Goal: Task Accomplishment & Management: Complete application form

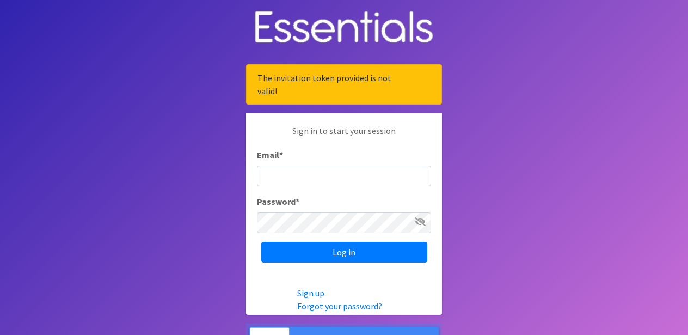
click at [337, 183] on input "Email *" at bounding box center [344, 175] width 174 height 21
type input "[EMAIL_ADDRESS][DOMAIN_NAME]"
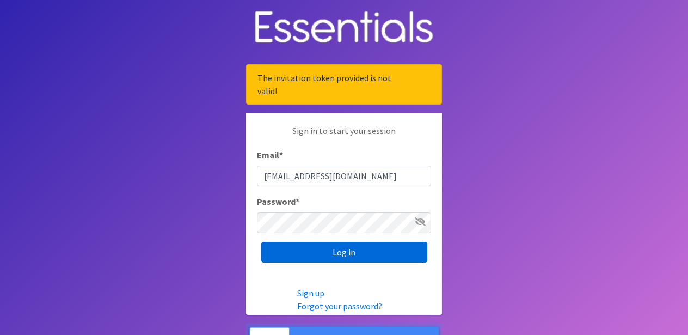
click at [344, 246] on input "Log in" at bounding box center [344, 252] width 166 height 21
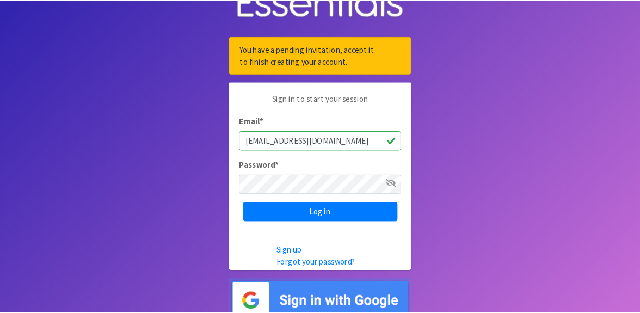
scroll to position [35, 0]
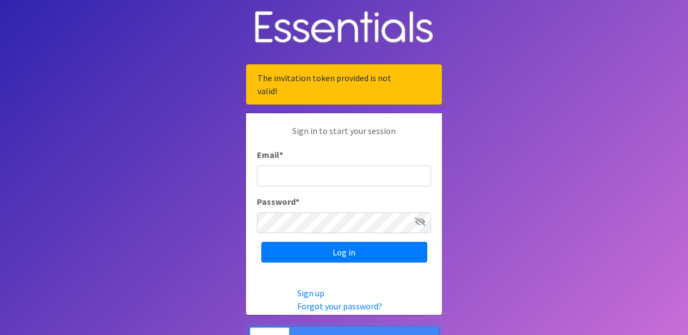
click at [331, 178] on input "Email *" at bounding box center [344, 175] width 174 height 21
type input "[EMAIL_ADDRESS][DOMAIN_NAME]"
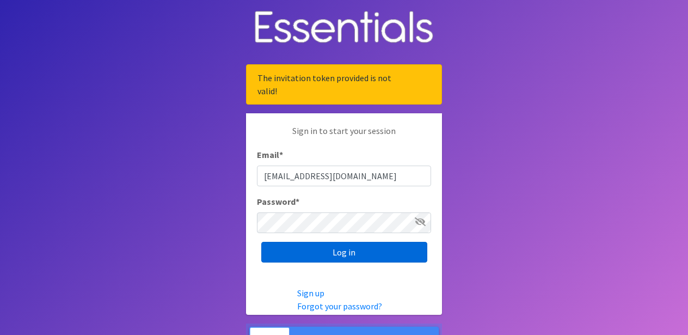
click at [338, 250] on input "Log in" at bounding box center [344, 252] width 166 height 21
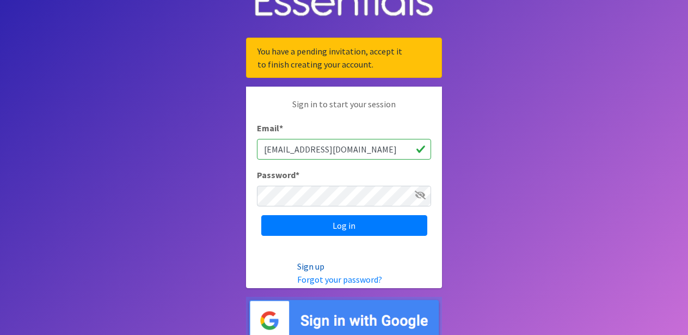
scroll to position [35, 0]
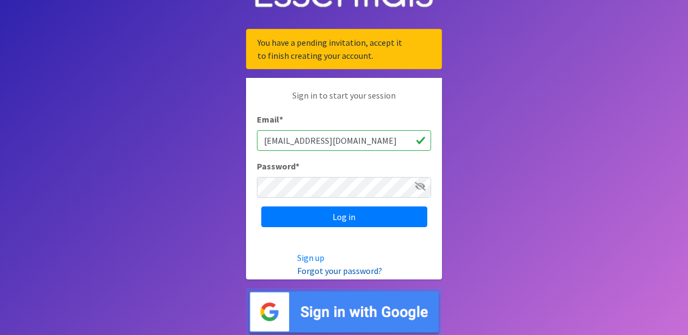
click at [331, 270] on link "Forgot your password?" at bounding box center [339, 270] width 85 height 11
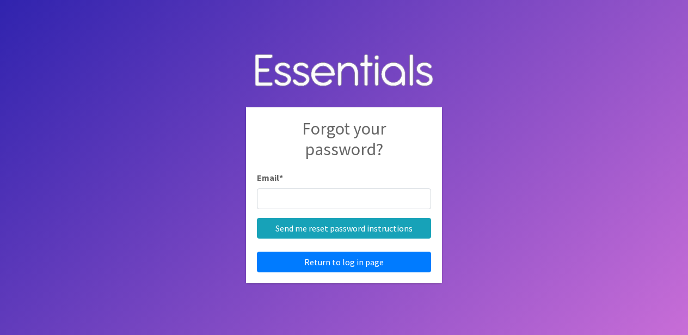
click at [319, 200] on input "Email *" at bounding box center [344, 198] width 174 height 21
type input "[EMAIL_ADDRESS][DOMAIN_NAME]"
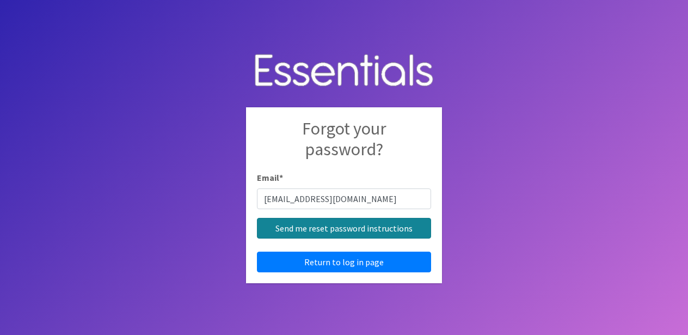
click at [328, 229] on input "Send me reset password instructions" at bounding box center [344, 228] width 174 height 21
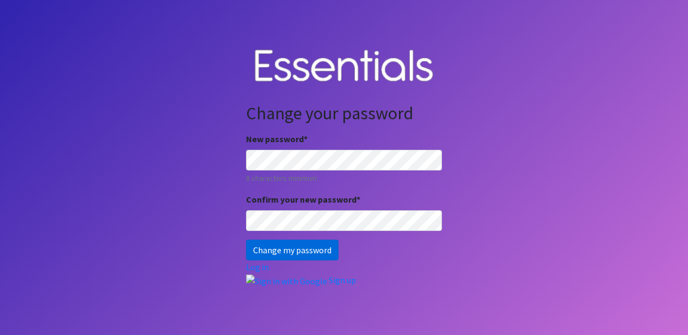
click at [295, 250] on input "Change my password" at bounding box center [292, 249] width 93 height 21
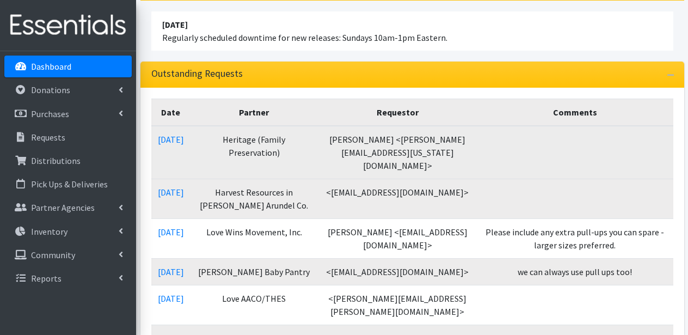
scroll to position [139, 0]
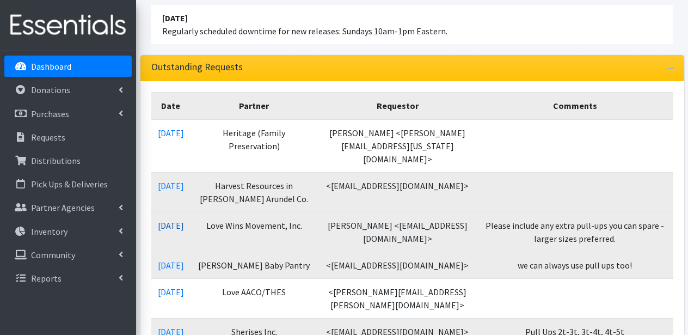
click at [184, 220] on link "08/15/2025" at bounding box center [171, 225] width 26 height 11
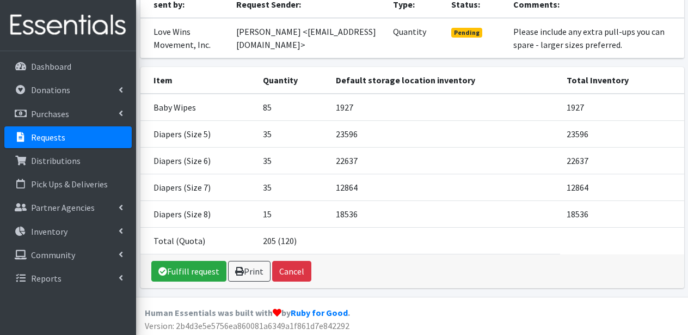
scroll to position [132, 0]
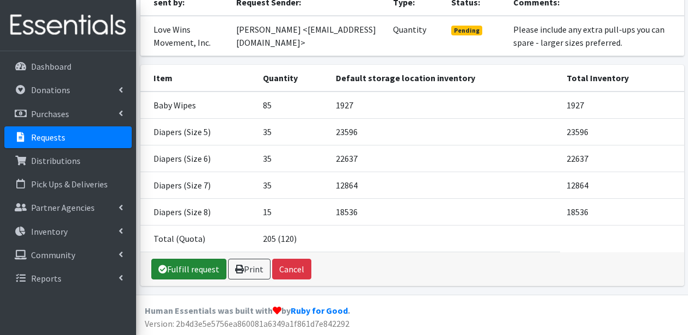
click at [208, 267] on link "Fulfill request" at bounding box center [188, 268] width 75 height 21
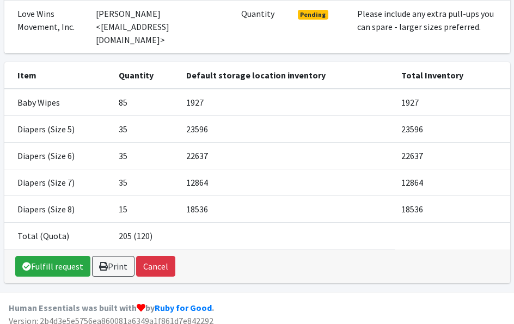
scroll to position [143, 0]
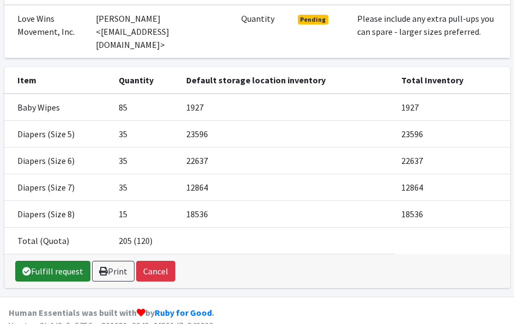
click at [69, 261] on link "Fulfill request" at bounding box center [52, 271] width 75 height 21
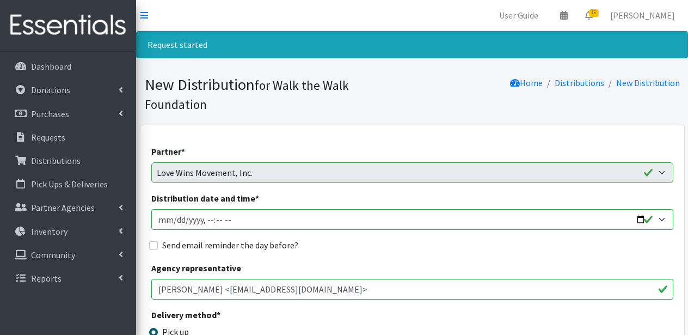
click at [639, 219] on input "Distribution date and time *" at bounding box center [412, 219] width 522 height 21
type input "[DATE]T23:59"
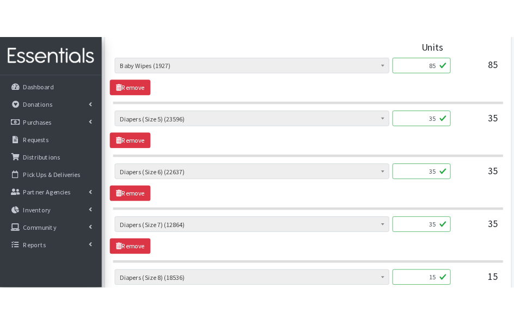
scroll to position [539, 0]
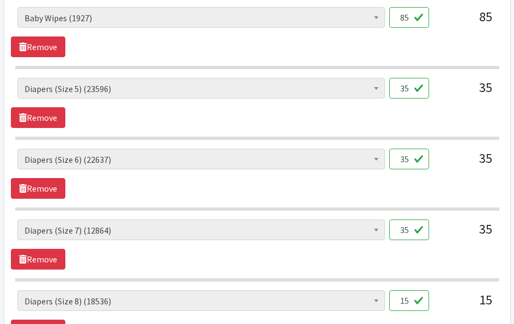
click at [408, 89] on input "35" at bounding box center [409, 88] width 40 height 21
type input "3"
click at [417, 91] on input "1000" at bounding box center [409, 88] width 40 height 21
type input "1000"
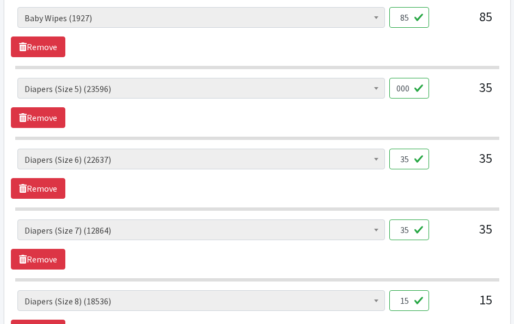
click at [410, 162] on input "35" at bounding box center [409, 159] width 40 height 21
type input "3"
type input "2280"
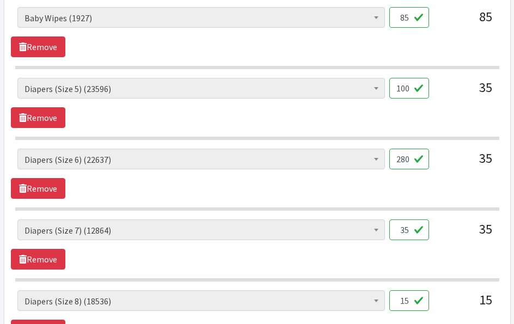
click at [410, 231] on input "35" at bounding box center [409, 229] width 40 height 21
type input "3"
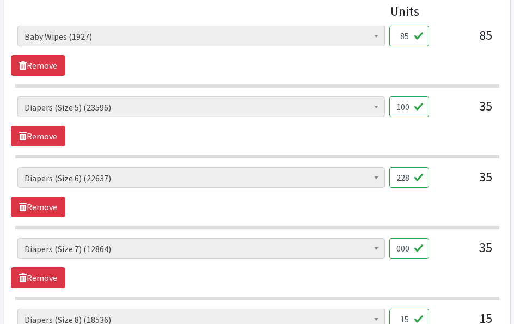
scroll to position [510, 0]
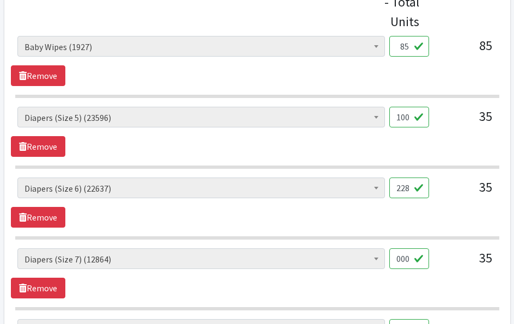
type input "2000"
click at [409, 117] on input "1000" at bounding box center [409, 117] width 40 height 21
type input "18000"
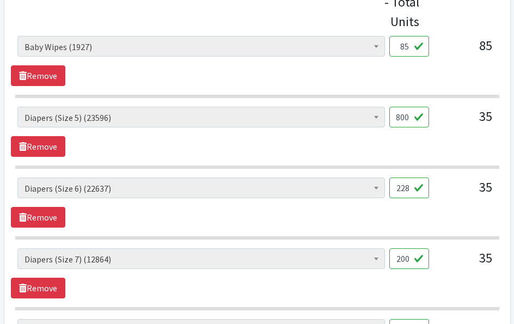
click at [409, 188] on input "2280" at bounding box center [409, 187] width 40 height 21
type input "19760"
click at [410, 260] on input "2000" at bounding box center [409, 258] width 40 height 21
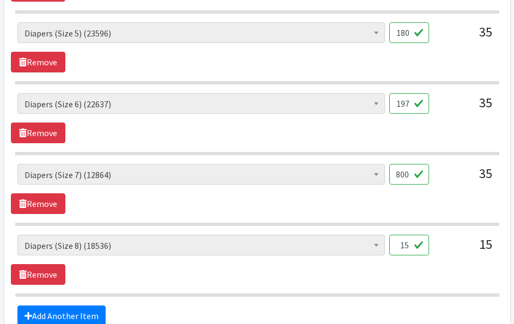
scroll to position [599, 0]
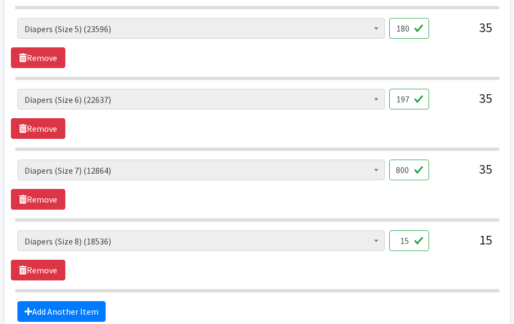
type input "20018000"
click at [409, 241] on input "15" at bounding box center [409, 240] width 40 height 21
type input "1"
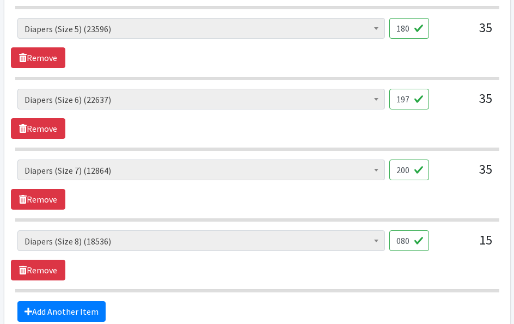
type input "1080"
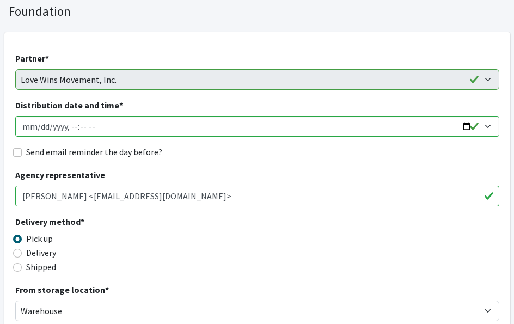
scroll to position [95, 0]
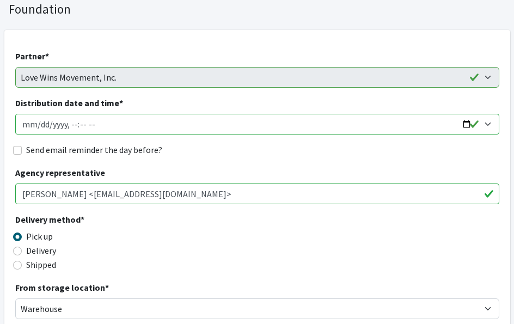
click at [488, 123] on input "Distribution date and time *" at bounding box center [257, 124] width 484 height 21
click at [472, 124] on input "Distribution date and time *" at bounding box center [257, 124] width 484 height 21
click at [465, 124] on input "Distribution date and time *" at bounding box center [257, 124] width 484 height 21
type input "[DATE]T23:59"
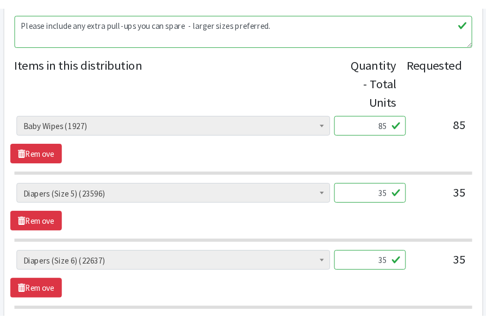
scroll to position [446, 0]
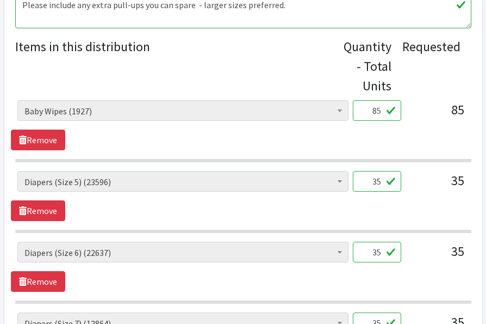
click at [382, 182] on input "35" at bounding box center [377, 181] width 48 height 21
type input "3"
type input "1800"
click at [382, 254] on input "35" at bounding box center [377, 252] width 48 height 21
type input "3"
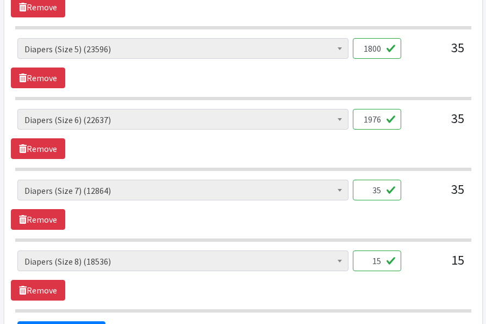
scroll to position [589, 0]
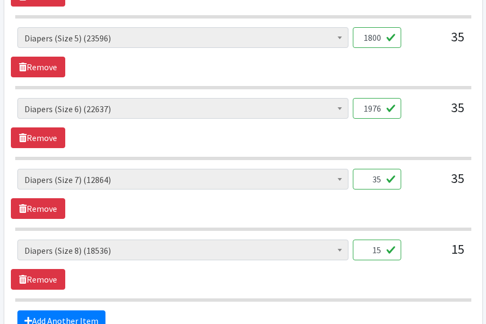
type input "1976"
click at [381, 180] on input "35" at bounding box center [377, 179] width 48 height 21
type input "3"
type input "1800"
click at [383, 249] on input "15" at bounding box center [377, 249] width 48 height 21
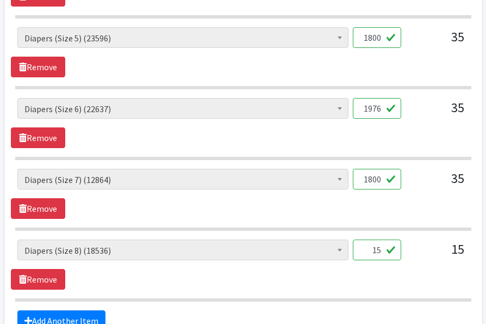
type input "1"
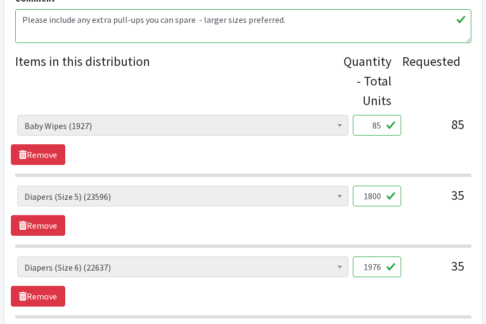
scroll to position [415, 0]
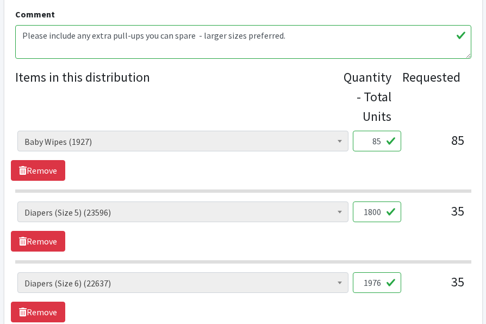
type input "1080"
click at [381, 141] on input "85" at bounding box center [377, 141] width 48 height 21
type input "8"
type input "0"
click at [397, 163] on div "Baby Wipes (1927) Diapers (Newborn). (15634) Diapers (Size 1) (126318) Diapers …" at bounding box center [243, 156] width 465 height 50
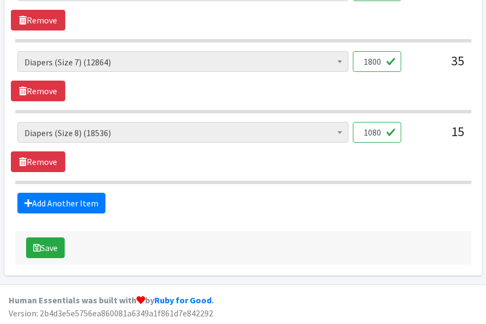
scroll to position [708, 0]
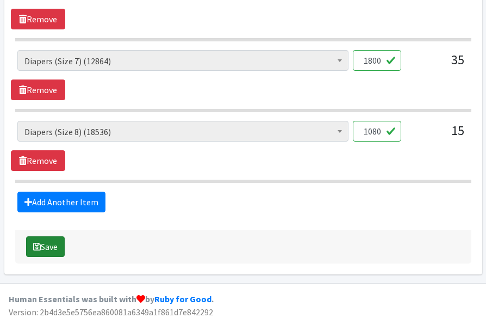
click at [55, 245] on button "Save" at bounding box center [45, 246] width 39 height 21
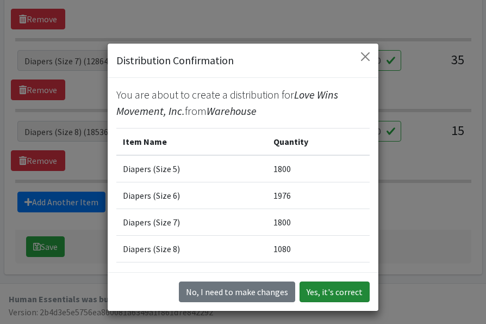
click at [340, 293] on button "Yes, it's correct" at bounding box center [335, 291] width 70 height 21
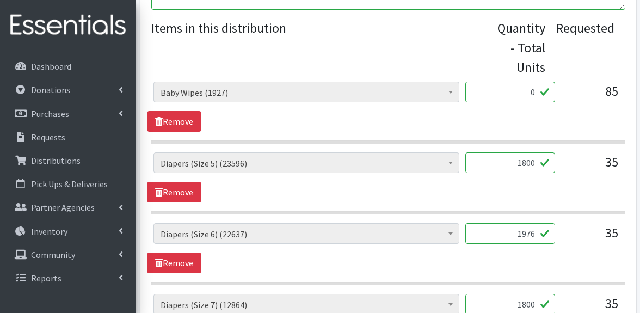
scroll to position [479, 0]
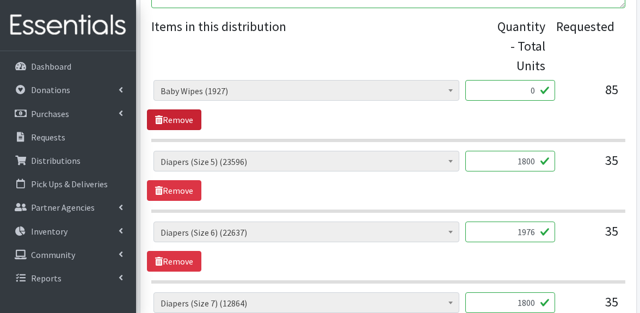
click at [177, 121] on link "Remove" at bounding box center [174, 119] width 54 height 21
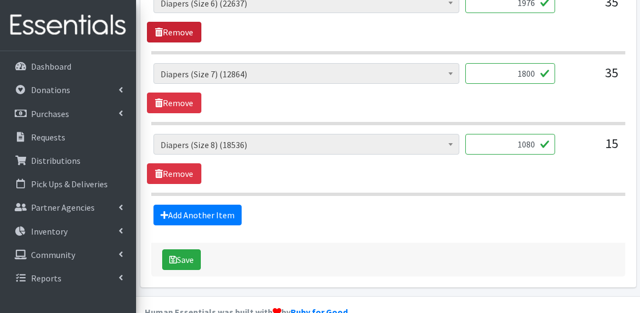
scroll to position [661, 0]
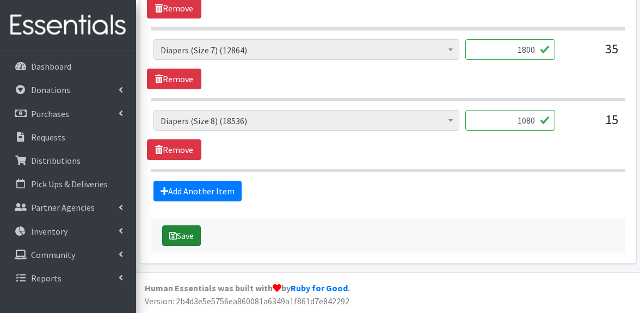
click at [186, 239] on button "Save" at bounding box center [181, 235] width 39 height 21
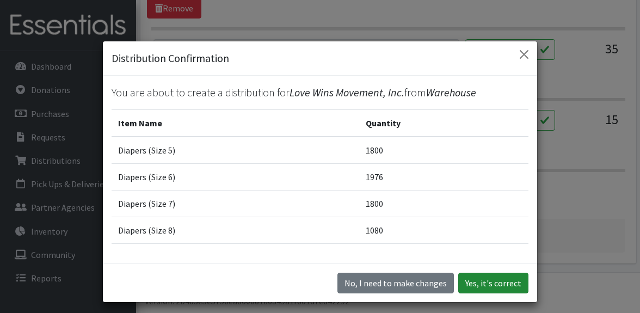
click at [491, 284] on button "Yes, it's correct" at bounding box center [493, 283] width 70 height 21
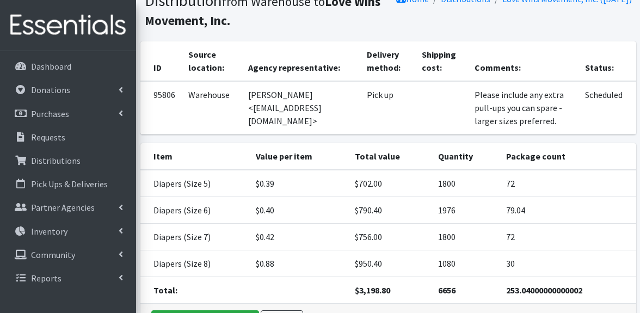
scroll to position [158, 0]
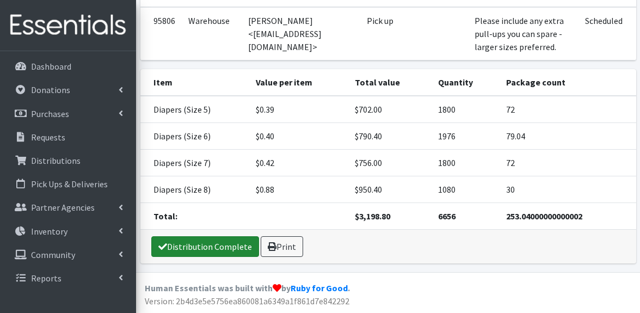
click at [232, 249] on link "Distribution Complete" at bounding box center [205, 246] width 108 height 21
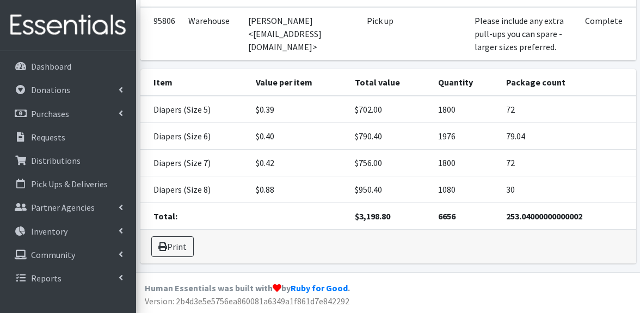
scroll to position [0, 0]
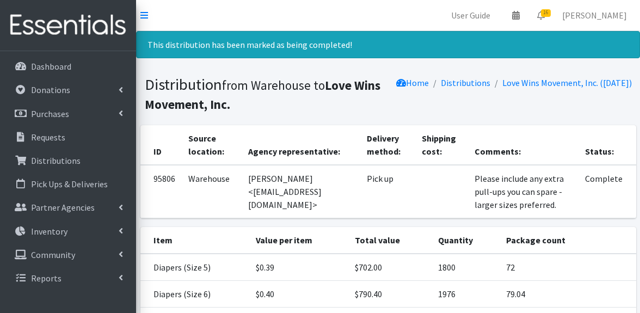
click at [202, 43] on div "This distribution has been marked as being completed!" at bounding box center [388, 44] width 504 height 27
click at [143, 15] on icon at bounding box center [144, 15] width 8 height 9
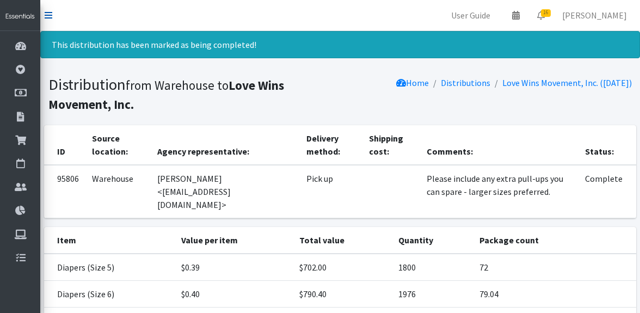
click at [50, 16] on icon at bounding box center [49, 15] width 8 height 9
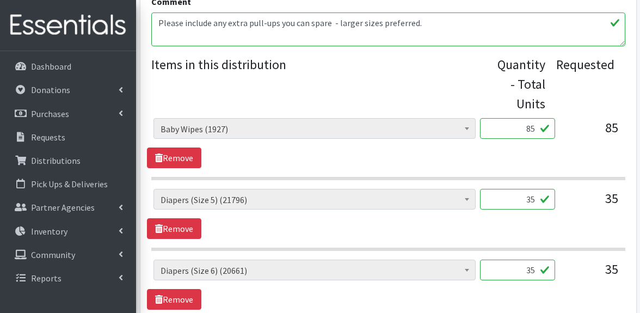
scroll to position [392, 0]
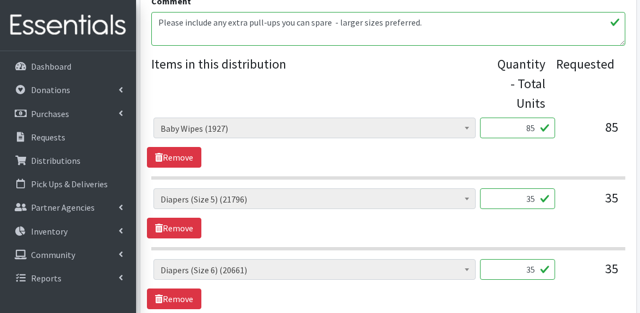
click at [513, 128] on input "85" at bounding box center [517, 128] width 75 height 21
type input "8"
type input "96"
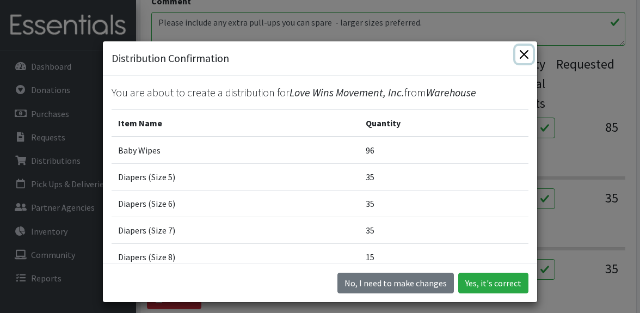
click at [513, 51] on button "Close" at bounding box center [523, 54] width 17 height 17
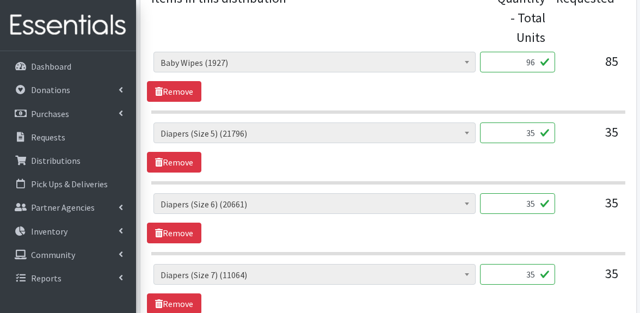
scroll to position [476, 0]
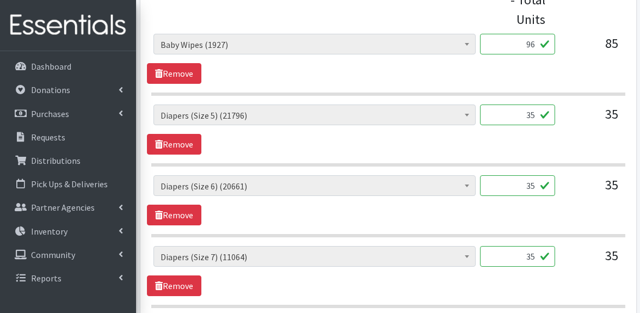
click at [513, 117] on input "35" at bounding box center [517, 114] width 75 height 21
type input "3"
type input "1800"
click at [513, 187] on input "35" at bounding box center [517, 185] width 75 height 21
type input "3"
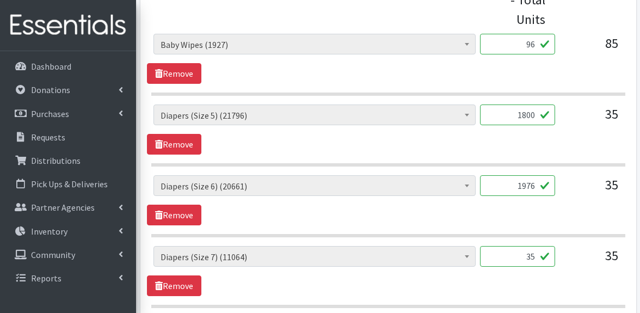
type input "1976"
click at [513, 257] on input "35" at bounding box center [517, 256] width 75 height 21
type input "3"
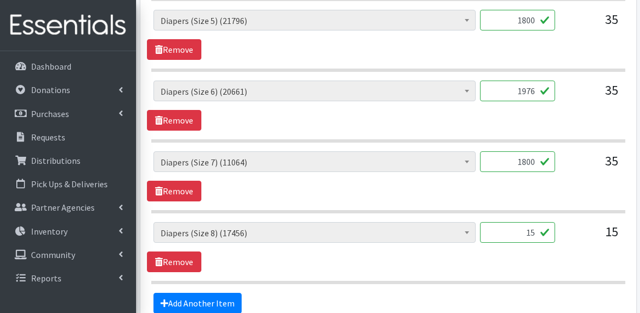
scroll to position [577, 0]
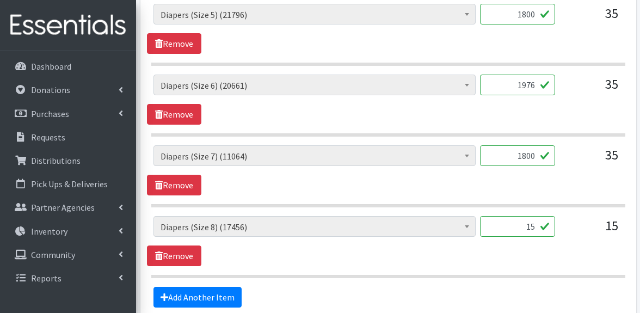
type input "1800"
click at [513, 227] on input "15" at bounding box center [517, 226] width 75 height 21
type input "1"
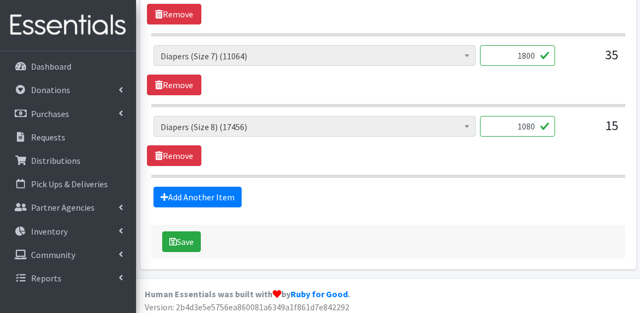
scroll to position [683, 0]
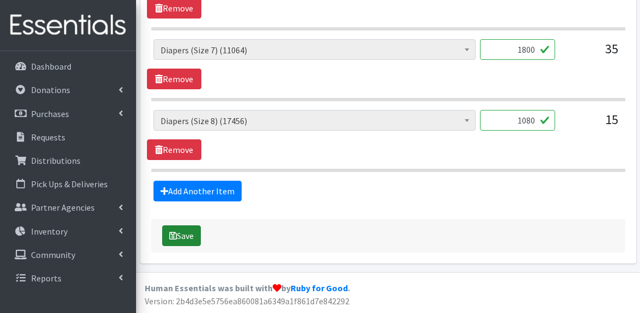
type input "1080"
click at [190, 233] on button "Save" at bounding box center [181, 235] width 39 height 21
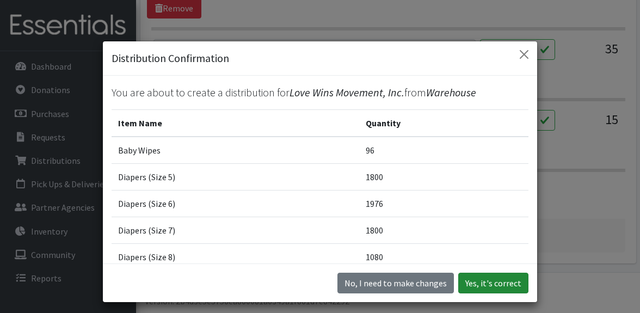
click at [488, 282] on button "Yes, it's correct" at bounding box center [493, 283] width 70 height 21
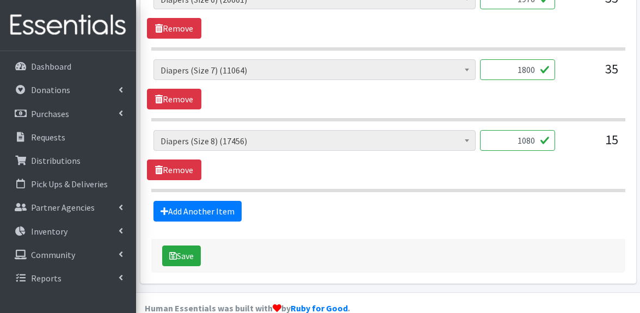
scroll to position [713, 0]
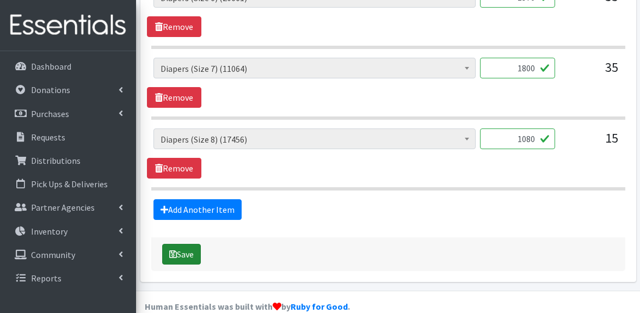
click at [182, 254] on button "Save" at bounding box center [181, 254] width 39 height 21
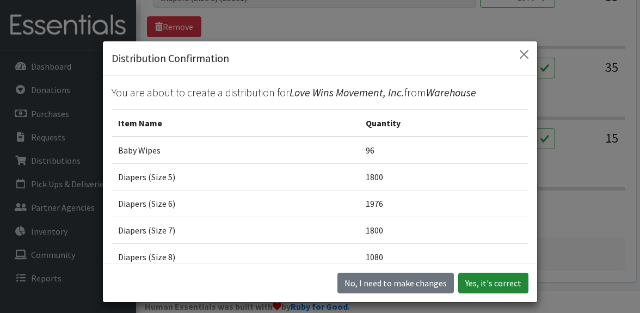
click at [501, 283] on button "Yes, it's correct" at bounding box center [493, 283] width 70 height 21
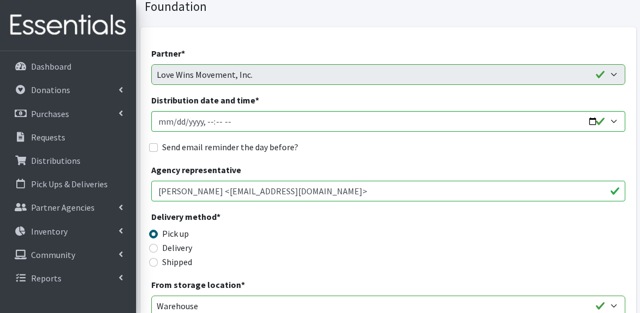
scroll to position [0, 0]
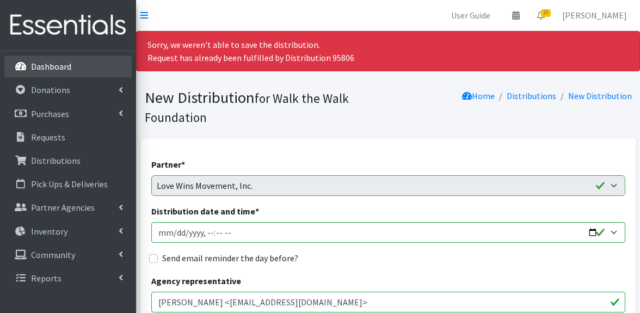
click at [72, 66] on link "Dashboard" at bounding box center [67, 67] width 127 height 22
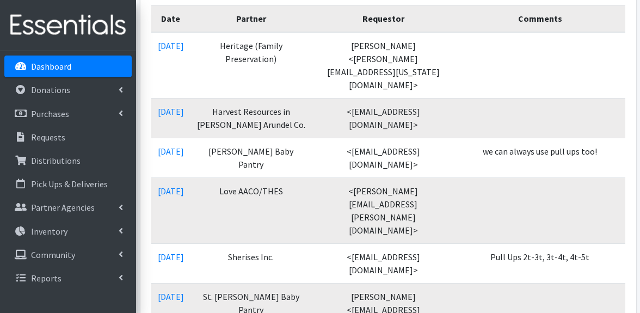
scroll to position [210, 0]
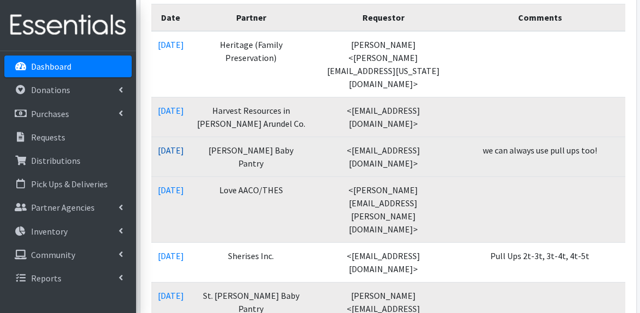
click at [184, 145] on link "08/15/2025" at bounding box center [171, 150] width 26 height 11
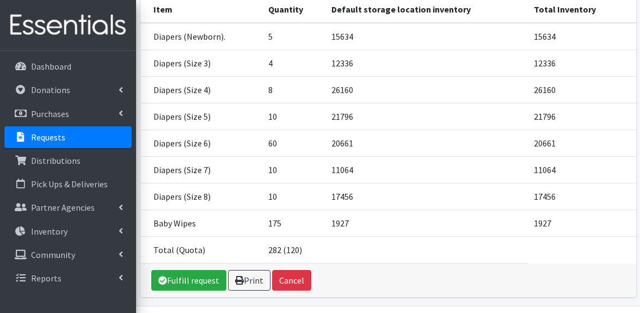
scroll to position [208, 0]
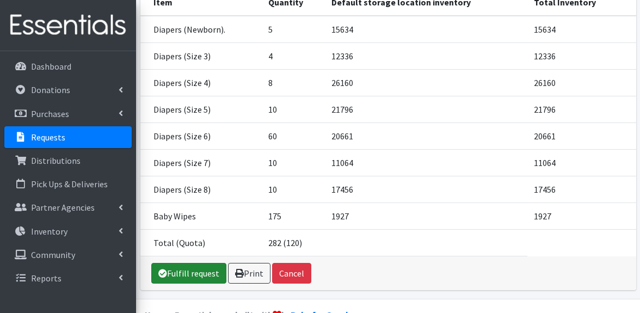
click at [188, 263] on link "Fulfill request" at bounding box center [188, 273] width 75 height 21
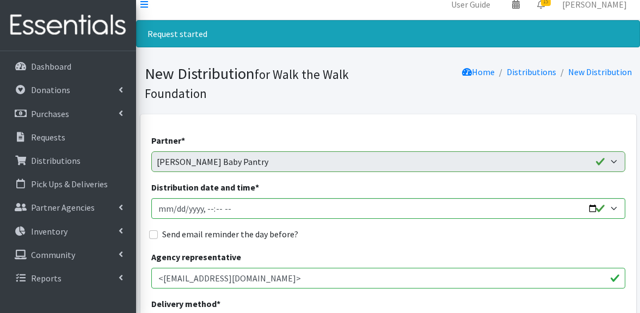
scroll to position [16, 0]
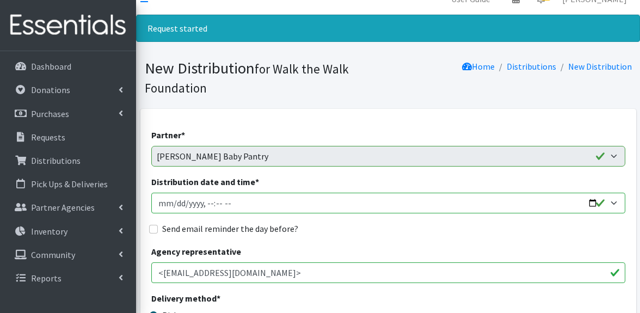
click at [593, 202] on input "Distribution date and time *" at bounding box center [388, 203] width 474 height 21
type input "2025-08-14T23:59"
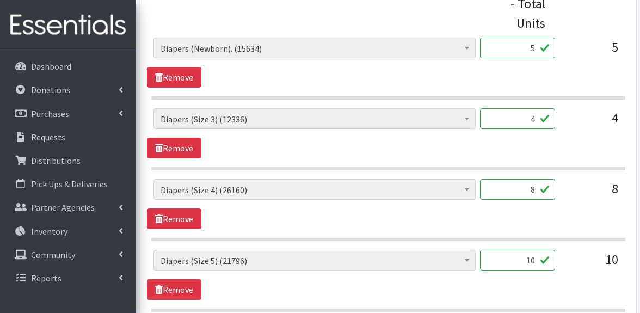
scroll to position [514, 0]
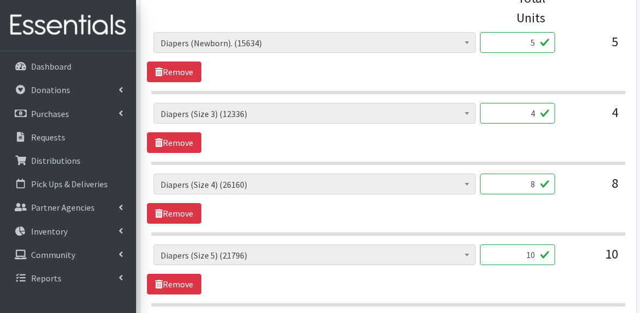
click at [535, 47] on input "5" at bounding box center [517, 42] width 75 height 21
type input "274"
click at [535, 115] on input "4" at bounding box center [517, 113] width 75 height 21
type input "200"
click at [535, 186] on input "8" at bounding box center [517, 184] width 75 height 21
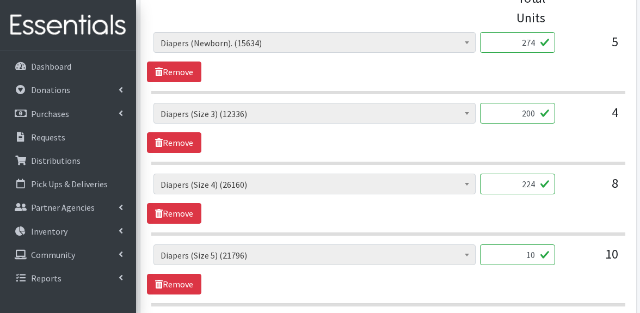
type input "224"
click at [534, 256] on input "10" at bounding box center [517, 254] width 75 height 21
type input "1"
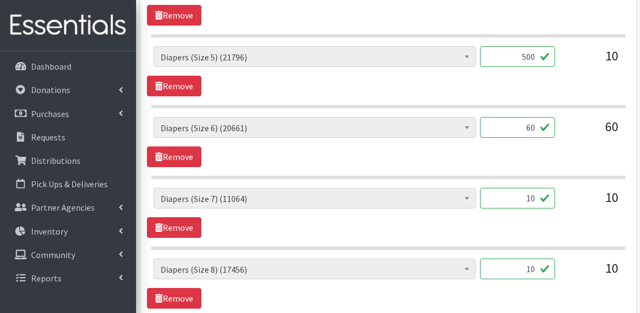
scroll to position [733, 0]
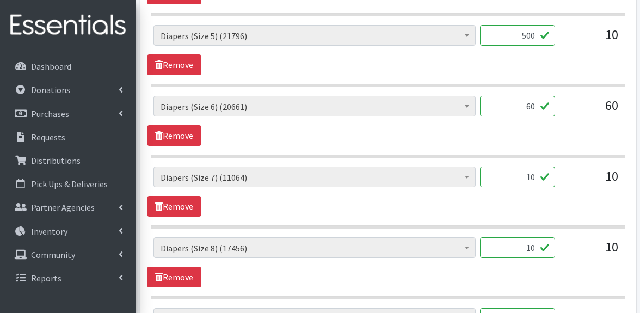
type input "500"
click at [535, 106] on input "60" at bounding box center [517, 106] width 75 height 21
type input "6"
type input "3230"
click at [535, 178] on input "10" at bounding box center [517, 177] width 75 height 21
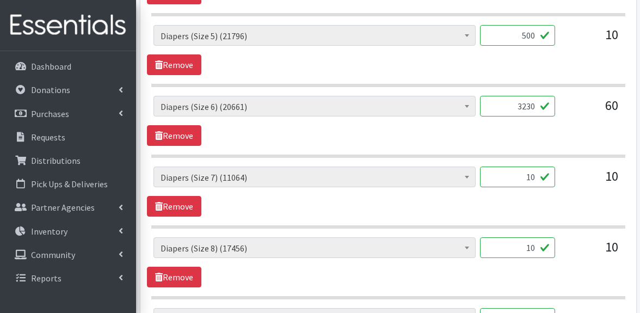
type input "1"
type input "500"
click at [535, 249] on input "10" at bounding box center [517, 247] width 75 height 21
type input "1"
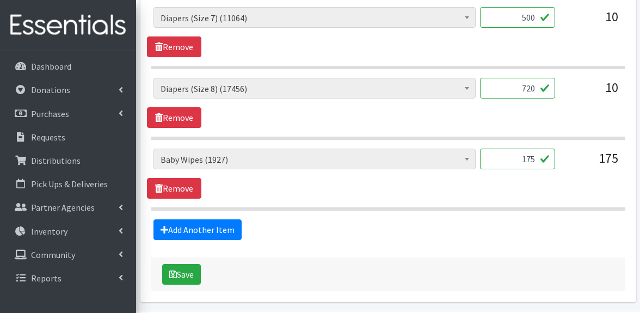
scroll to position [931, 0]
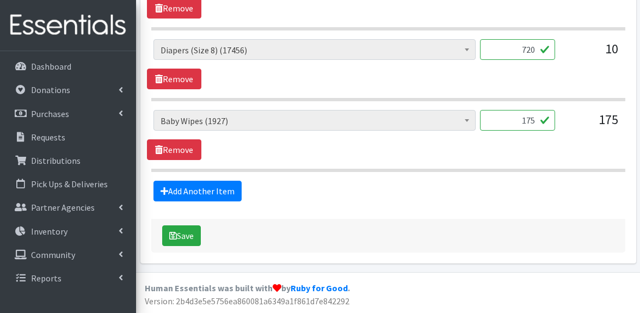
type input "720"
click at [535, 120] on input "175" at bounding box center [517, 120] width 75 height 21
type input "168"
click at [550, 143] on div "Baby Wipes (1927) Diapers (Newborn). (15634) Diapers (Size 1) (126318) Diapers …" at bounding box center [388, 135] width 482 height 50
click at [192, 233] on button "Save" at bounding box center [181, 235] width 39 height 21
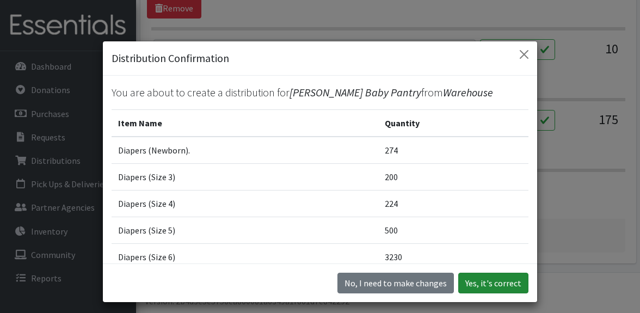
click at [499, 285] on button "Yes, it's correct" at bounding box center [493, 283] width 70 height 21
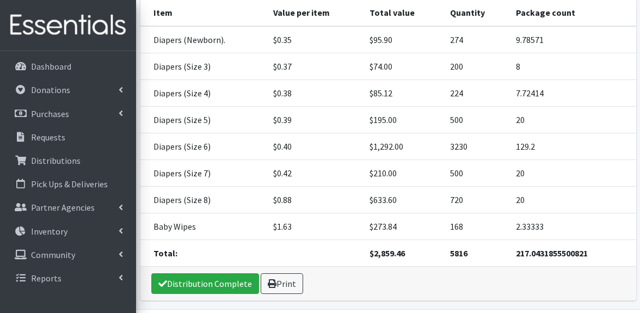
scroll to position [251, 0]
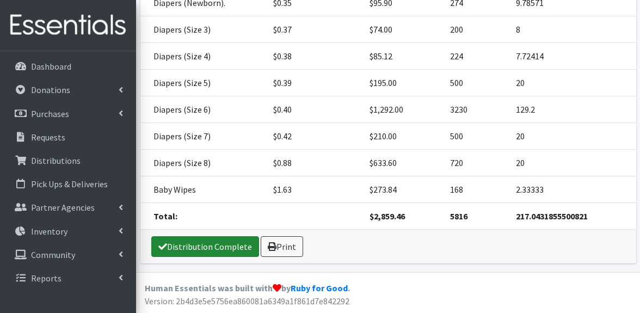
click at [227, 247] on link "Distribution Complete" at bounding box center [205, 246] width 108 height 21
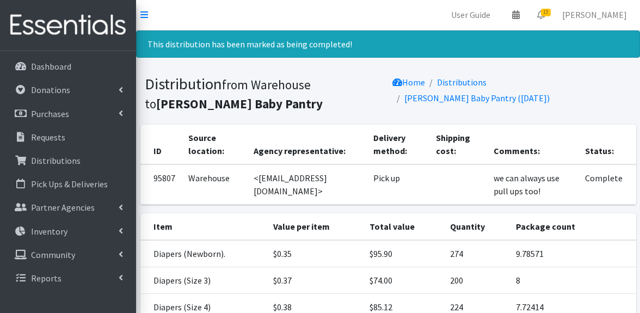
scroll to position [0, 0]
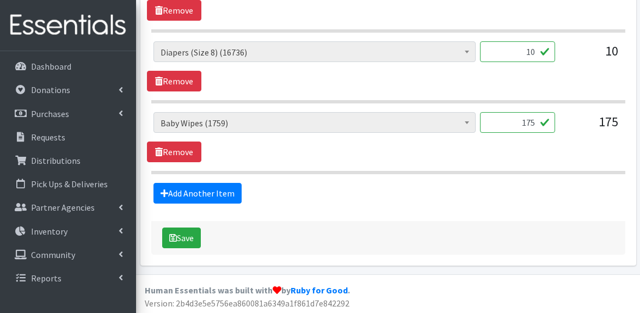
scroll to position [895, 0]
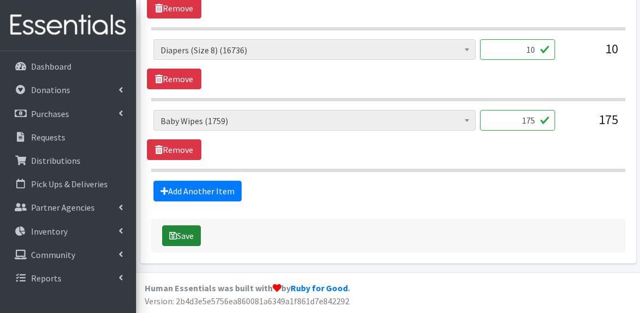
click at [183, 237] on button "Save" at bounding box center [181, 235] width 39 height 21
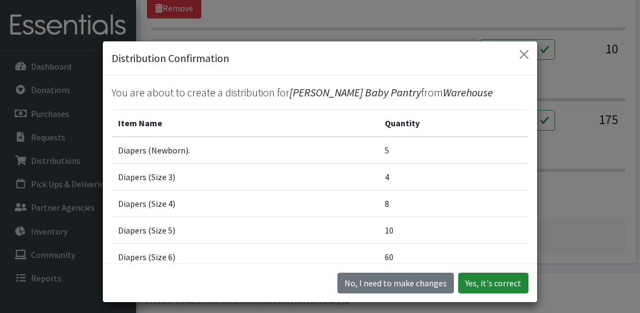
click at [510, 284] on button "Yes, it's correct" at bounding box center [493, 283] width 70 height 21
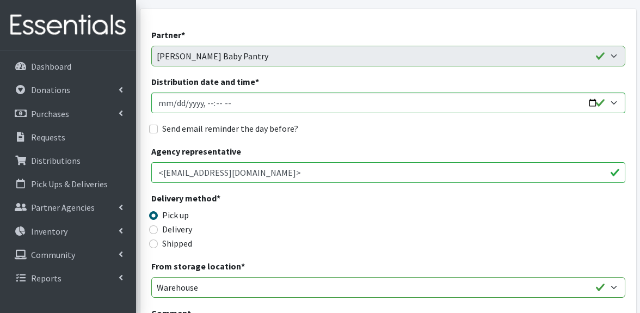
scroll to position [0, 0]
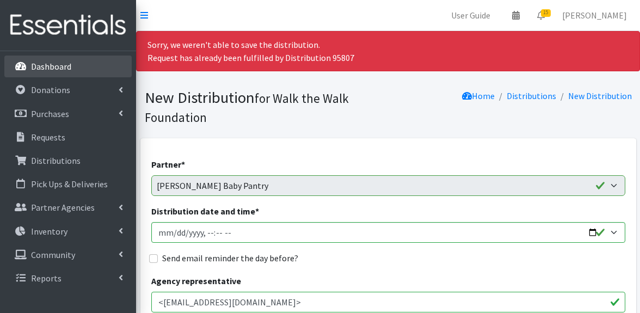
click at [41, 67] on p "Dashboard" at bounding box center [51, 66] width 40 height 11
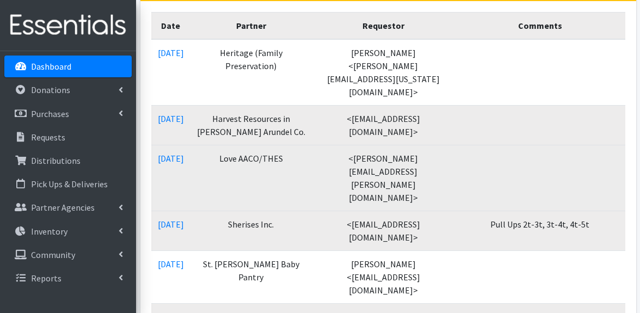
scroll to position [202, 0]
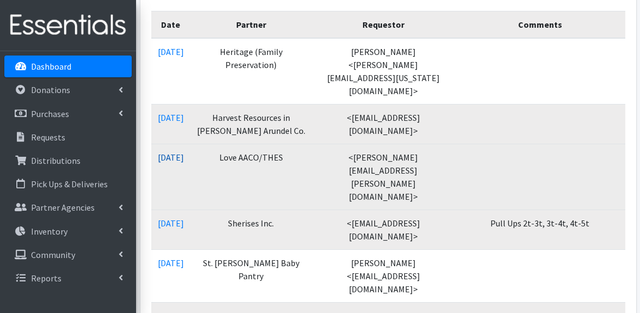
click at [184, 152] on link "[DATE]" at bounding box center [171, 157] width 26 height 11
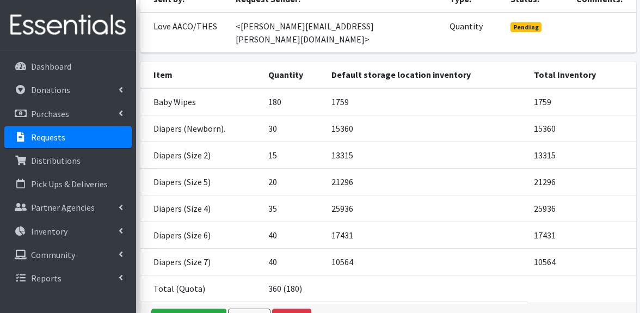
scroll to position [181, 0]
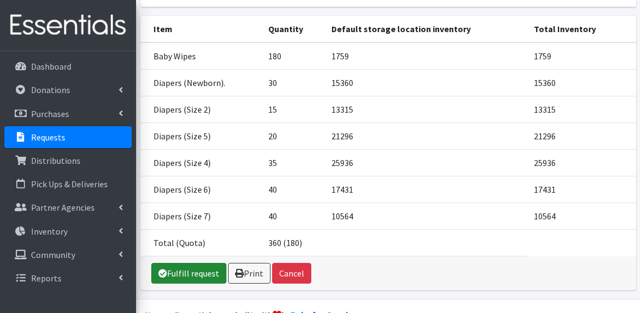
click at [195, 263] on link "Fulfill request" at bounding box center [188, 273] width 75 height 21
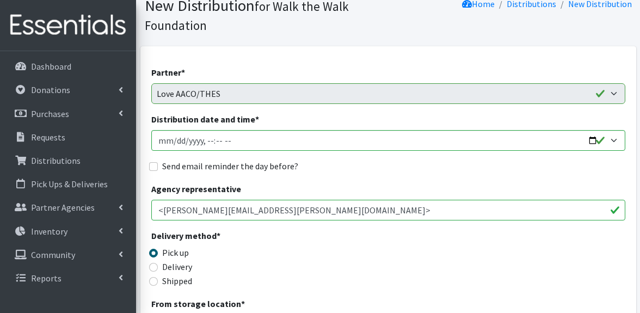
scroll to position [102, 0]
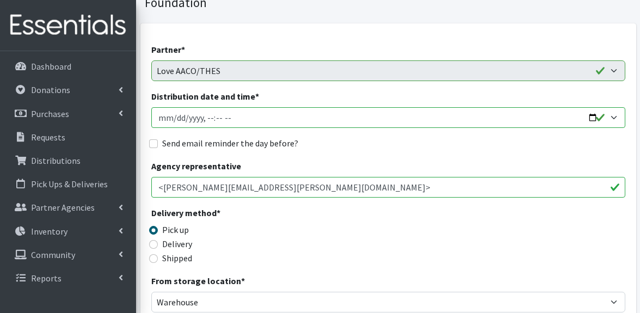
click at [595, 118] on input "Distribution date and time *" at bounding box center [388, 117] width 474 height 21
type input "[DATE]T23:59"
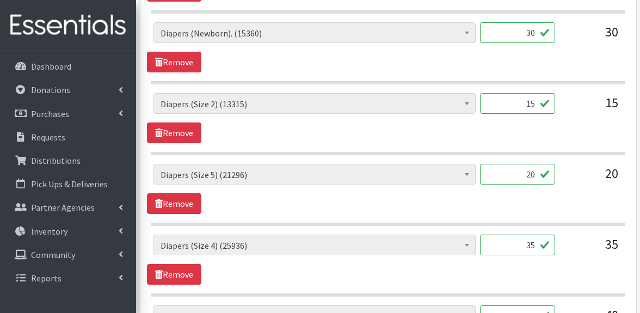
scroll to position [596, 0]
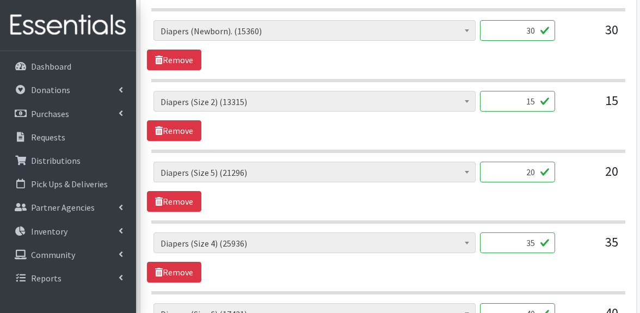
click at [534, 32] on input "30" at bounding box center [517, 30] width 75 height 21
type input "3"
type input "1680"
click at [536, 103] on input "15" at bounding box center [517, 101] width 75 height 21
type input "1"
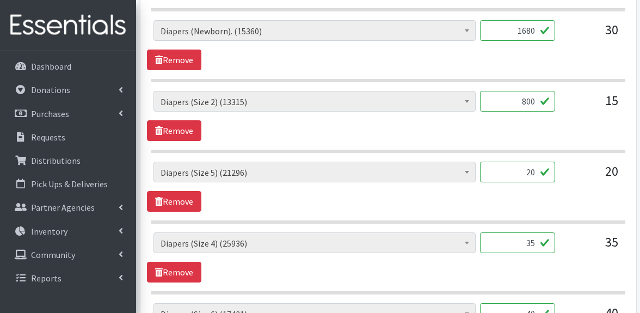
type input "800"
click at [535, 173] on input "20" at bounding box center [517, 172] width 75 height 21
type input "2"
type input "1000"
click at [534, 245] on input "35" at bounding box center [517, 242] width 75 height 21
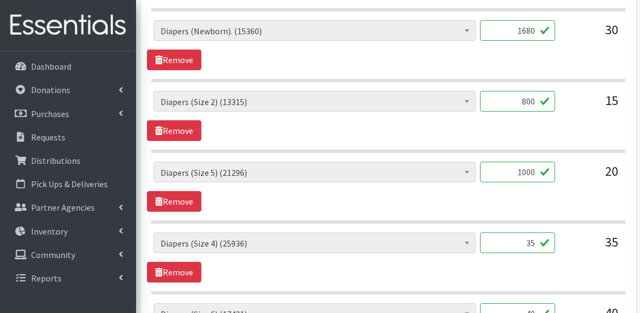
type input "3"
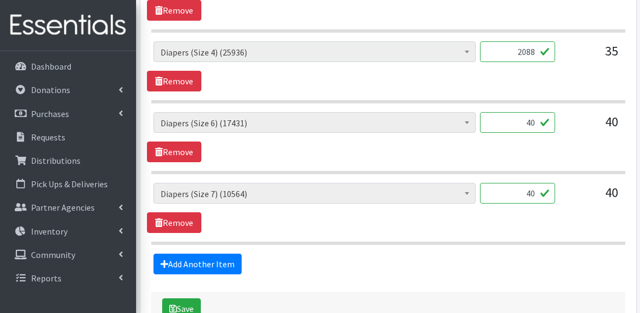
scroll to position [798, 0]
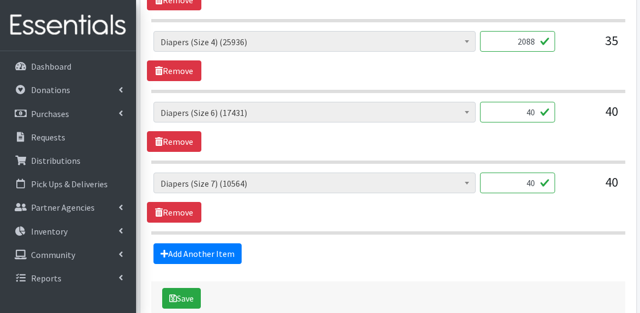
type input "2088"
click at [535, 113] on input "40" at bounding box center [517, 112] width 75 height 21
type input "4"
type input "2280"
click at [534, 186] on input "40" at bounding box center [517, 182] width 75 height 21
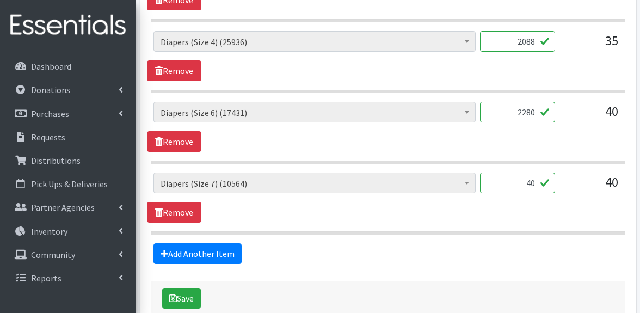
type input "4"
type input "2000"
click at [191, 294] on button "Save" at bounding box center [181, 298] width 39 height 21
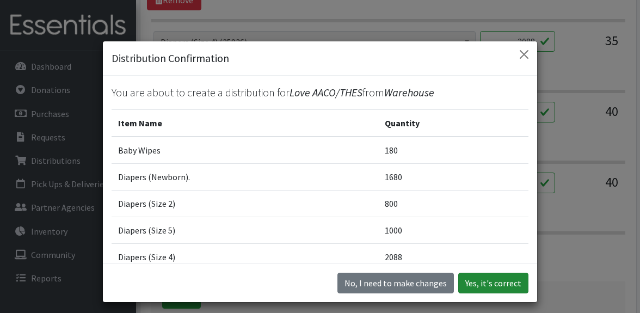
click at [513, 282] on button "Yes, it's correct" at bounding box center [493, 283] width 70 height 21
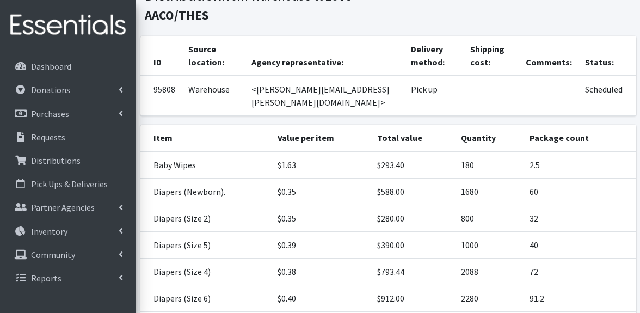
scroll to position [212, 0]
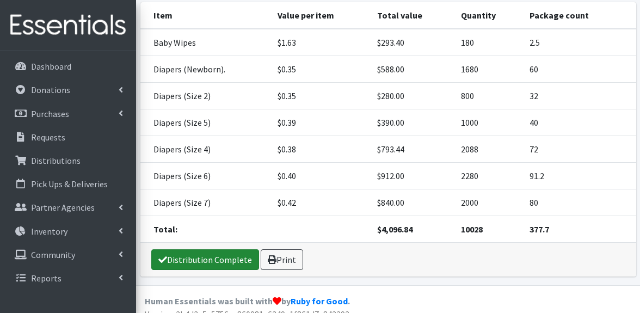
click at [220, 249] on link "Distribution Complete" at bounding box center [205, 259] width 108 height 21
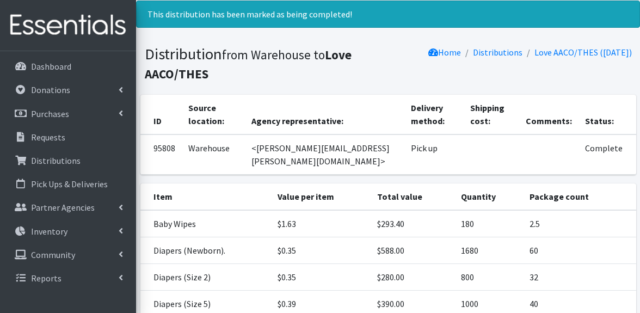
scroll to position [0, 0]
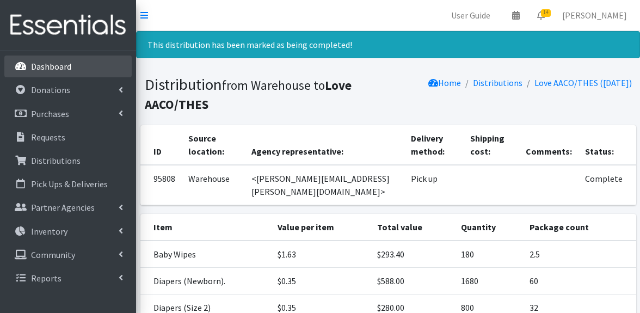
click at [58, 65] on p "Dashboard" at bounding box center [51, 66] width 40 height 11
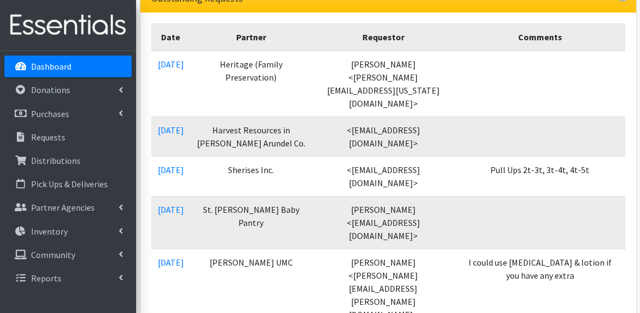
scroll to position [195, 0]
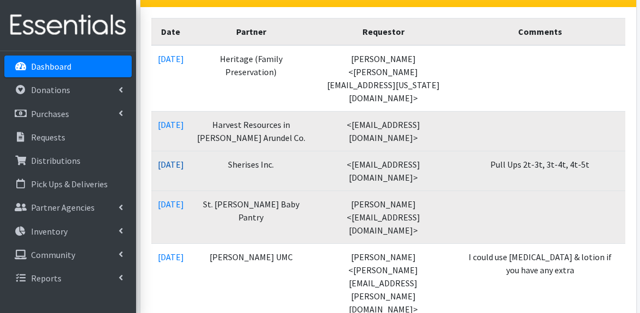
click at [184, 159] on link "[DATE]" at bounding box center [171, 164] width 26 height 11
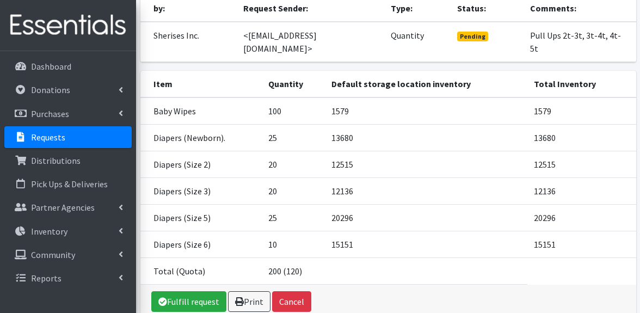
scroll to position [155, 0]
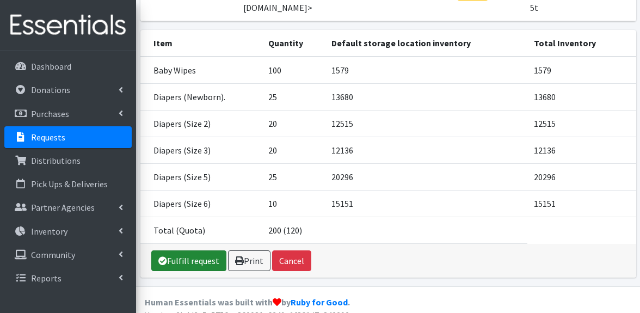
click at [197, 250] on link "Fulfill request" at bounding box center [188, 260] width 75 height 21
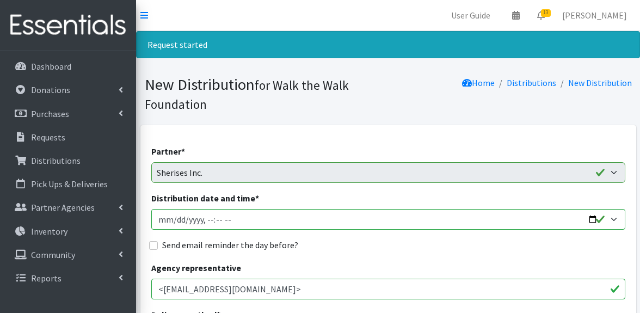
click at [595, 220] on input "Distribution date and time *" at bounding box center [388, 219] width 474 height 21
type input "2025-08-14T23:59"
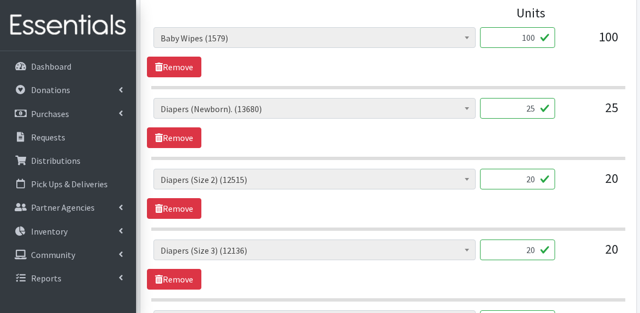
scroll to position [520, 0]
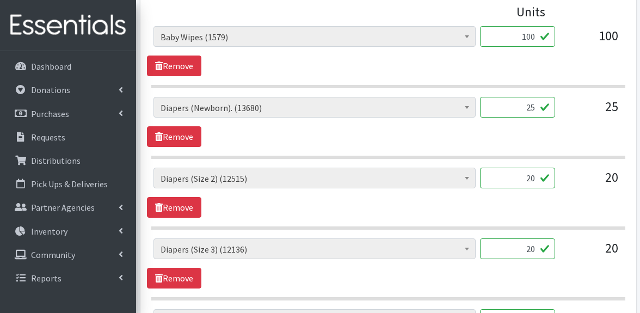
click at [536, 38] on input "100" at bounding box center [517, 36] width 75 height 21
type input "108"
click at [535, 106] on input "25" at bounding box center [517, 107] width 75 height 21
type input "274"
click at [534, 178] on input "20" at bounding box center [517, 178] width 75 height 21
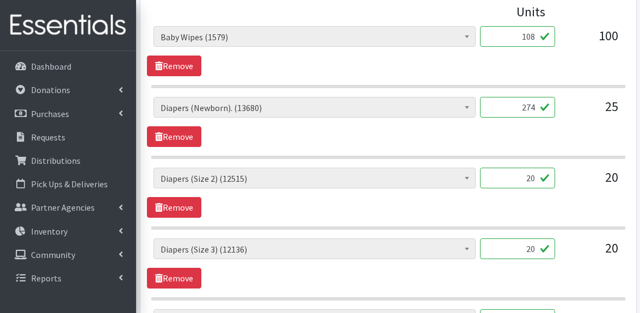
type input "2"
type input "1000"
click at [534, 250] on input "20" at bounding box center [517, 248] width 75 height 21
type input "2"
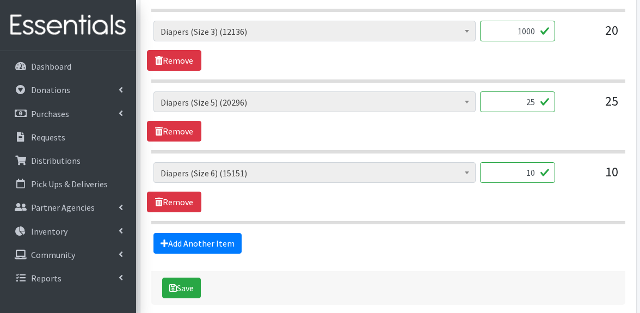
scroll to position [746, 0]
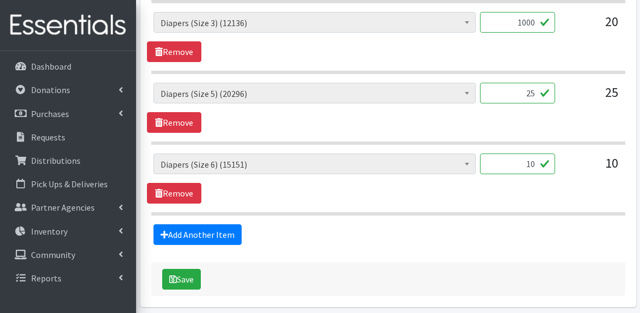
type input "1000"
click at [535, 95] on input "25" at bounding box center [517, 93] width 75 height 21
type input "2"
type input "1200"
click at [534, 163] on input "10" at bounding box center [517, 163] width 75 height 21
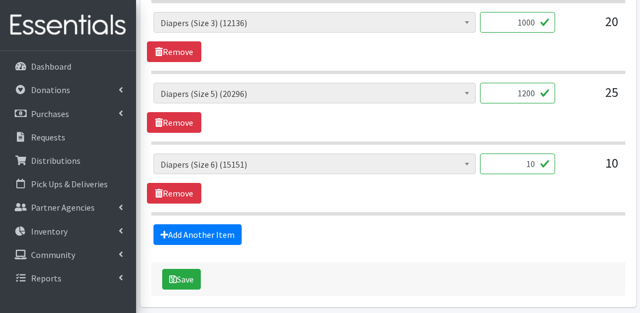
type input "1"
type input "582"
click at [188, 278] on button "Save" at bounding box center [181, 279] width 39 height 21
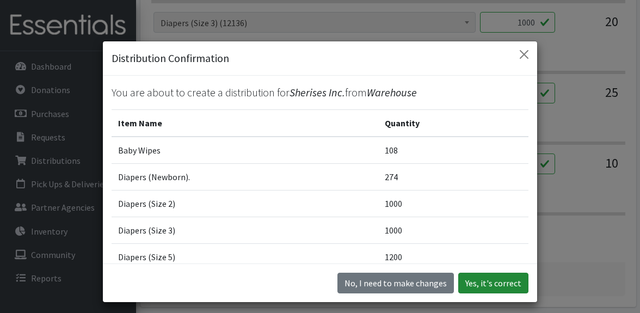
click at [484, 286] on button "Yes, it's correct" at bounding box center [493, 283] width 70 height 21
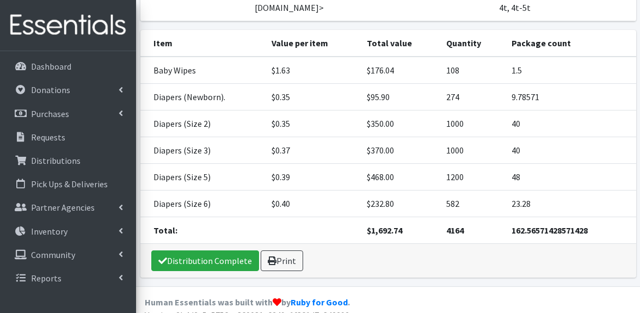
scroll to position [198, 0]
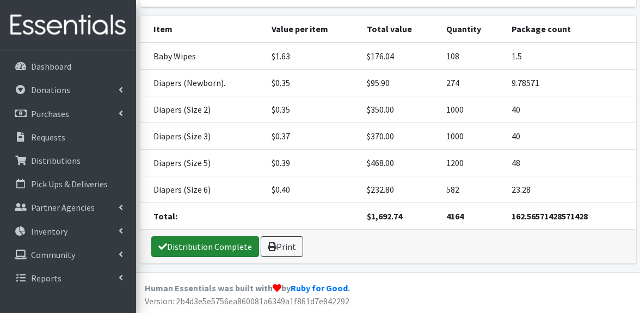
click at [211, 242] on link "Distribution Complete" at bounding box center [205, 246] width 108 height 21
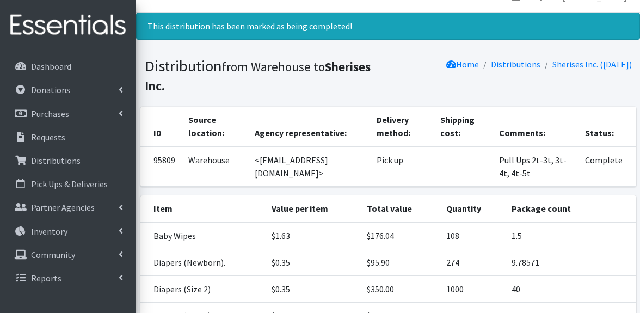
scroll to position [0, 0]
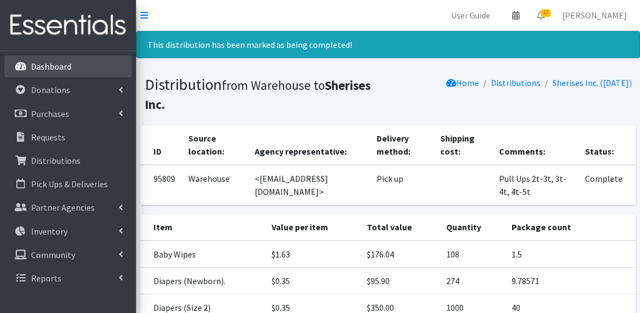
click at [63, 62] on p "Dashboard" at bounding box center [51, 66] width 40 height 11
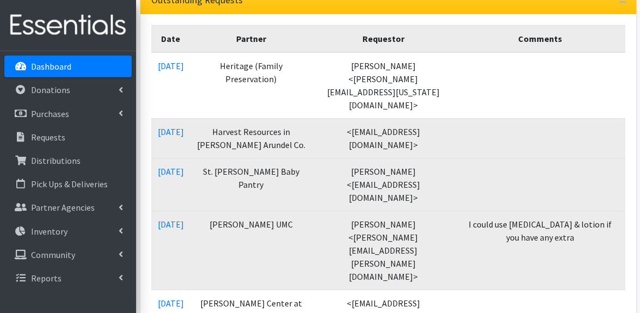
scroll to position [190, 0]
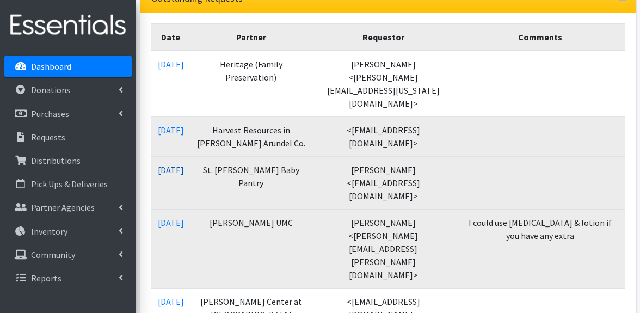
click at [184, 164] on link "08/13/2025" at bounding box center [171, 169] width 26 height 11
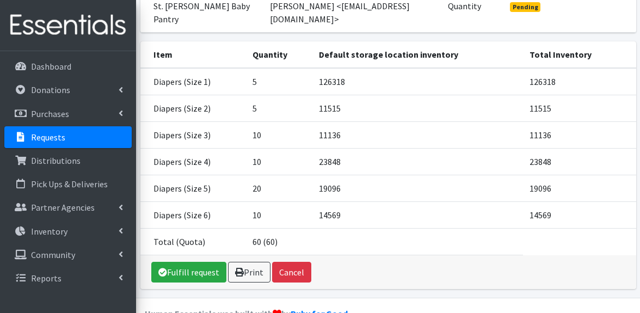
scroll to position [181, 0]
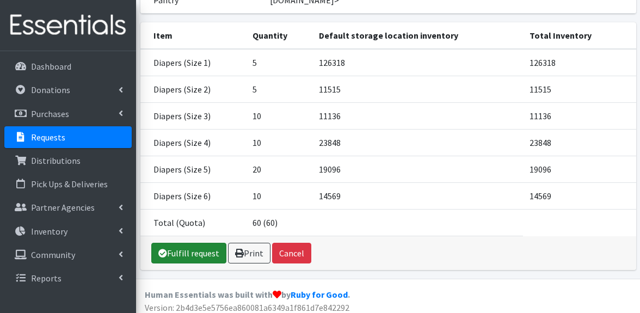
click at [207, 250] on link "Fulfill request" at bounding box center [188, 253] width 75 height 21
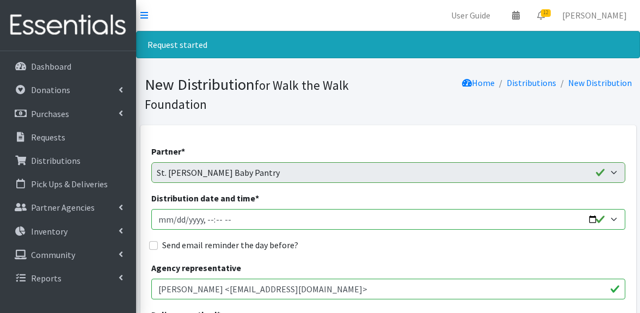
click at [593, 214] on input "Distribution date and time *" at bounding box center [388, 219] width 474 height 21
type input "2025-08-14T23:59"
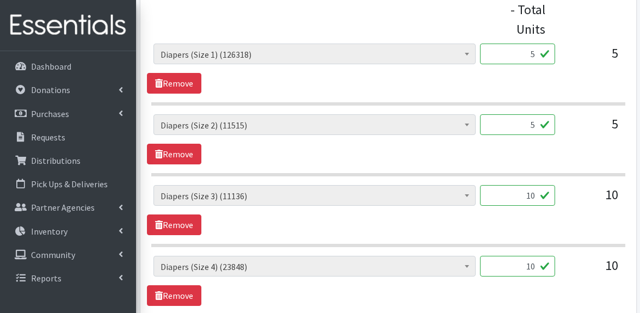
scroll to position [503, 0]
click at [537, 54] on input "5" at bounding box center [517, 53] width 75 height 21
type input "304"
click at [535, 126] on input "5" at bounding box center [517, 124] width 75 height 21
type input "250"
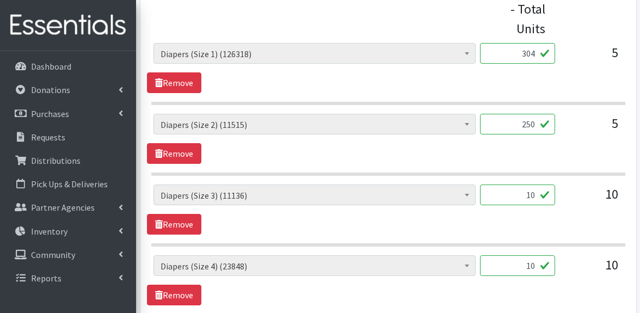
click at [534, 195] on input "10" at bounding box center [517, 194] width 75 height 21
type input "1"
type input "500"
click at [535, 267] on input "10" at bounding box center [517, 265] width 75 height 21
type input "1"
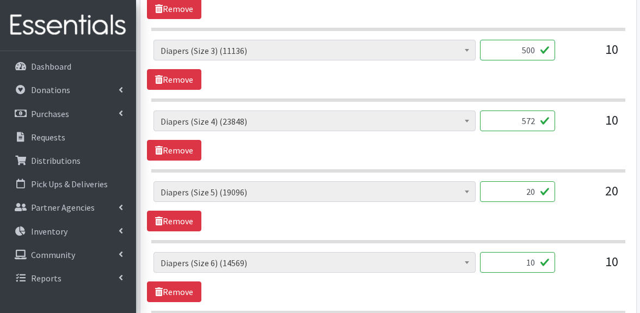
scroll to position [657, 0]
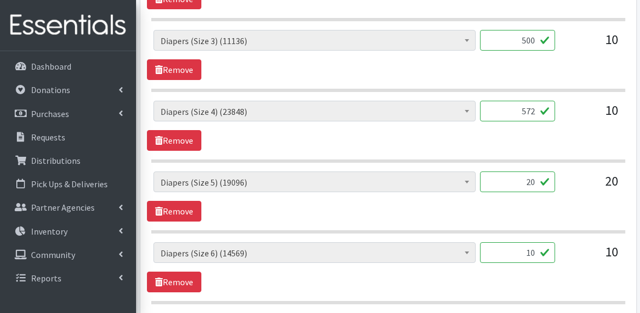
type input "572"
click at [535, 182] on input "20" at bounding box center [517, 181] width 75 height 21
type input "2"
type input "1000"
click at [535, 254] on input "10" at bounding box center [517, 252] width 75 height 21
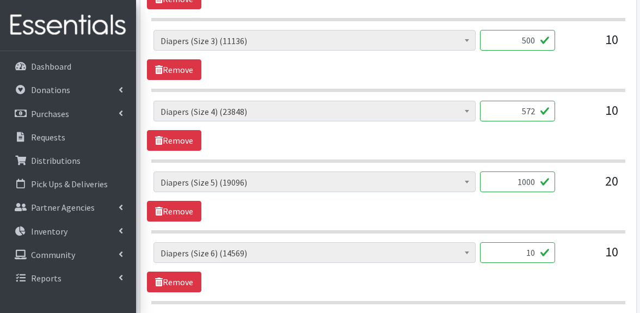
type input "1"
type input "582"
click at [539, 221] on section "Baby Wipes (1471) Diapers (Newborn). (13406) Diapers (Size 1) (126318) Diapers …" at bounding box center [388, 202] width 474 height 62
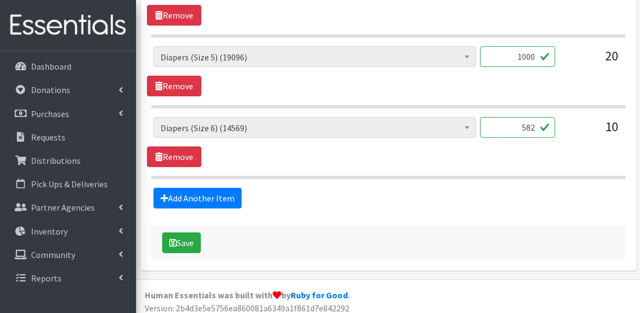
scroll to position [790, 0]
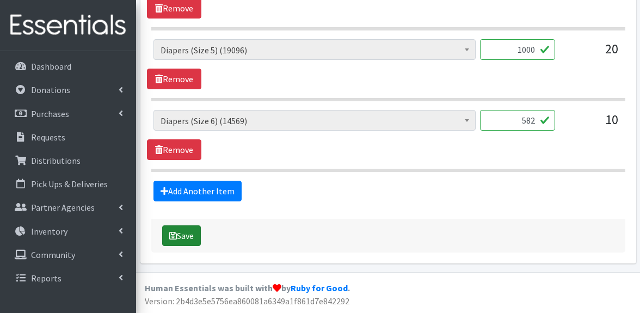
click at [188, 236] on button "Save" at bounding box center [181, 235] width 39 height 21
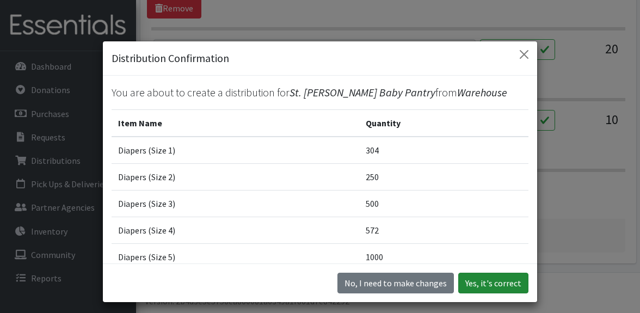
click at [495, 281] on button "Yes, it's correct" at bounding box center [493, 283] width 70 height 21
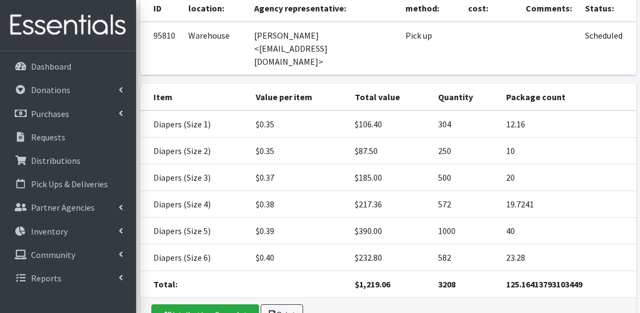
scroll to position [198, 0]
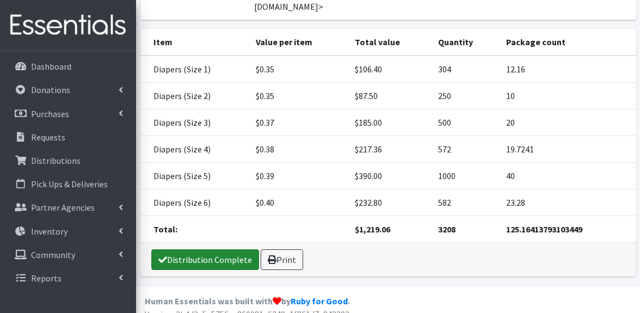
click at [210, 249] on link "Distribution Complete" at bounding box center [205, 259] width 108 height 21
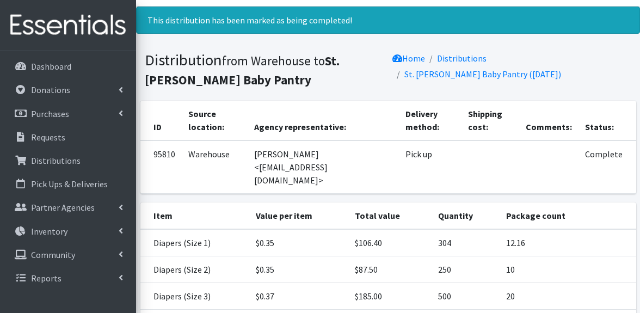
scroll to position [0, 0]
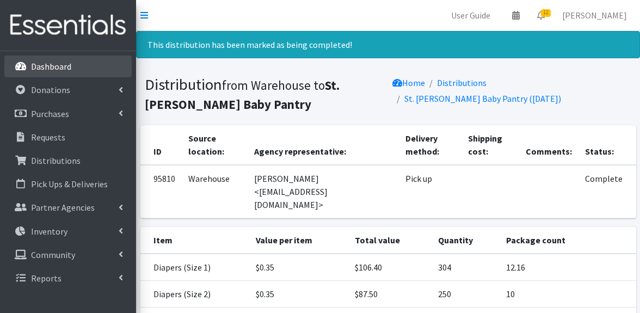
click at [69, 66] on p "Dashboard" at bounding box center [51, 66] width 40 height 11
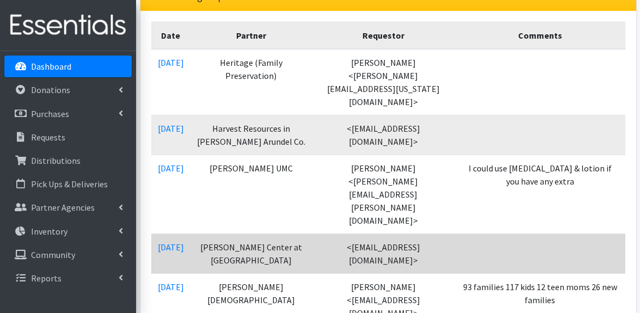
scroll to position [196, 0]
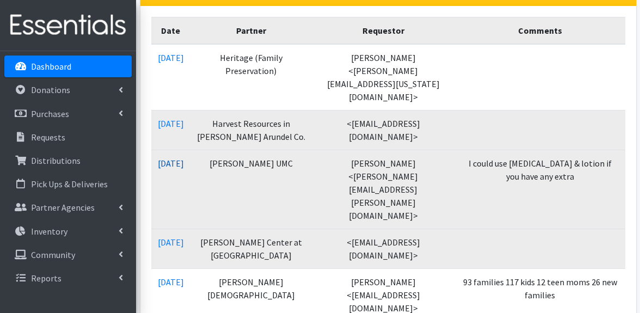
click at [184, 158] on link "[DATE]" at bounding box center [171, 163] width 26 height 11
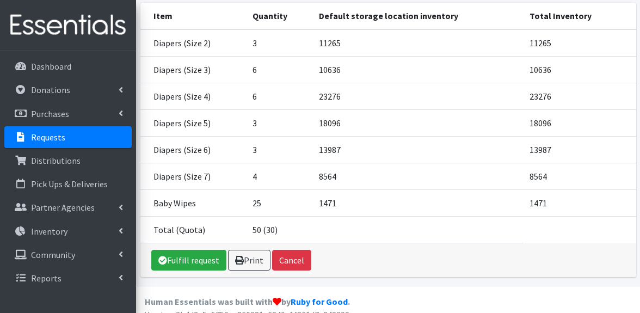
scroll to position [207, 0]
click at [189, 250] on link "Fulfill request" at bounding box center [188, 260] width 75 height 21
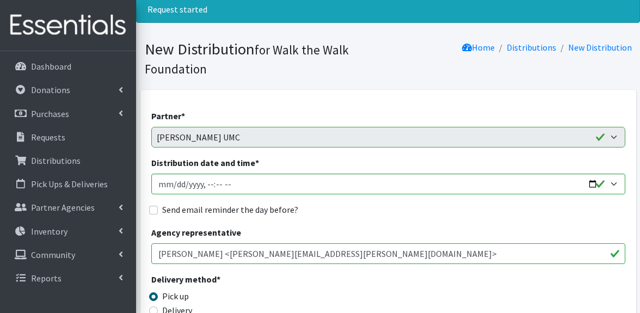
scroll to position [95, 0]
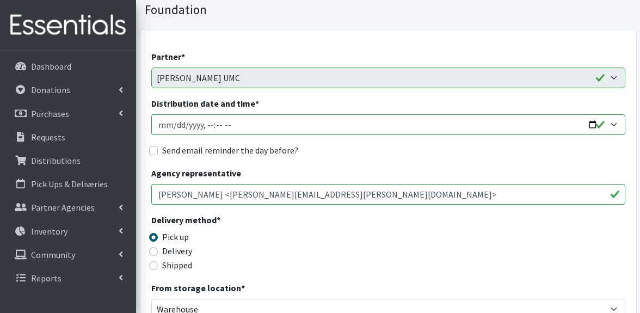
click at [595, 125] on input "Distribution date and time *" at bounding box center [388, 124] width 474 height 21
type input "[DATE]T23:59"
click at [396, 167] on div "Agency representative [PERSON_NAME] <[PERSON_NAME][EMAIL_ADDRESS][PERSON_NAME][…" at bounding box center [388, 186] width 474 height 38
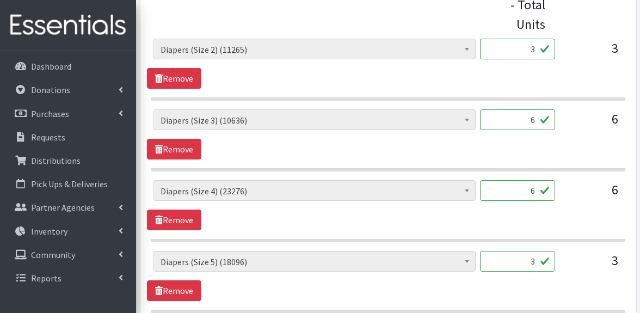
scroll to position [524, 0]
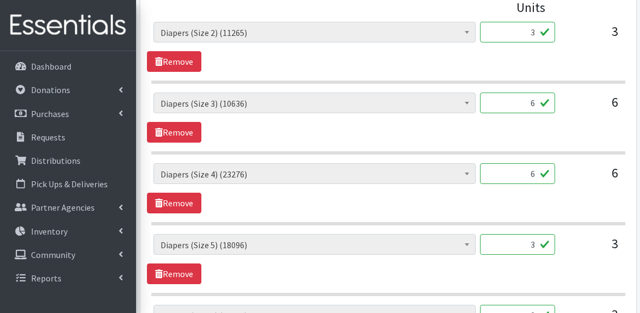
click at [536, 35] on input "3" at bounding box center [517, 32] width 75 height 21
type input "150"
click at [535, 102] on input "6" at bounding box center [517, 103] width 75 height 21
type input "300"
click at [535, 174] on input "6" at bounding box center [517, 173] width 75 height 21
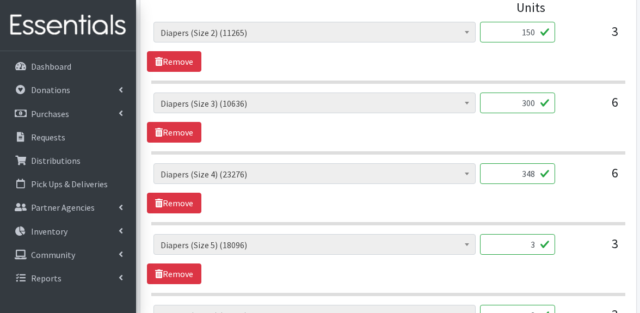
type input "348"
click at [535, 247] on input "3" at bounding box center [517, 244] width 75 height 21
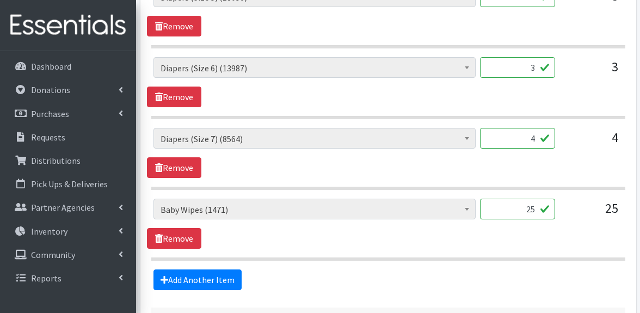
scroll to position [774, 0]
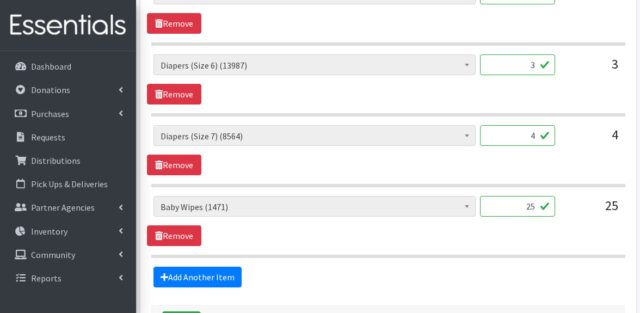
type input "200"
click at [534, 65] on input "3" at bounding box center [517, 64] width 75 height 21
type input "228"
click at [535, 135] on input "4" at bounding box center [517, 135] width 75 height 21
type input "4200"
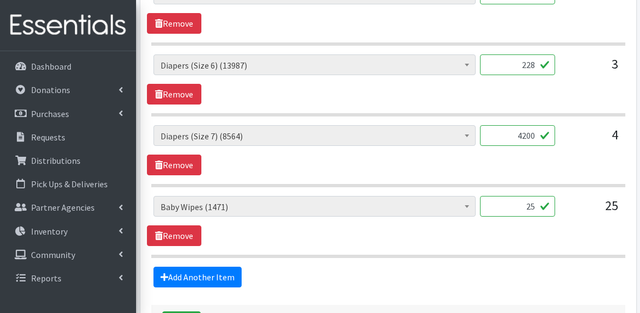
click at [535, 206] on input "25" at bounding box center [517, 206] width 75 height 21
type input "2"
type input "36"
click at [532, 236] on div "Baby Wipes (1471) Diapers (Newborn). (13406) Diapers (Size 1) (126014) Diapers …" at bounding box center [388, 221] width 482 height 50
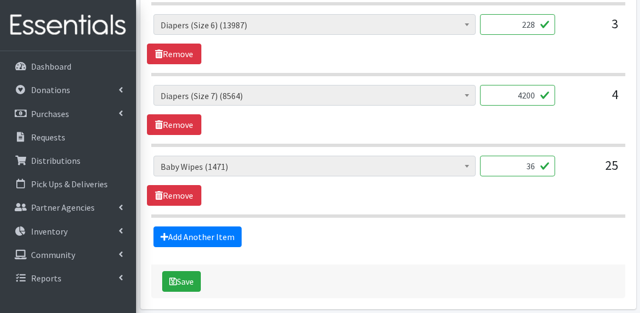
scroll to position [860, 0]
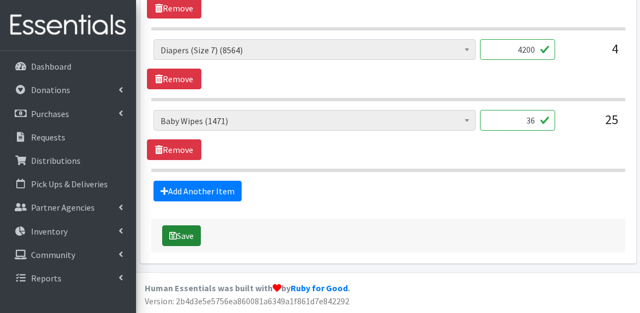
click at [192, 237] on button "Save" at bounding box center [181, 235] width 39 height 21
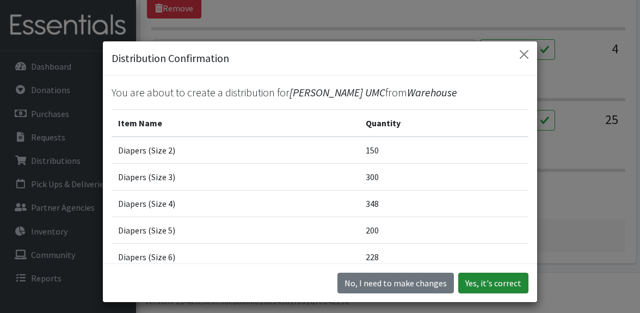
click at [514, 281] on button "Yes, it's correct" at bounding box center [493, 283] width 70 height 21
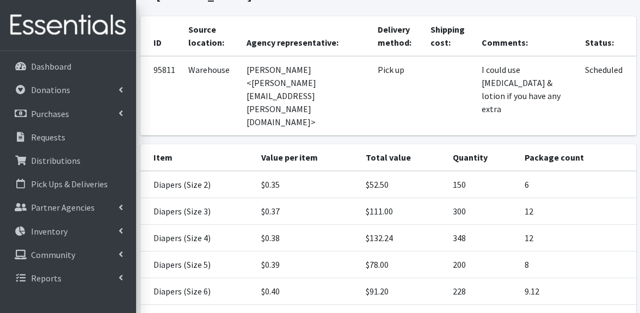
scroll to position [287, 0]
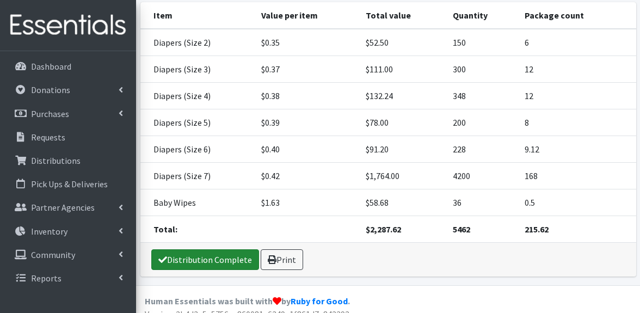
click at [216, 249] on link "Distribution Complete" at bounding box center [205, 259] width 108 height 21
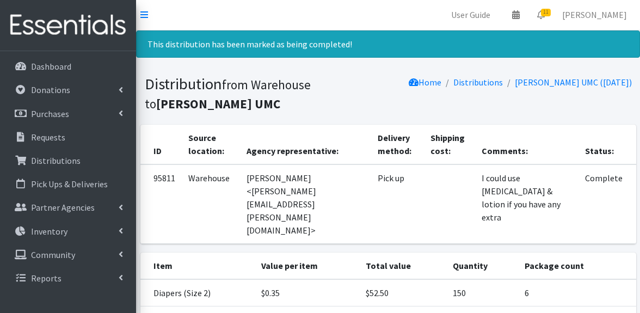
scroll to position [0, 0]
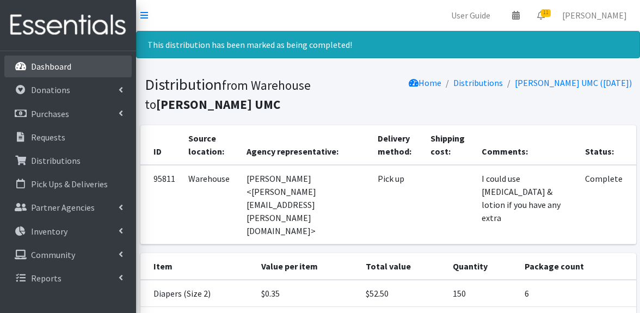
click at [63, 63] on p "Dashboard" at bounding box center [51, 66] width 40 height 11
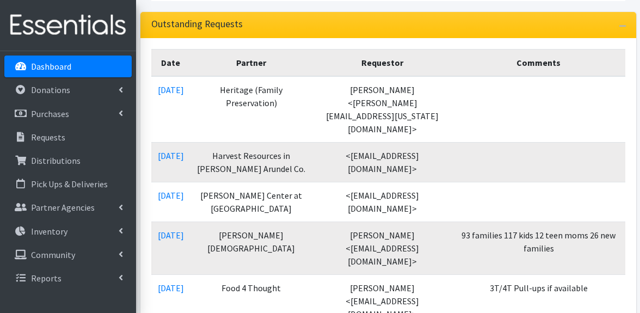
scroll to position [189, 0]
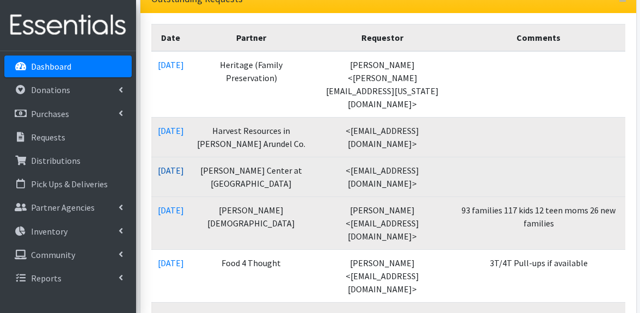
click at [181, 165] on link "08/12/2025" at bounding box center [171, 170] width 26 height 11
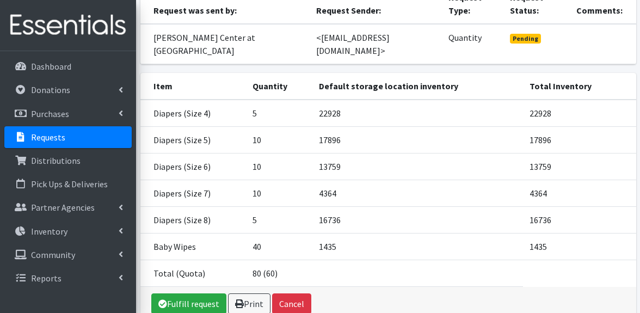
scroll to position [155, 0]
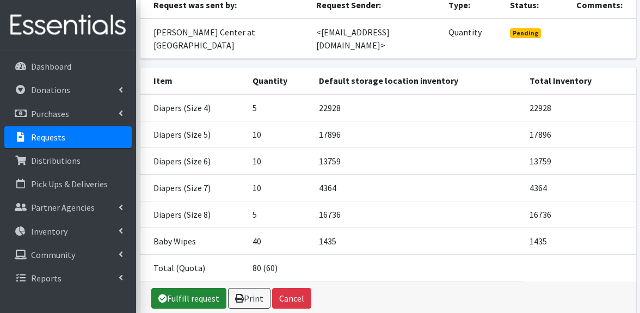
click at [206, 288] on link "Fulfill request" at bounding box center [188, 298] width 75 height 21
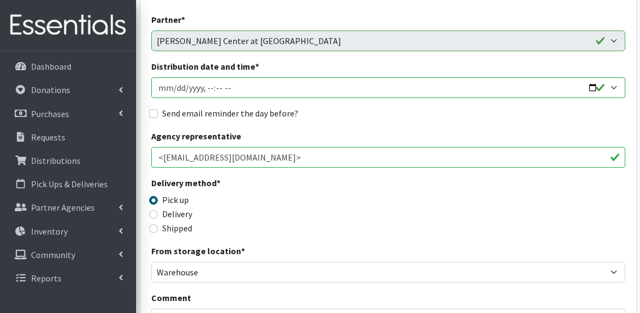
scroll to position [140, 0]
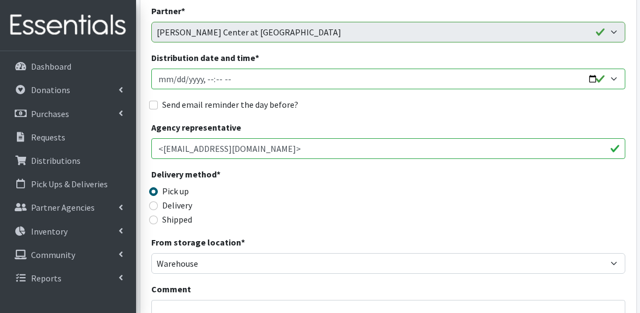
click at [592, 81] on input "Distribution date and time *" at bounding box center [388, 79] width 474 height 21
type input "[DATE]T23:59"
click at [406, 110] on div "Send email reminder the day before?" at bounding box center [388, 104] width 474 height 13
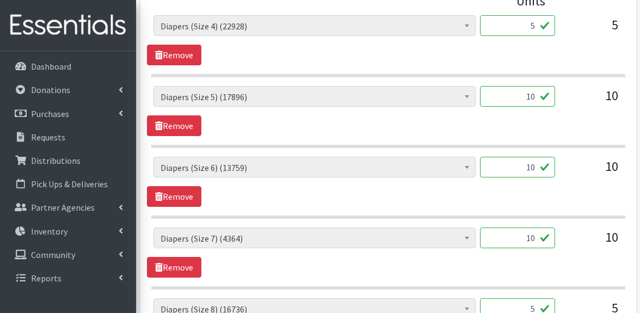
scroll to position [532, 0]
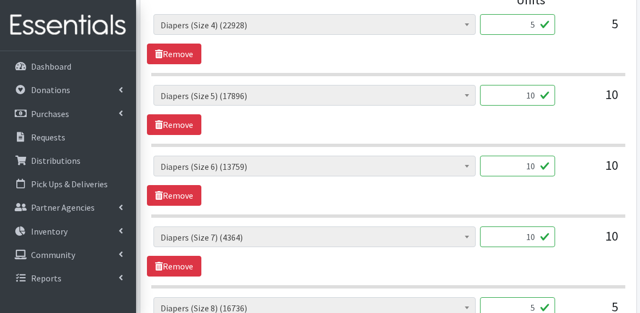
click at [536, 24] on input "5" at bounding box center [517, 24] width 75 height 21
type input "274"
click at [535, 96] on input "10" at bounding box center [517, 95] width 75 height 21
type input "1"
type input "500"
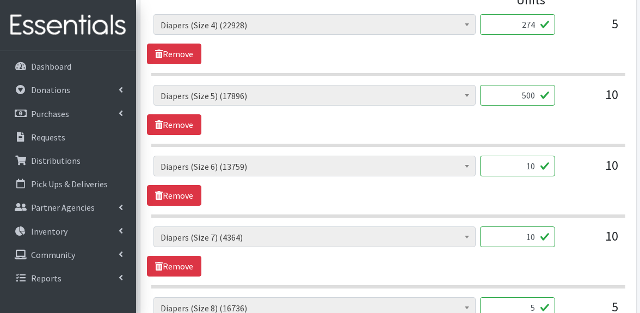
click at [534, 168] on input "10" at bounding box center [517, 166] width 75 height 21
type input "1"
type input "608"
click at [534, 238] on input "10" at bounding box center [517, 236] width 75 height 21
type input "1"
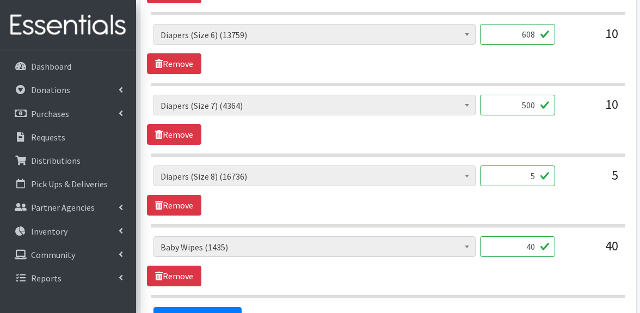
scroll to position [675, 0]
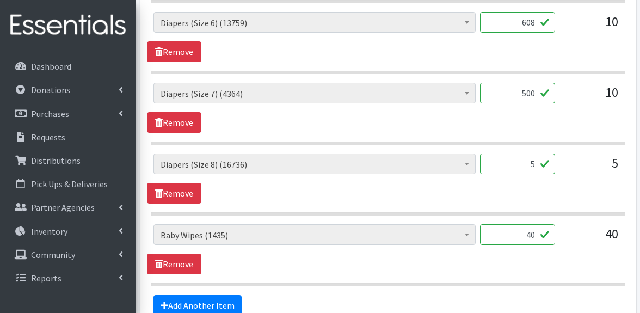
type input "500"
click at [533, 164] on input "5" at bounding box center [517, 163] width 75 height 21
type input "360"
click at [535, 236] on input "40" at bounding box center [517, 234] width 75 height 21
type input "48"
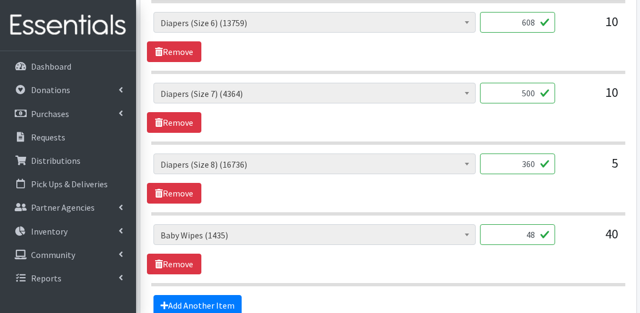
click at [538, 265] on div "Baby Wipes (1435) Diapers (Newborn). (13406) Diapers (Size 1) (126014) Diapers …" at bounding box center [388, 249] width 482 height 50
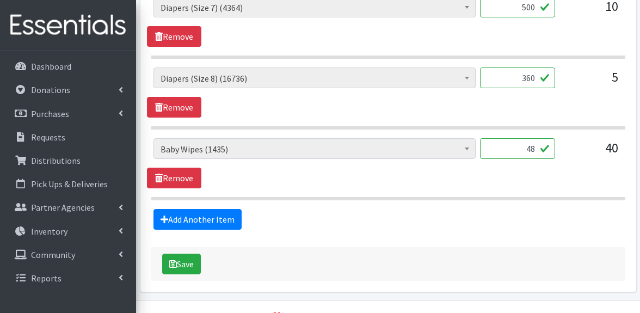
scroll to position [790, 0]
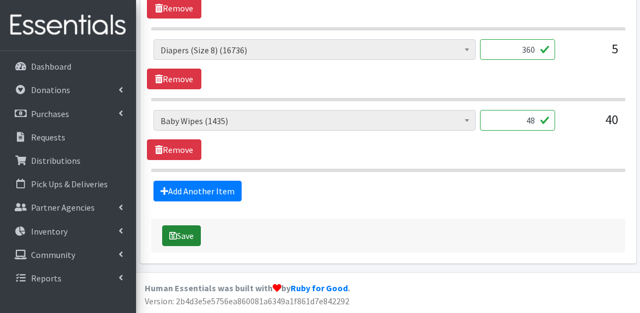
click at [191, 233] on button "Save" at bounding box center [181, 235] width 39 height 21
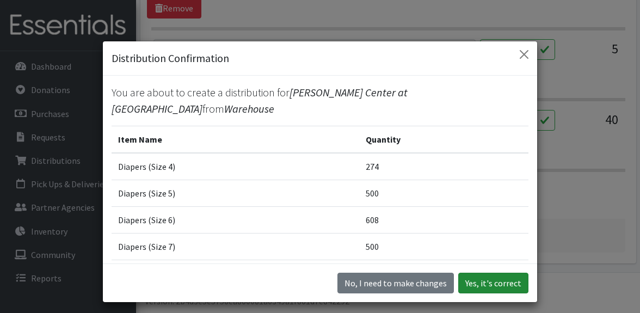
click at [484, 280] on button "Yes, it's correct" at bounding box center [493, 283] width 70 height 21
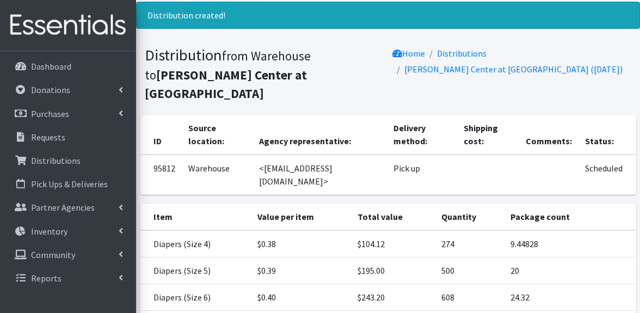
scroll to position [221, 0]
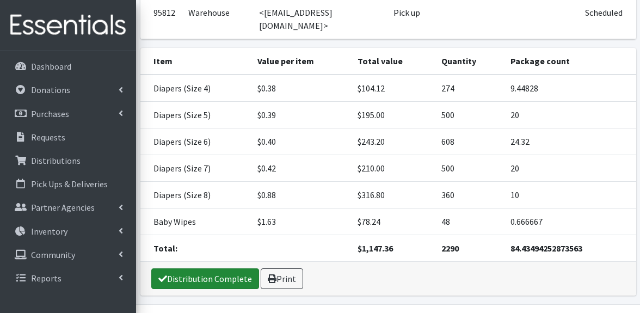
click at [210, 268] on link "Distribution Complete" at bounding box center [205, 278] width 108 height 21
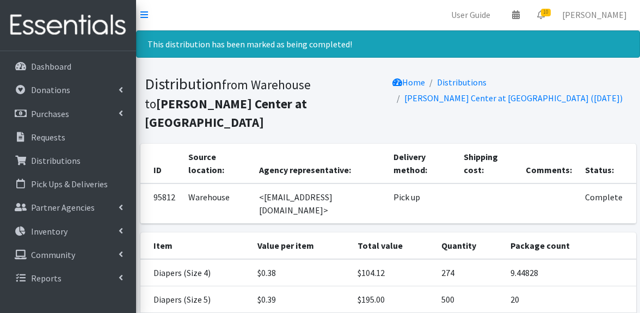
scroll to position [0, 0]
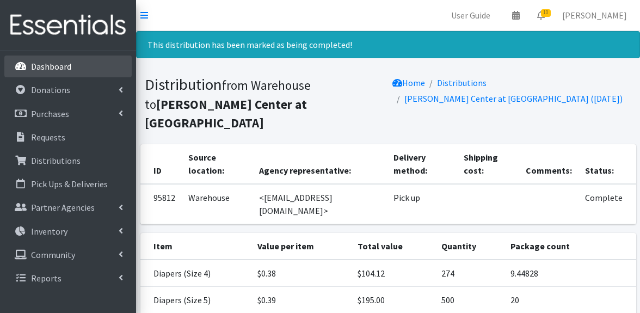
click at [52, 71] on p "Dashboard" at bounding box center [51, 66] width 40 height 11
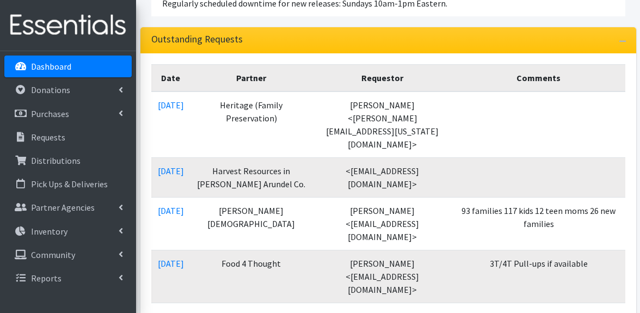
scroll to position [146, 0]
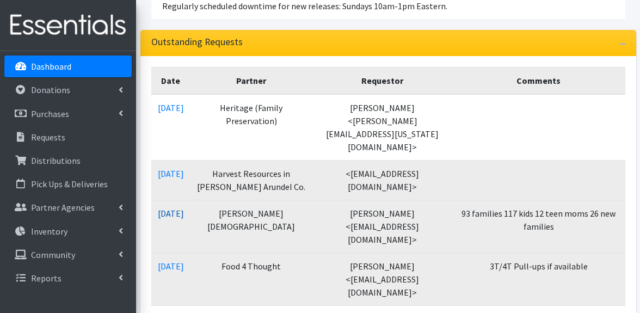
click at [178, 208] on link "08/12/2025" at bounding box center [171, 213] width 26 height 11
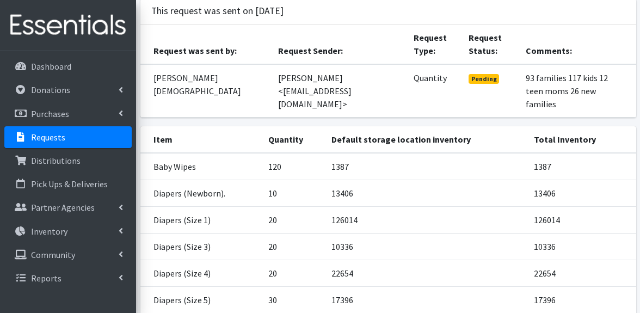
scroll to position [181, 0]
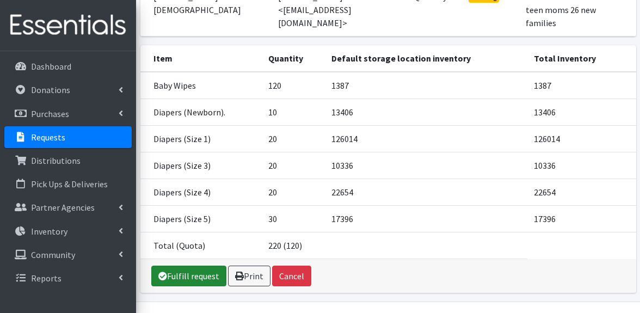
click at [202, 266] on link "Fulfill request" at bounding box center [188, 276] width 75 height 21
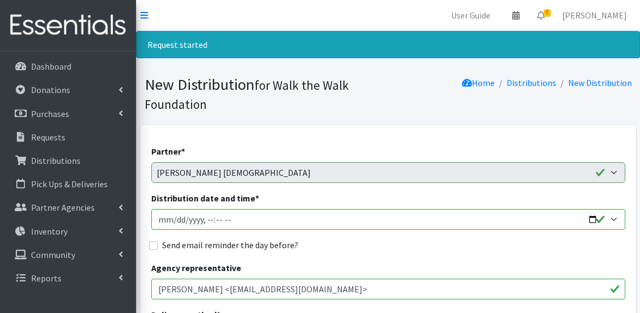
click at [592, 215] on input "Distribution date and time *" at bounding box center [388, 219] width 474 height 21
type input "2025-08-14T23:59"
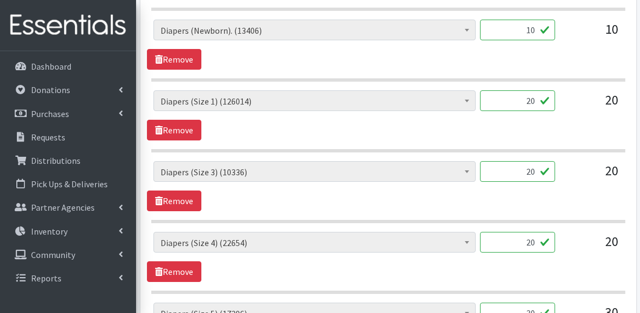
scroll to position [598, 0]
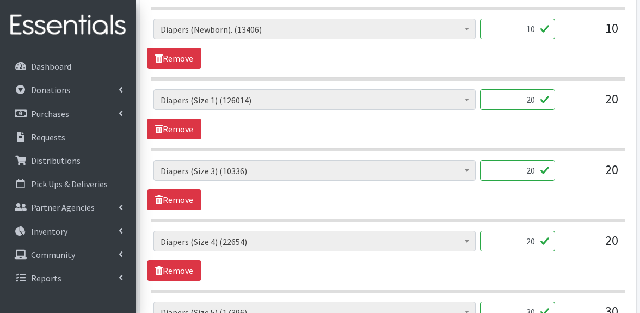
click at [534, 30] on input "10" at bounding box center [517, 29] width 75 height 21
type input "1"
type input "560"
click at [536, 101] on input "20" at bounding box center [517, 99] width 75 height 21
type input "2"
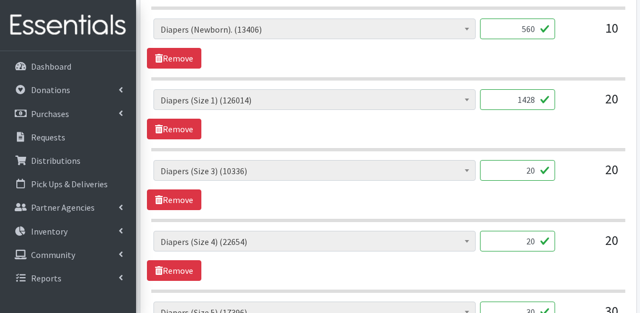
type input "1428"
click at [534, 171] on input "20" at bounding box center [517, 170] width 75 height 21
type input "2"
type input "1000"
click at [535, 242] on input "20" at bounding box center [517, 241] width 75 height 21
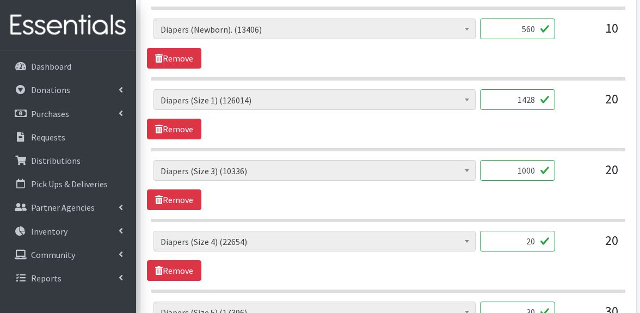
type input "2"
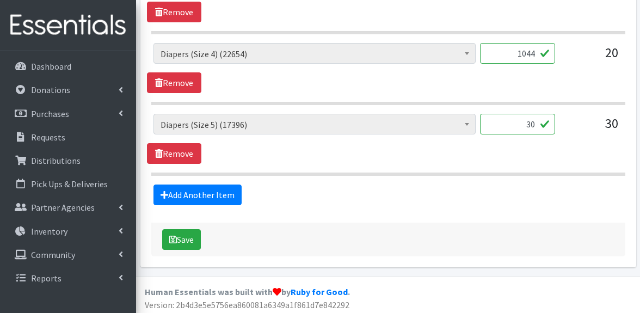
scroll to position [790, 0]
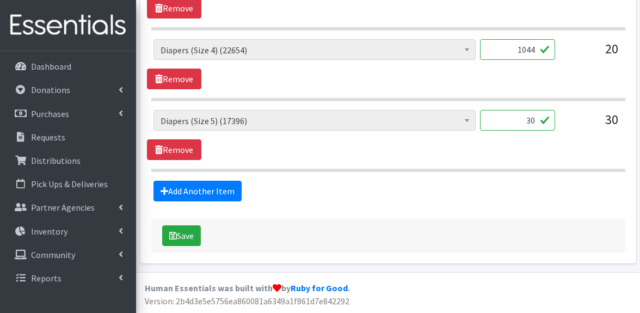
type input "1044"
click at [534, 122] on input "30" at bounding box center [517, 120] width 75 height 21
type input "3"
type input "1500"
click at [513, 147] on div "Baby Wipes (1387) Diapers (Newborn). (13406) Diapers (Size 1) (126014) Diapers …" at bounding box center [388, 135] width 482 height 50
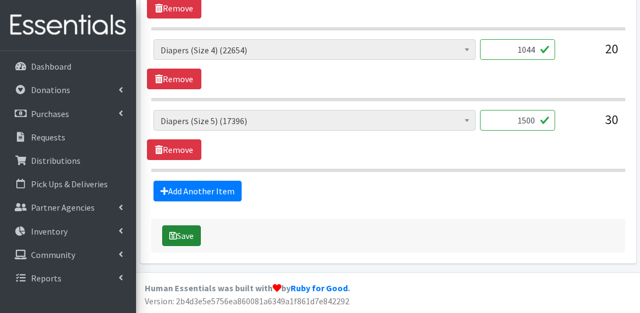
click at [188, 239] on button "Save" at bounding box center [181, 235] width 39 height 21
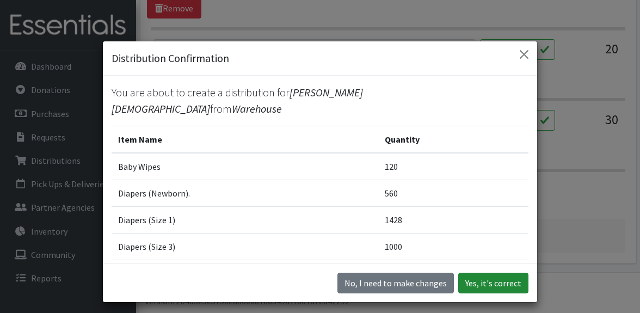
click at [478, 286] on button "Yes, it's correct" at bounding box center [493, 283] width 70 height 21
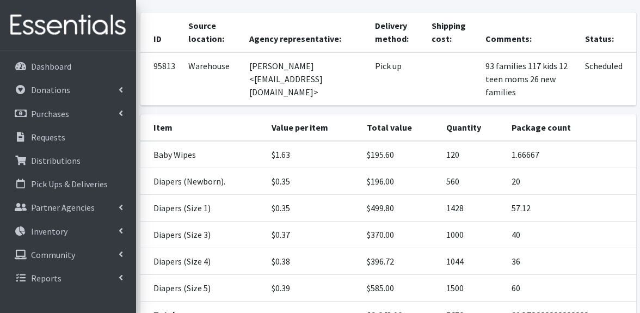
scroll to position [247, 0]
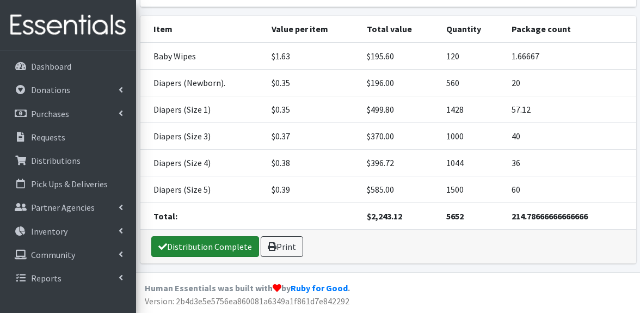
click at [225, 245] on link "Distribution Complete" at bounding box center [205, 246] width 108 height 21
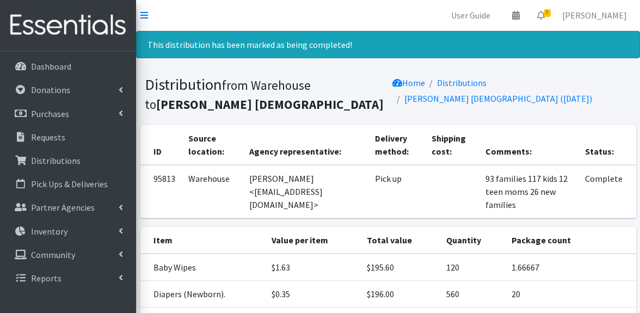
scroll to position [211, 0]
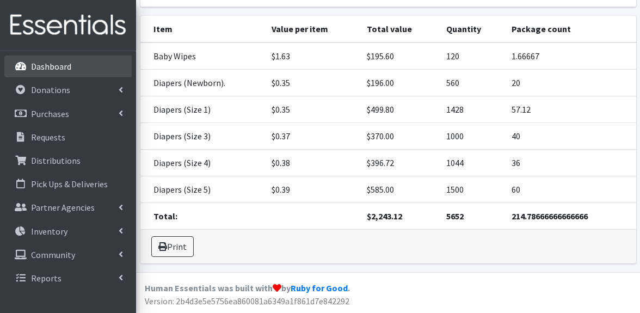
click at [65, 66] on p "Dashboard" at bounding box center [51, 66] width 40 height 11
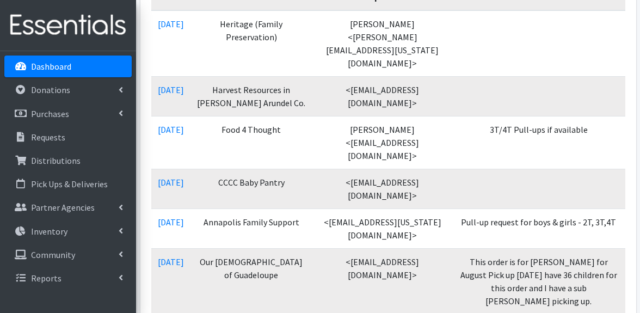
scroll to position [227, 0]
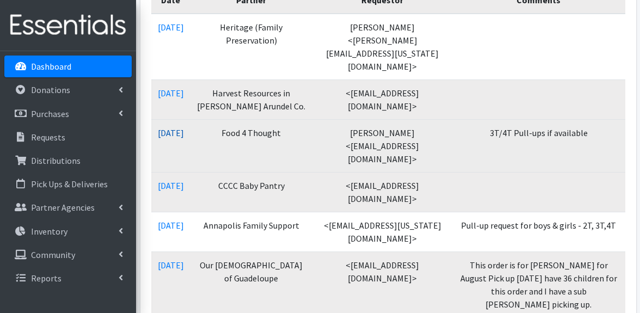
click at [184, 127] on link "[DATE]" at bounding box center [171, 132] width 26 height 11
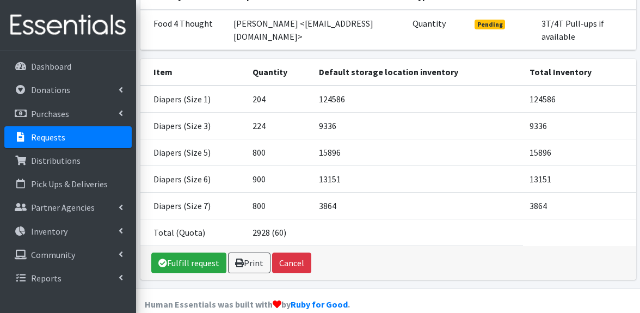
scroll to position [154, 0]
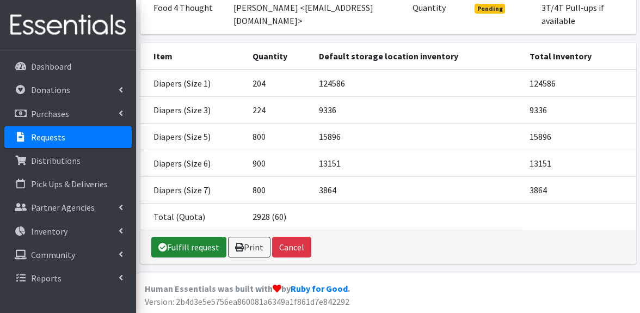
click at [197, 247] on link "Fulfill request" at bounding box center [188, 247] width 75 height 21
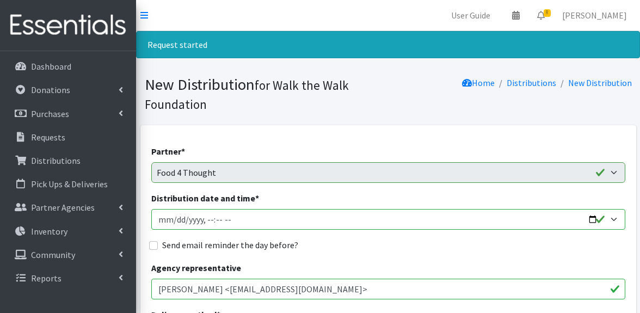
click at [590, 218] on input "Distribution date and time *" at bounding box center [388, 219] width 474 height 21
type input "[DATE]T23:59"
click at [404, 116] on section "New Distribution for Walk the Walk Foundation Home Distributions New Distributi…" at bounding box center [388, 96] width 504 height 58
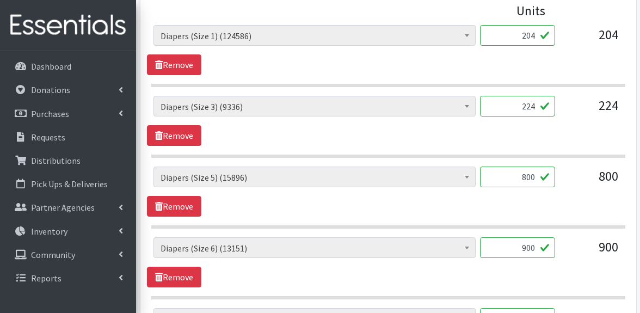
scroll to position [524, 0]
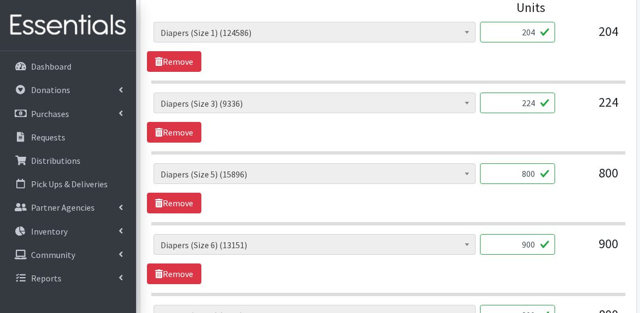
click at [534, 104] on input "224" at bounding box center [517, 103] width 75 height 21
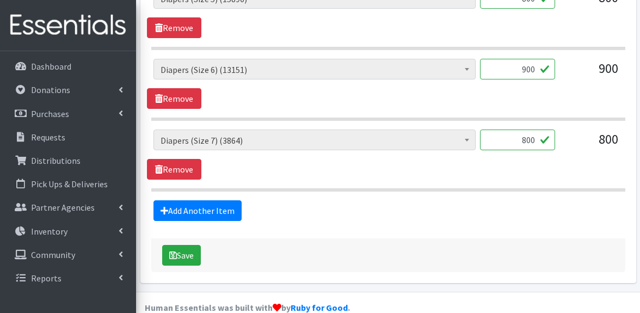
scroll to position [700, 0]
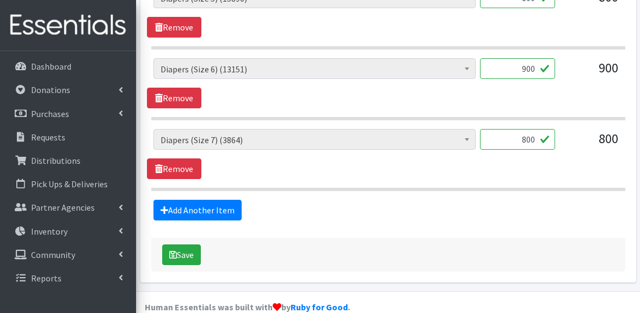
type input "225"
click at [184, 252] on button "Save" at bounding box center [181, 254] width 39 height 21
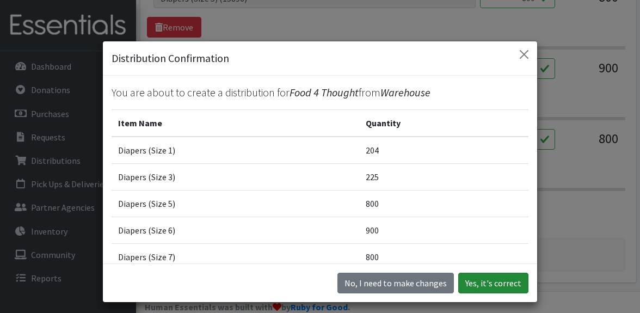
click at [498, 282] on button "Yes, it's correct" at bounding box center [493, 283] width 70 height 21
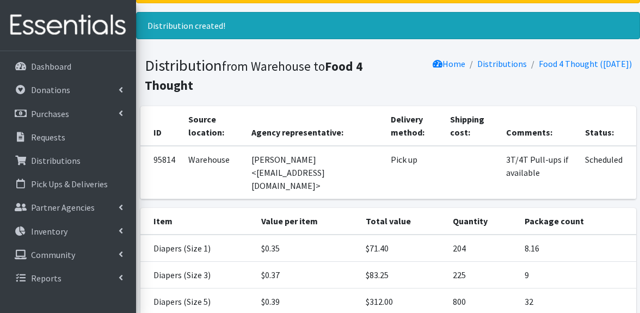
scroll to position [220, 0]
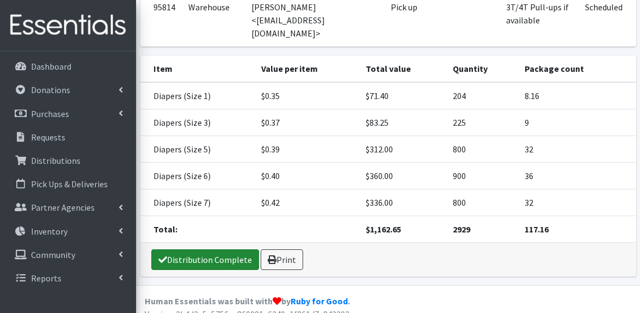
click at [192, 249] on link "Distribution Complete" at bounding box center [205, 259] width 108 height 21
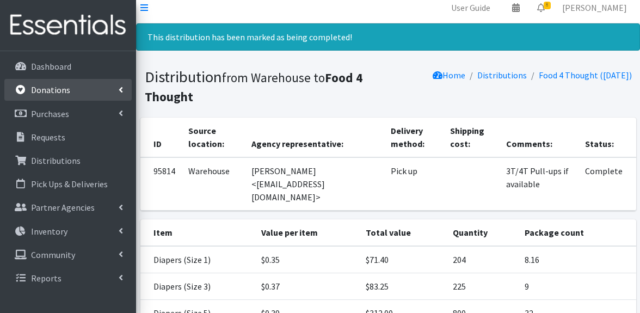
scroll to position [0, 0]
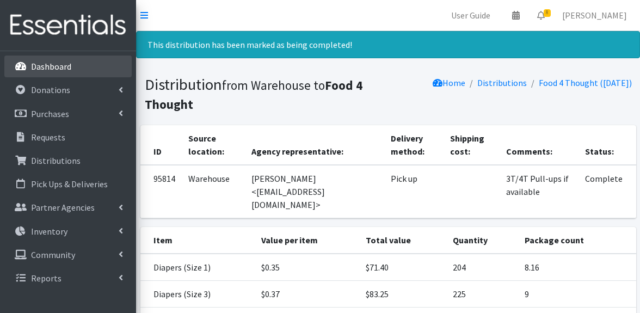
click at [63, 64] on p "Dashboard" at bounding box center [51, 66] width 40 height 11
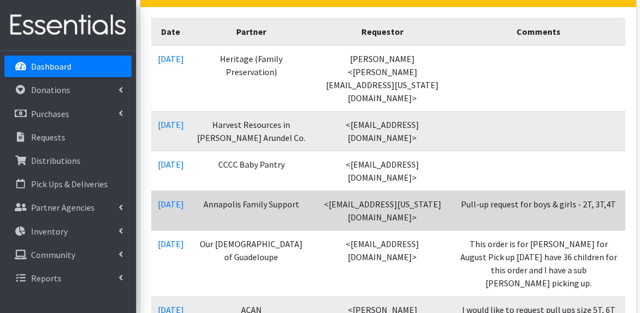
scroll to position [197, 0]
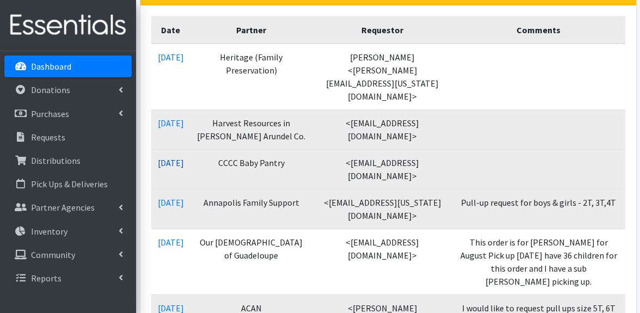
click at [182, 157] on link "[DATE]" at bounding box center [171, 162] width 26 height 11
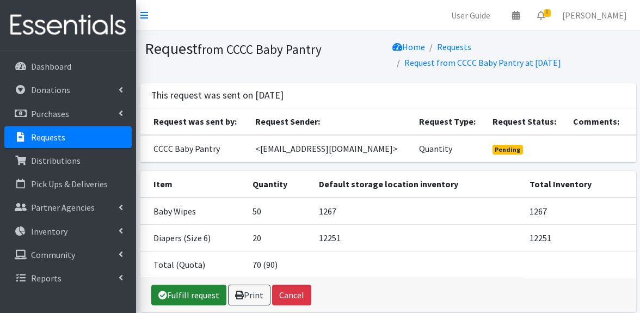
click at [207, 298] on link "Fulfill request" at bounding box center [188, 295] width 75 height 21
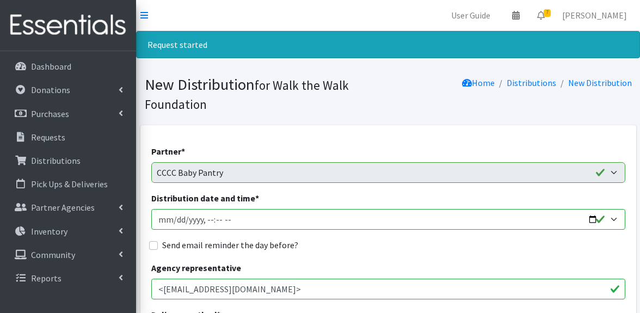
click at [594, 217] on input "Distribution date and time *" at bounding box center [388, 219] width 474 height 21
type input "[DATE]T23:59"
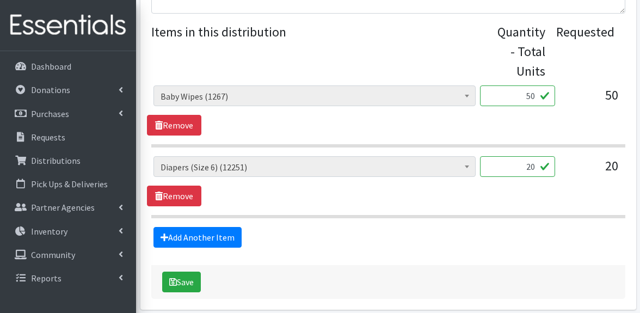
scroll to position [463, 0]
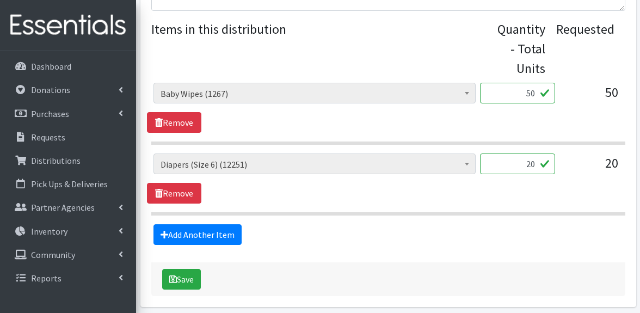
click at [530, 164] on input "20" at bounding box center [517, 163] width 75 height 21
type input "1000"
click at [532, 94] on input "50" at bounding box center [517, 93] width 75 height 21
type input "60"
click at [197, 275] on button "Save" at bounding box center [181, 279] width 39 height 21
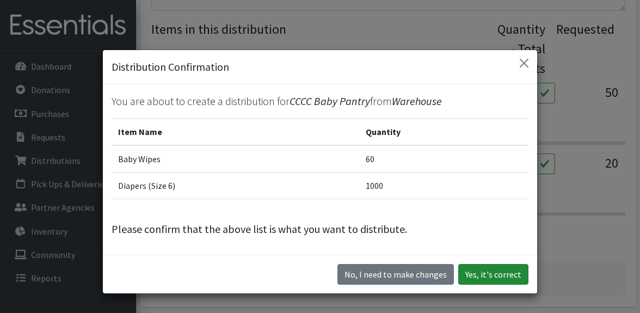
click at [484, 276] on button "Yes, it's correct" at bounding box center [493, 274] width 70 height 21
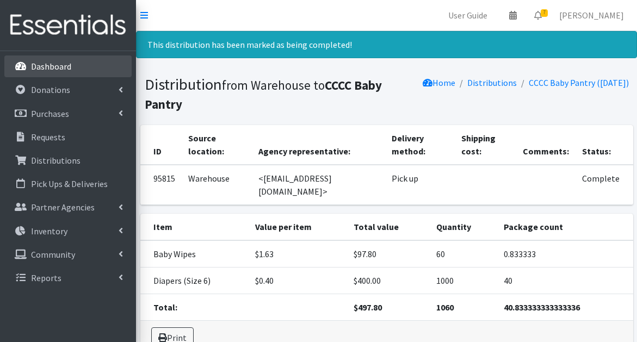
click at [59, 69] on p "Dashboard" at bounding box center [51, 66] width 40 height 11
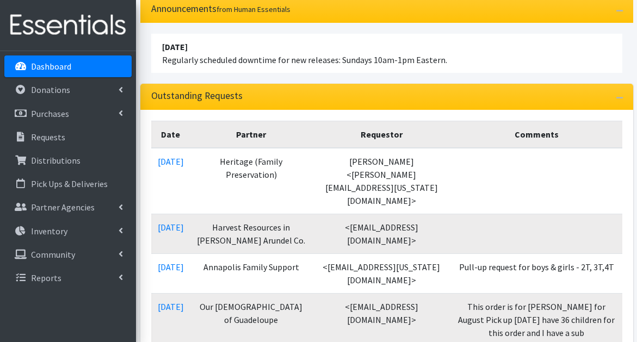
scroll to position [141, 0]
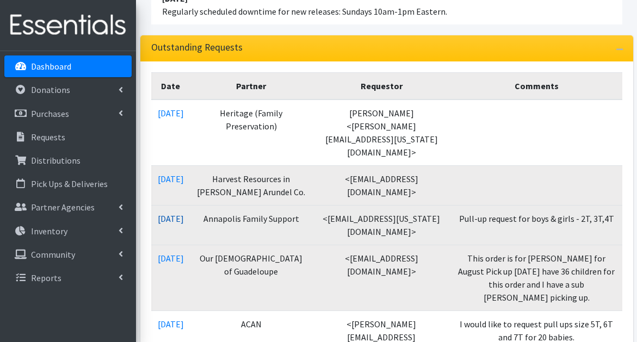
click at [184, 213] on link "[DATE]" at bounding box center [171, 218] width 26 height 11
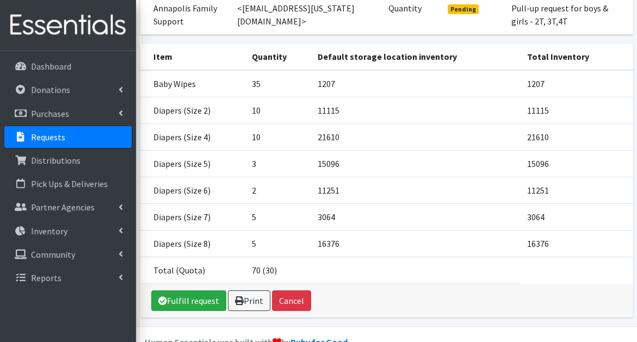
scroll to position [174, 0]
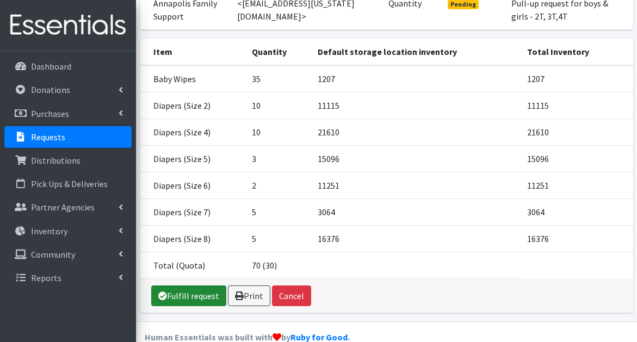
click at [204, 286] on link "Fulfill request" at bounding box center [188, 296] width 75 height 21
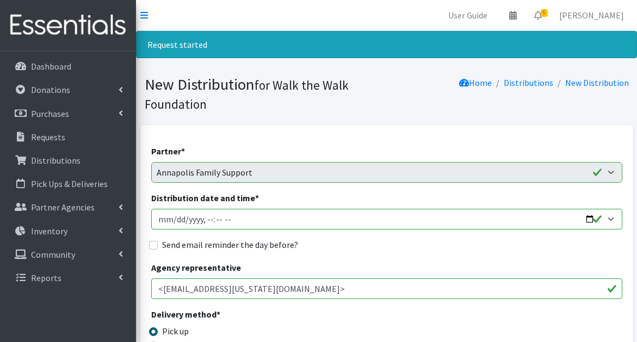
click at [593, 219] on input "Distribution date and time *" at bounding box center [386, 219] width 471 height 21
type input "[DATE]T23:59"
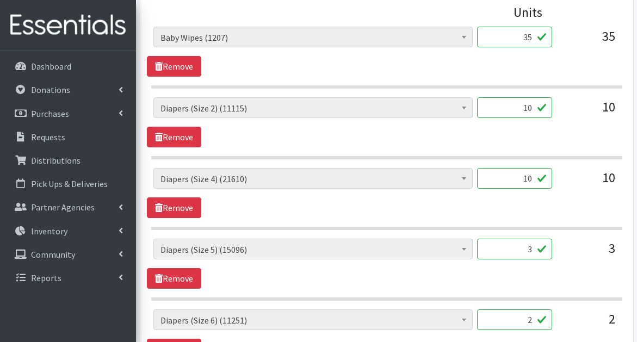
scroll to position [520, 0]
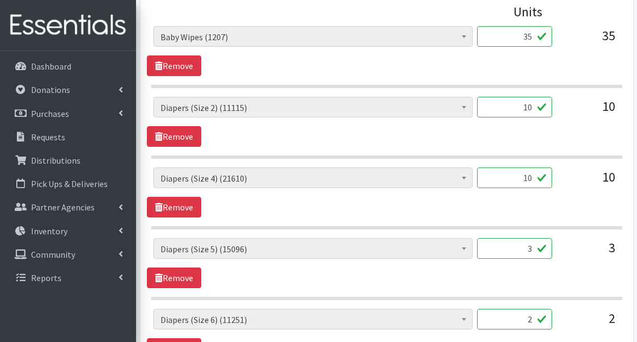
click at [531, 38] on input "35" at bounding box center [514, 36] width 75 height 21
type input "36"
click at [456, 131] on div "Baby Wipes (1207) Diapers (Newborn). (12846) Diapers (Size 1) (124382) Diapers …" at bounding box center [386, 122] width 479 height 50
click at [533, 107] on input "10" at bounding box center [514, 107] width 75 height 21
type input "1"
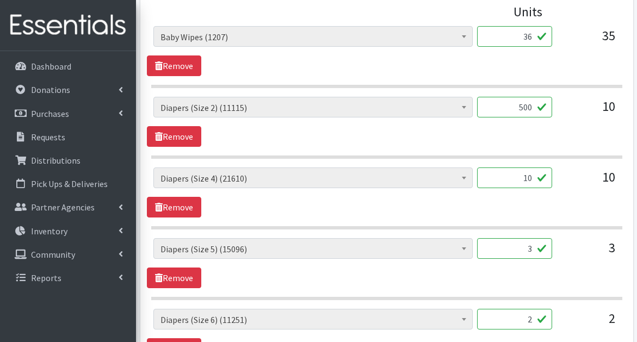
type input "500"
click at [532, 179] on input "10" at bounding box center [514, 178] width 75 height 21
type input "1"
type input "572"
click at [532, 249] on input "3" at bounding box center [514, 248] width 75 height 21
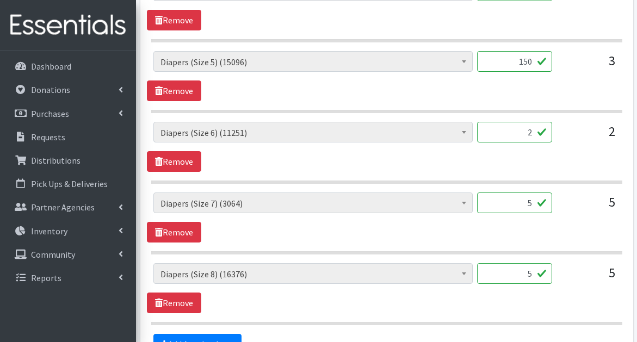
scroll to position [709, 0]
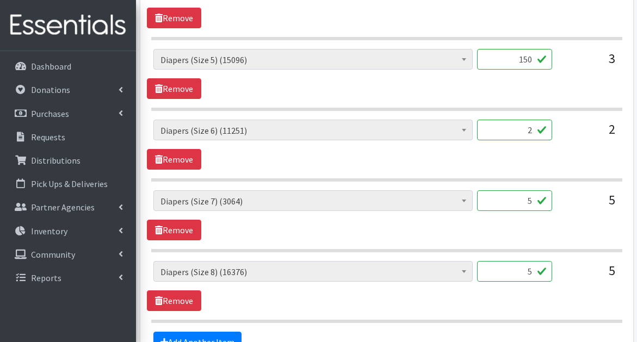
type input "150"
click at [532, 131] on input "2" at bounding box center [514, 130] width 75 height 21
type input "100"
click at [532, 202] on input "5" at bounding box center [514, 200] width 75 height 21
type input "250"
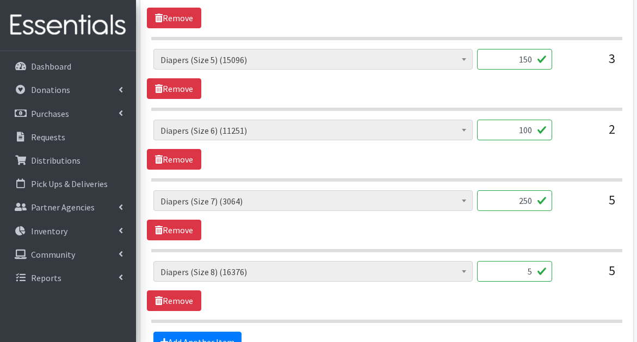
click at [533, 272] on input "5" at bounding box center [514, 271] width 75 height 21
type input "360"
click at [554, 249] on hr at bounding box center [386, 250] width 471 height 3
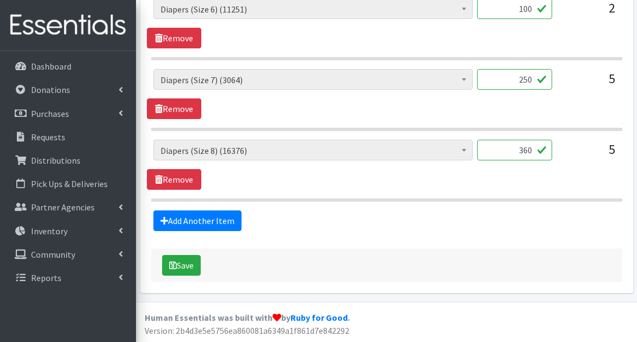
scroll to position [831, 0]
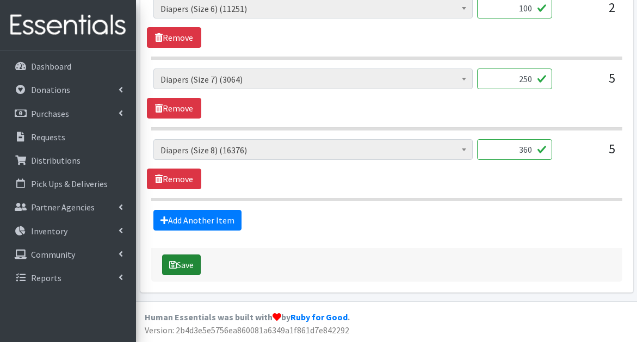
click at [194, 263] on button "Save" at bounding box center [181, 265] width 39 height 21
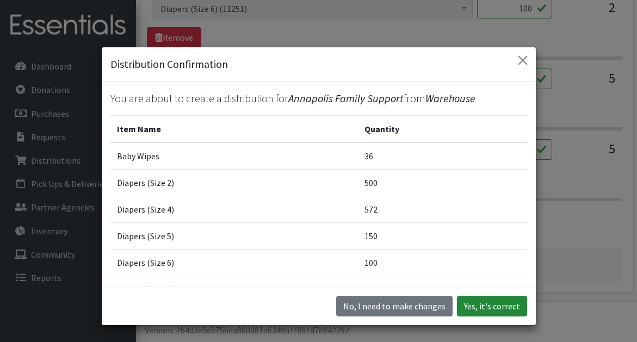
click at [494, 308] on button "Yes, it's correct" at bounding box center [492, 306] width 70 height 21
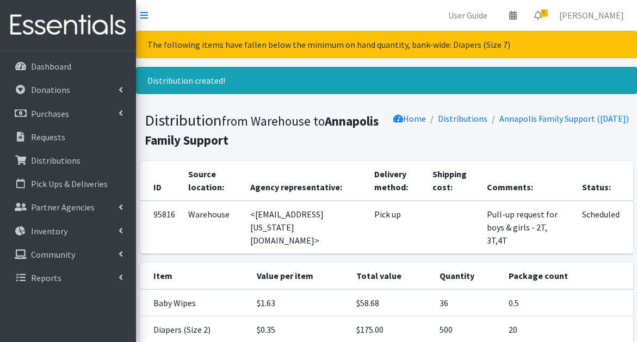
scroll to position [244, 0]
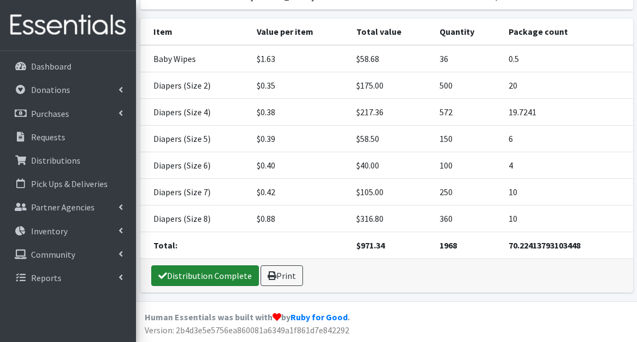
click at [187, 275] on link "Distribution Complete" at bounding box center [205, 276] width 108 height 21
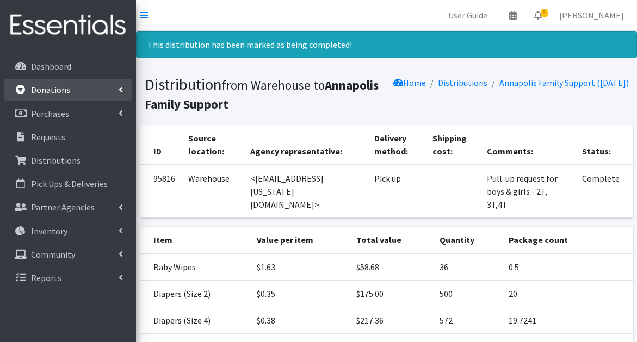
scroll to position [0, 0]
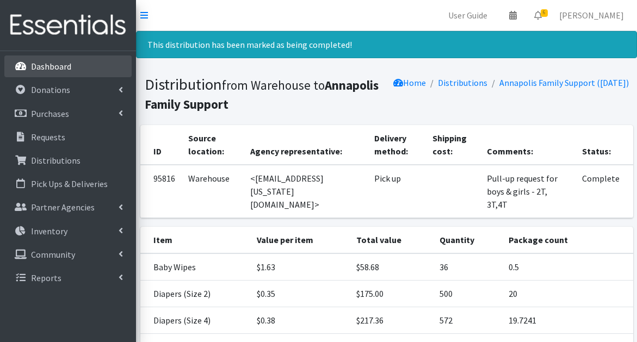
click at [67, 65] on p "Dashboard" at bounding box center [51, 66] width 40 height 11
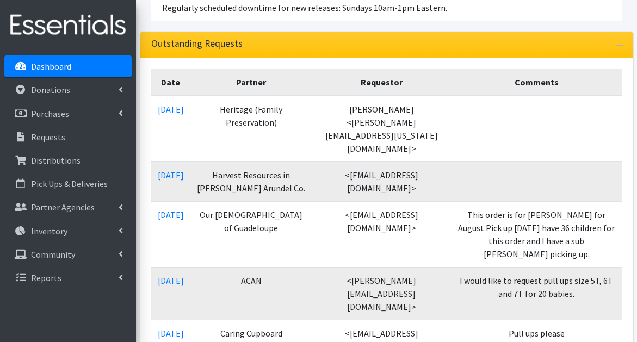
scroll to position [181, 0]
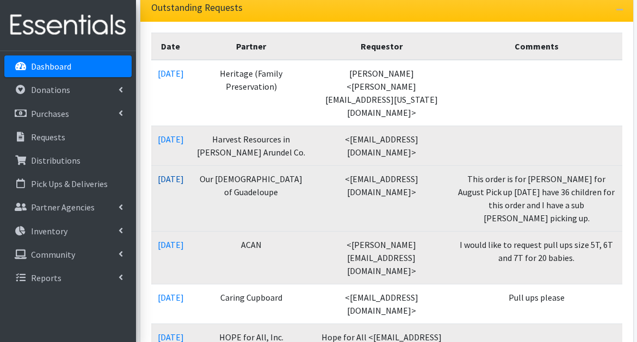
click at [184, 174] on link "08/08/2025" at bounding box center [171, 179] width 26 height 11
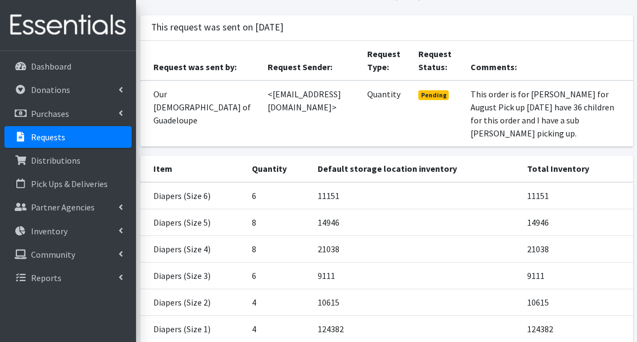
scroll to position [108, 0]
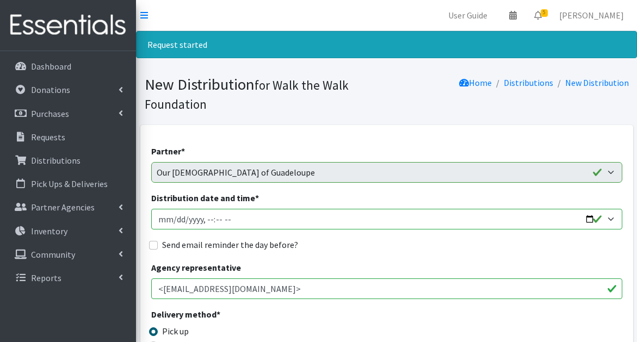
click at [590, 220] on input "Distribution date and time *" at bounding box center [386, 219] width 471 height 21
type input "2025-08-14T23:59"
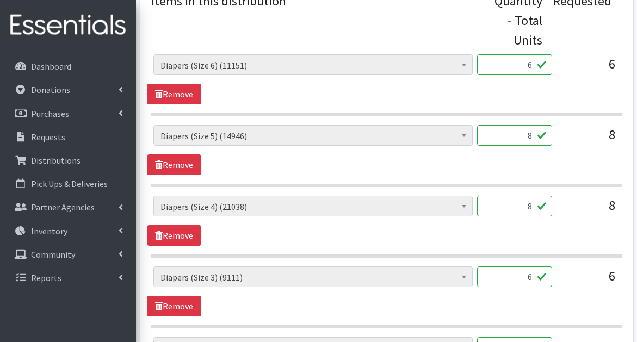
scroll to position [498, 0]
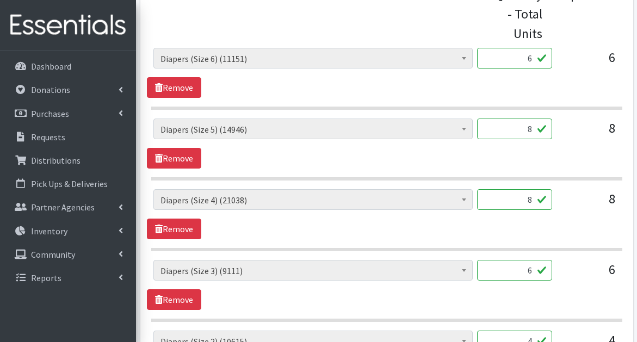
click at [532, 60] on input "6" at bounding box center [514, 58] width 75 height 21
type input "354"
click at [533, 128] on input "8" at bounding box center [514, 129] width 75 height 21
type input "400"
click at [532, 202] on input "8" at bounding box center [514, 199] width 75 height 21
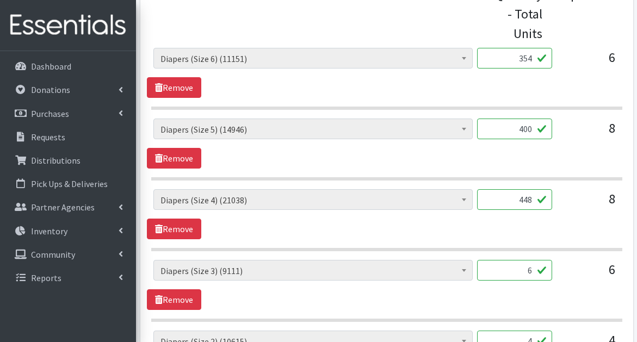
type input "448"
click at [532, 271] on input "6" at bounding box center [514, 270] width 75 height 21
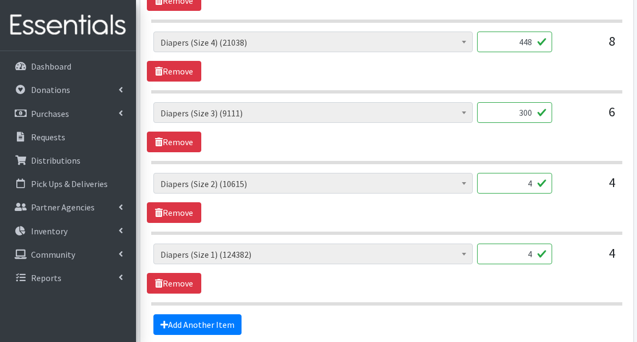
scroll to position [658, 0]
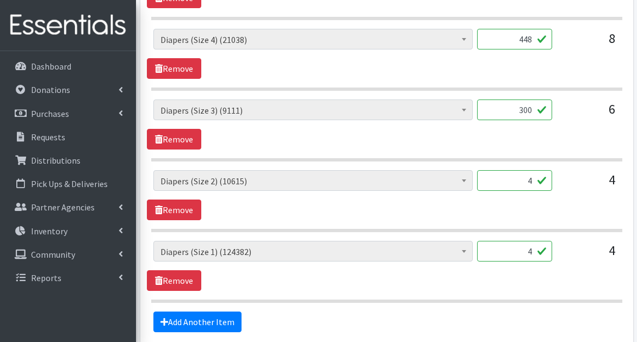
type input "300"
click at [531, 182] on input "4" at bounding box center [514, 180] width 75 height 21
type input "200"
click at [532, 254] on input "4" at bounding box center [514, 251] width 75 height 21
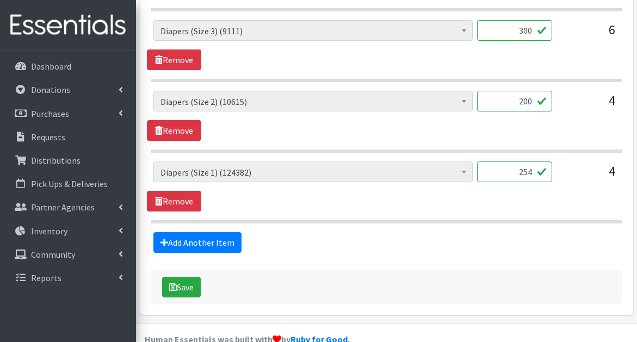
scroll to position [760, 0]
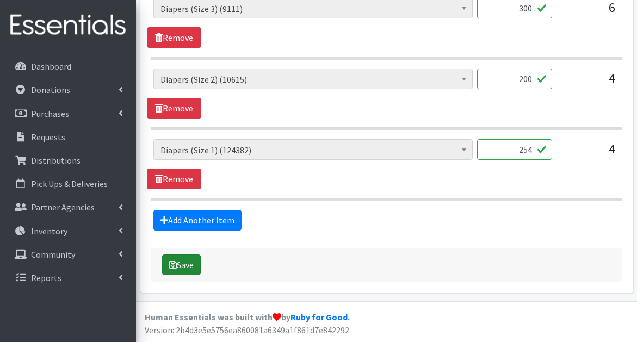
type input "254"
click at [192, 260] on button "Save" at bounding box center [181, 265] width 39 height 21
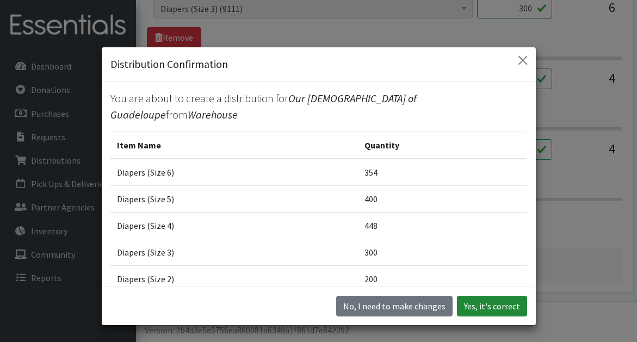
click at [474, 302] on button "Yes, it's correct" at bounding box center [492, 306] width 70 height 21
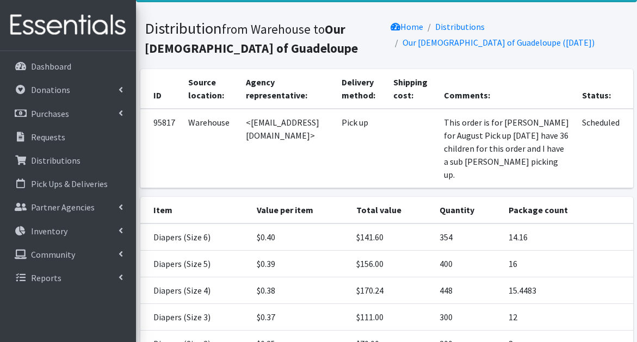
scroll to position [231, 0]
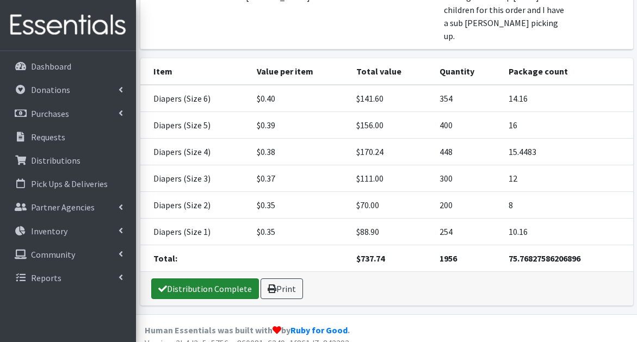
click at [228, 279] on link "Distribution Complete" at bounding box center [205, 289] width 108 height 21
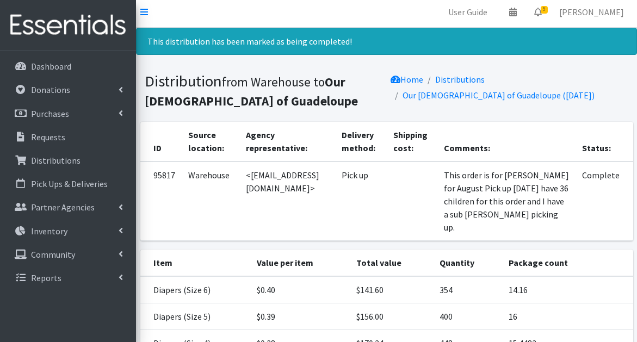
scroll to position [0, 0]
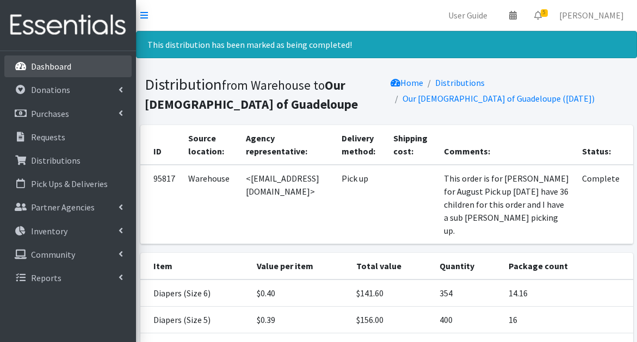
click at [66, 66] on p "Dashboard" at bounding box center [51, 66] width 40 height 11
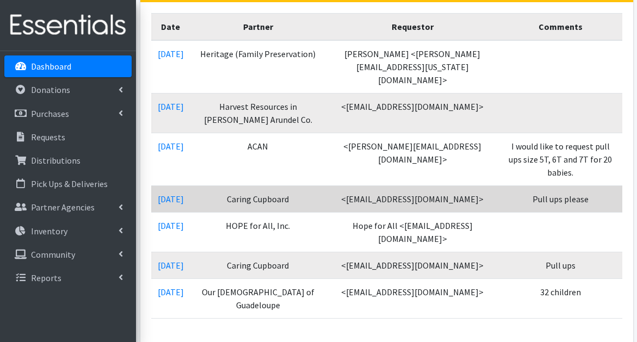
scroll to position [204, 0]
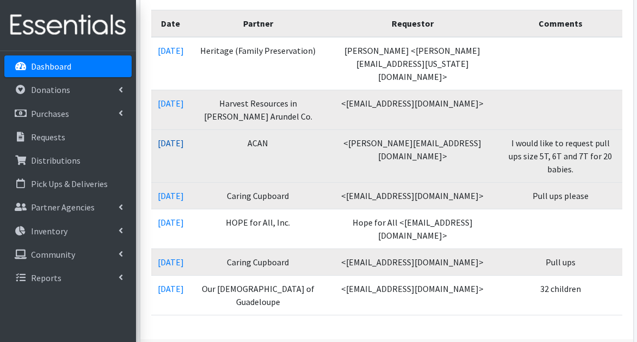
click at [184, 138] on link "[DATE]" at bounding box center [171, 143] width 26 height 11
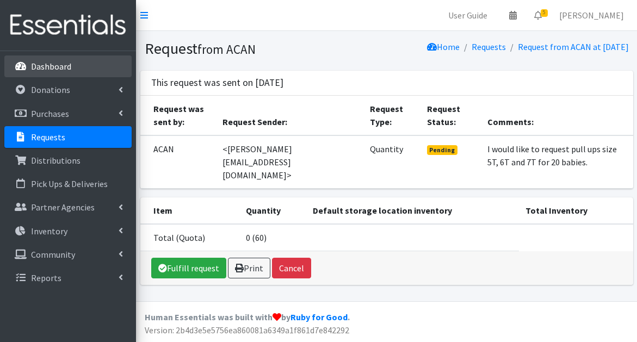
click at [67, 68] on p "Dashboard" at bounding box center [51, 66] width 40 height 11
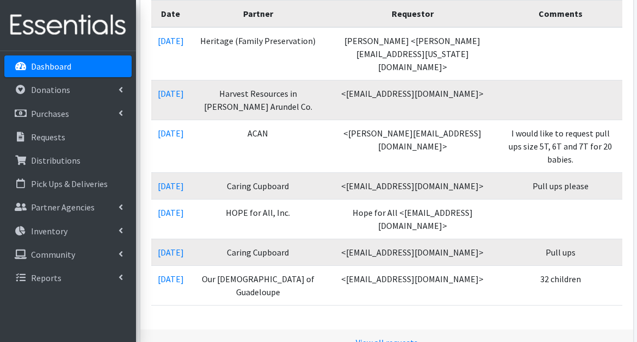
scroll to position [217, 0]
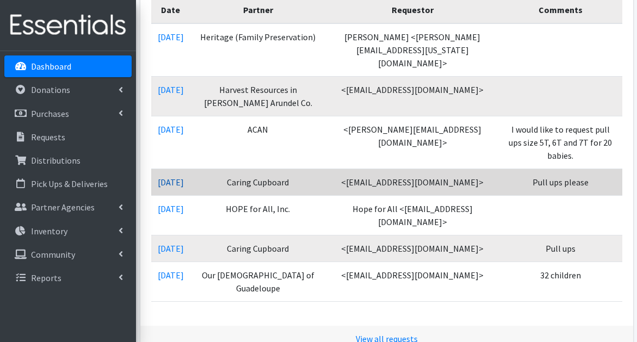
click at [184, 177] on link "[DATE]" at bounding box center [171, 182] width 26 height 11
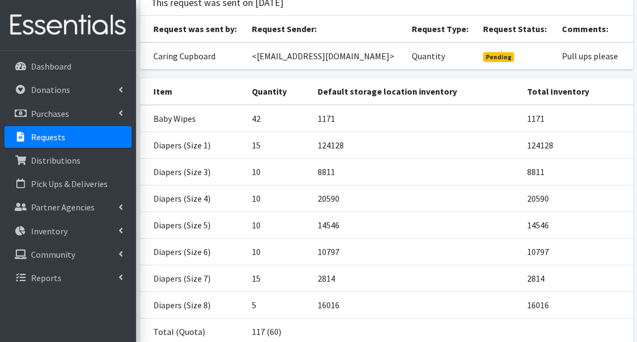
scroll to position [178, 0]
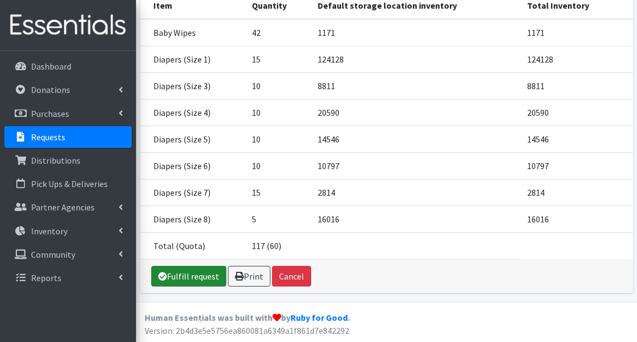
click at [209, 271] on link "Fulfill request" at bounding box center [188, 276] width 75 height 21
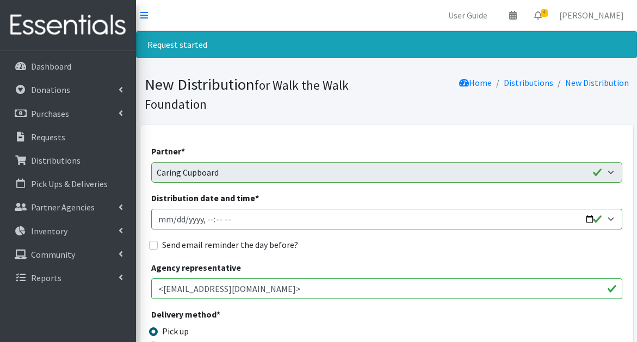
click at [589, 218] on input "Distribution date and time *" at bounding box center [386, 219] width 471 height 21
type input "[DATE]T23:59"
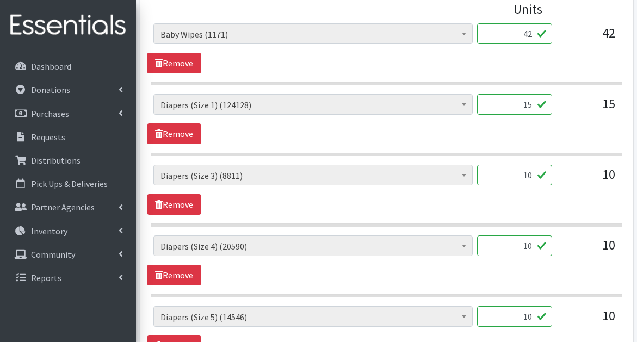
scroll to position [524, 0]
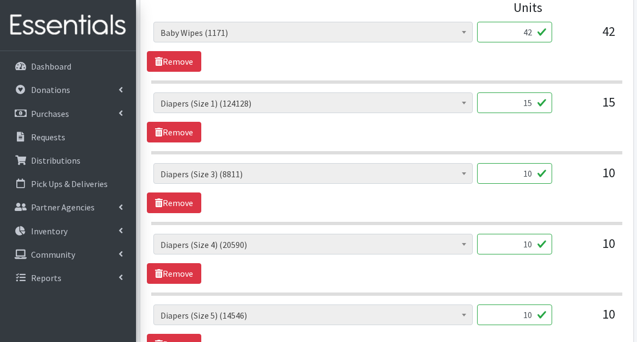
click at [532, 35] on input "42" at bounding box center [514, 32] width 75 height 21
type input "48"
click at [532, 104] on input "15" at bounding box center [514, 103] width 75 height 21
type input "1"
type input "1020"
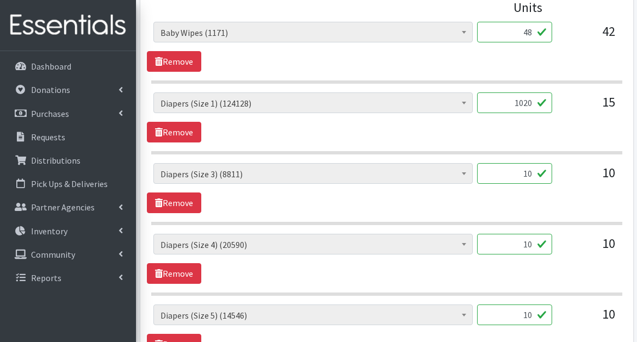
click at [532, 175] on input "10" at bounding box center [514, 173] width 75 height 21
type input "1"
type input "500"
click at [532, 247] on input "10" at bounding box center [514, 244] width 75 height 21
type input "1"
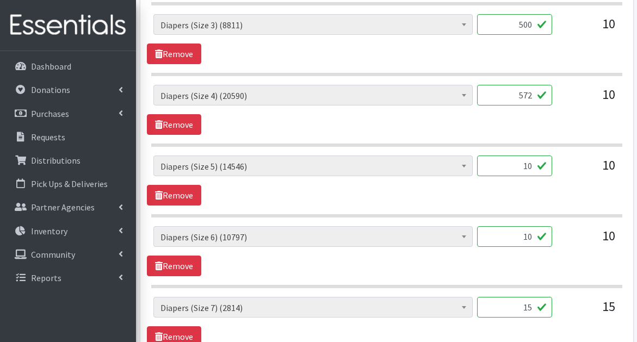
scroll to position [706, 0]
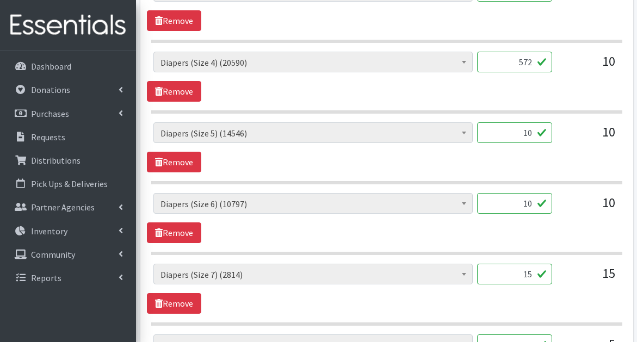
type input "572"
click at [532, 133] on input "10" at bounding box center [514, 132] width 75 height 21
type input "1"
type input "500"
click at [532, 205] on input "10" at bounding box center [514, 203] width 75 height 21
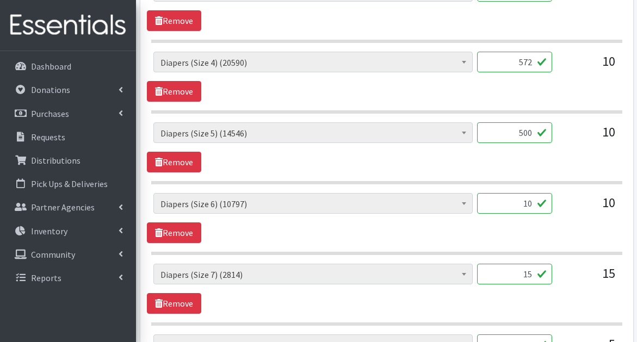
type input "1"
type input "608"
click at [533, 275] on input "15" at bounding box center [514, 274] width 75 height 21
type input "1"
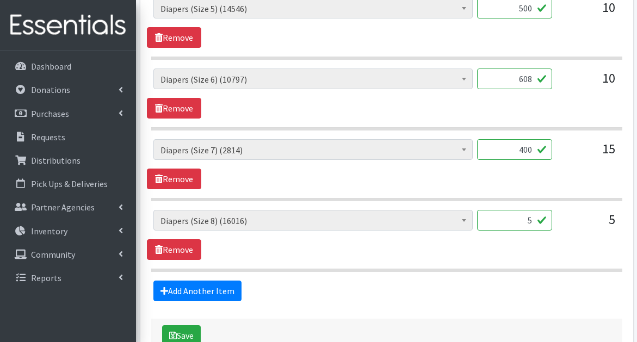
scroll to position [840, 0]
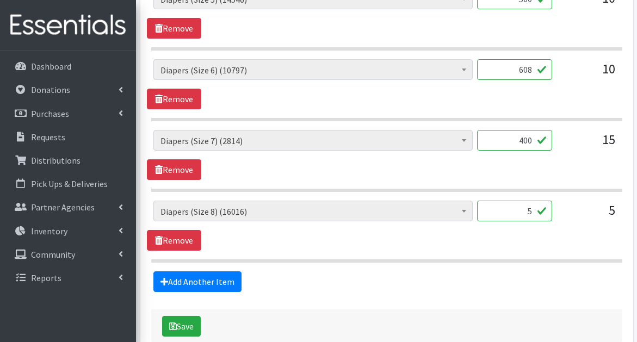
type input "400"
click at [532, 212] on input "5" at bounding box center [514, 211] width 75 height 21
type input "360"
click at [513, 240] on div "Baby Wipes (1171) Diapers (Newborn). (12846) Diapers (Size 1) (124128) Diapers …" at bounding box center [386, 226] width 479 height 50
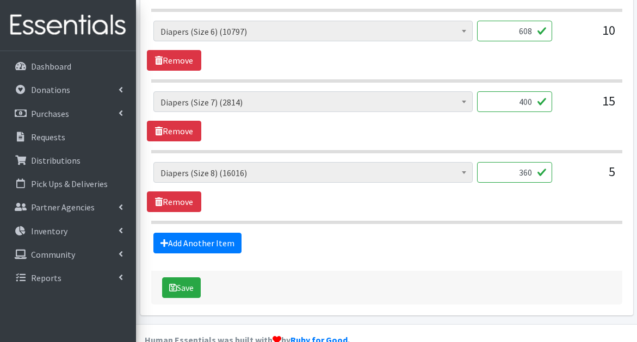
scroll to position [902, 0]
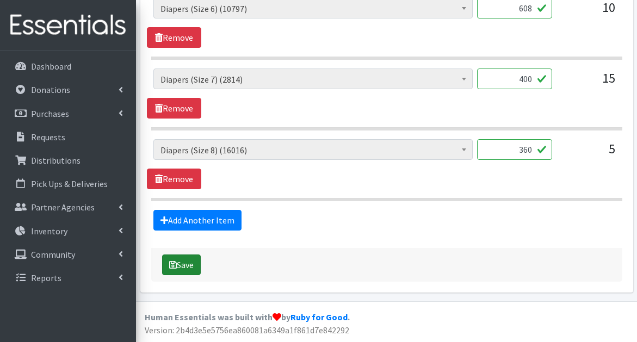
click at [194, 263] on button "Save" at bounding box center [181, 265] width 39 height 21
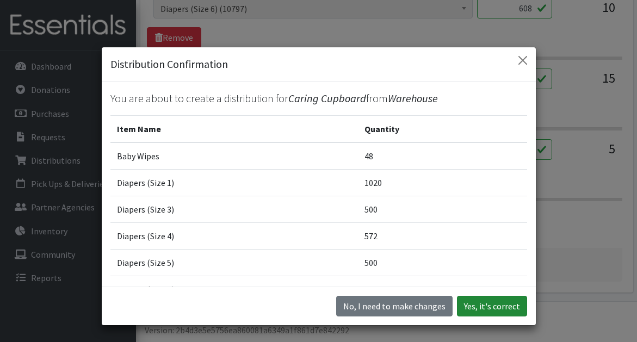
click at [481, 304] on button "Yes, it's correct" at bounding box center [492, 306] width 70 height 21
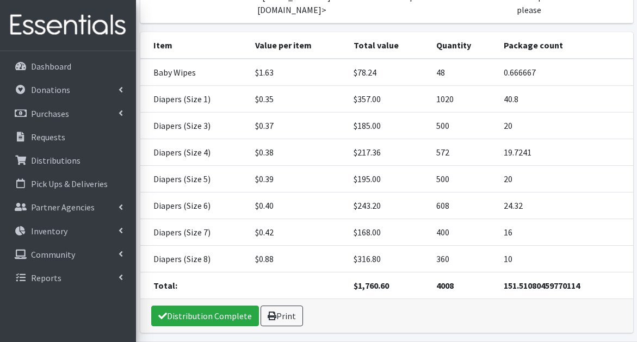
scroll to position [245, 0]
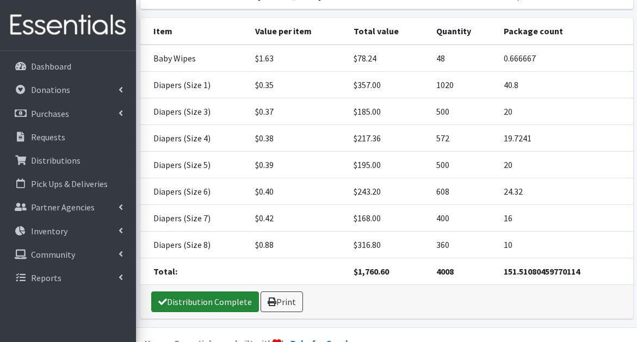
click at [234, 292] on link "Distribution Complete" at bounding box center [205, 302] width 108 height 21
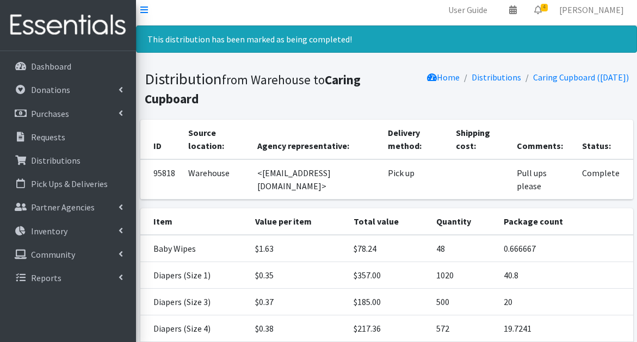
scroll to position [0, 0]
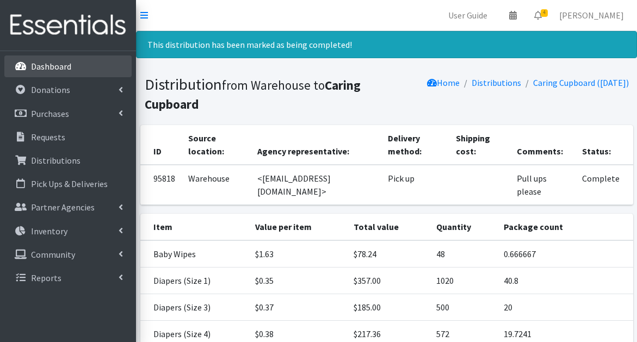
click at [69, 66] on p "Dashboard" at bounding box center [51, 66] width 40 height 11
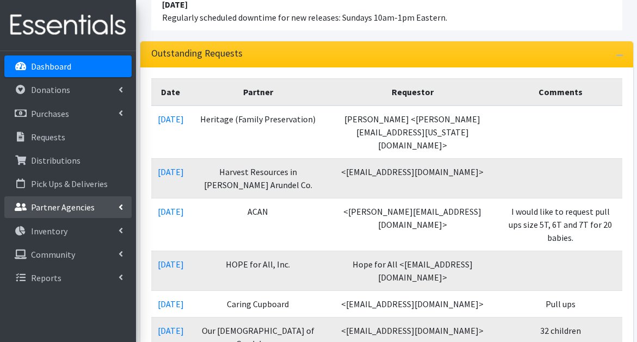
scroll to position [135, 0]
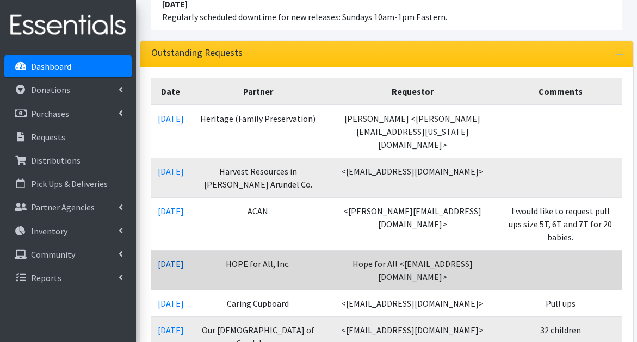
click at [184, 258] on link "[DATE]" at bounding box center [171, 263] width 26 height 11
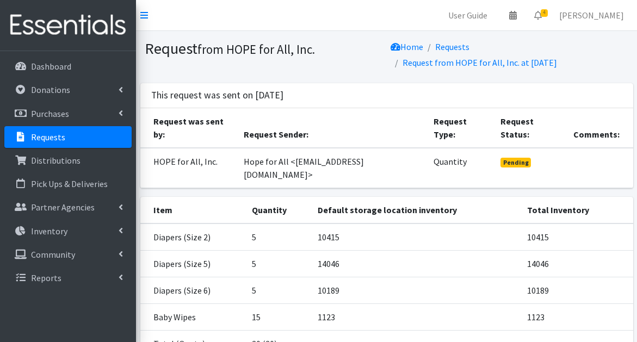
scroll to position [72, 0]
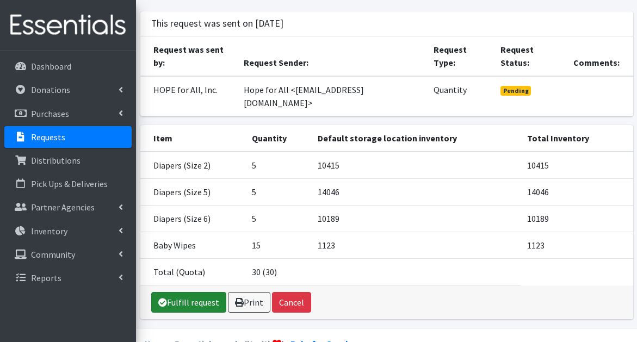
click at [210, 292] on link "Fulfill request" at bounding box center [188, 302] width 75 height 21
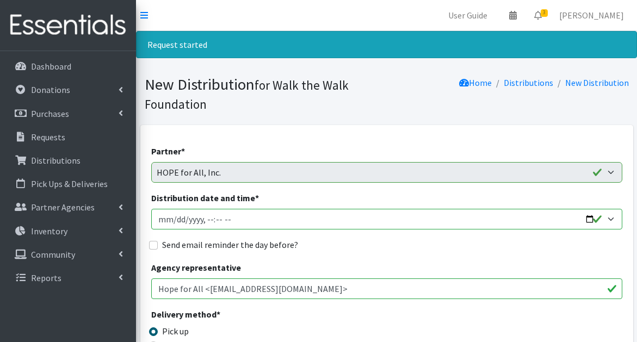
click at [589, 219] on input "Distribution date and time *" at bounding box center [386, 219] width 471 height 21
type input "2025-08-14T23:59"
click at [378, 149] on div "Partner * AACO Early Head Start - Y of Central Maryland AACPS Birth to Five Pro…" at bounding box center [386, 164] width 471 height 38
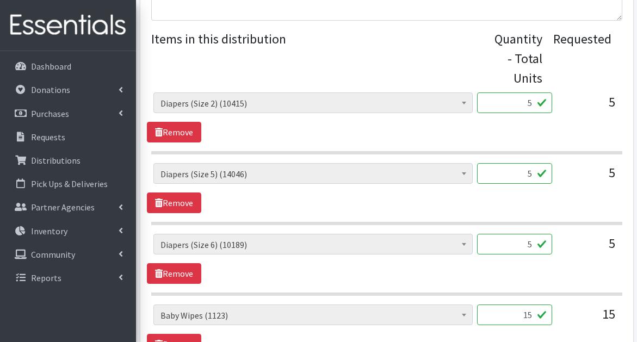
scroll to position [455, 0]
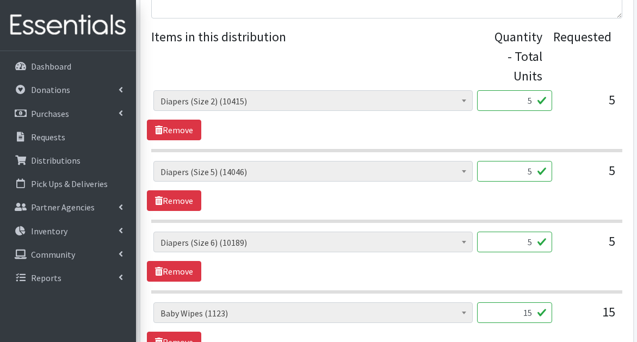
click at [533, 102] on input "5" at bounding box center [514, 100] width 75 height 21
type input "250"
click at [533, 173] on input "5" at bounding box center [514, 171] width 75 height 21
type input "250"
click at [531, 243] on input "5" at bounding box center [514, 242] width 75 height 21
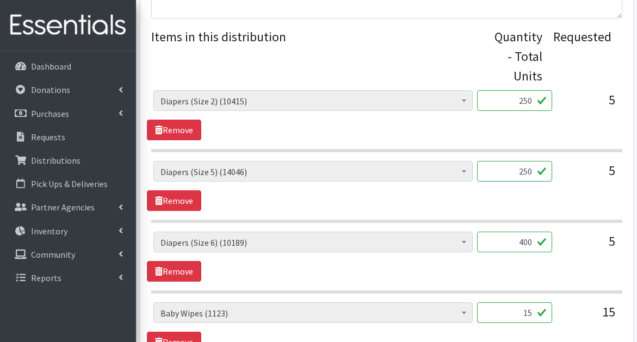
type input "400"
click at [532, 315] on input "15" at bounding box center [514, 313] width 75 height 21
type input "1"
type input "24"
click at [498, 276] on div "Baby Wipes (1123) Diapers (Newborn). (12846) Diapers (Size 1) (123108) Diapers …" at bounding box center [386, 257] width 479 height 50
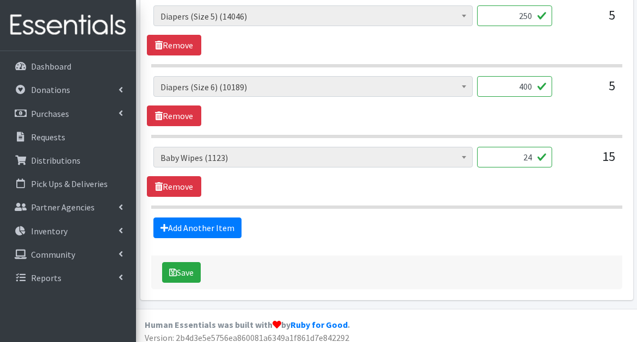
scroll to position [619, 0]
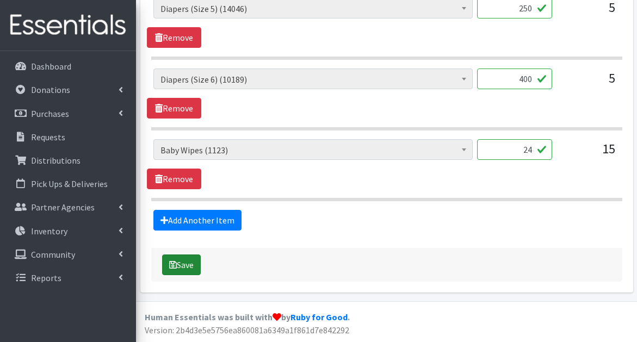
click at [183, 266] on button "Save" at bounding box center [181, 265] width 39 height 21
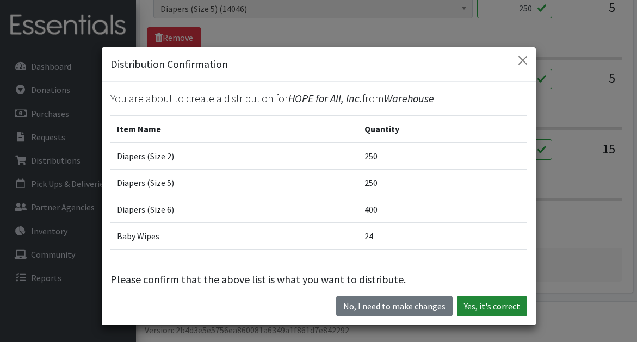
click at [497, 304] on button "Yes, it's correct" at bounding box center [492, 306] width 70 height 21
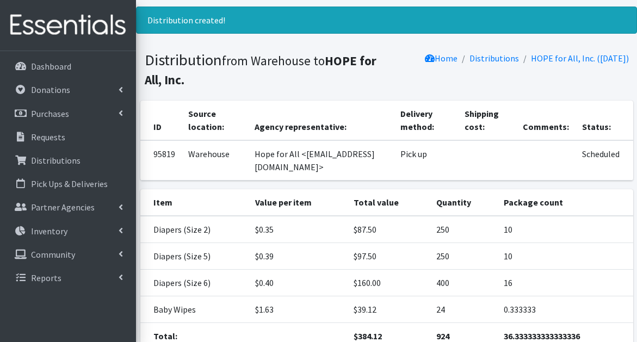
scroll to position [151, 0]
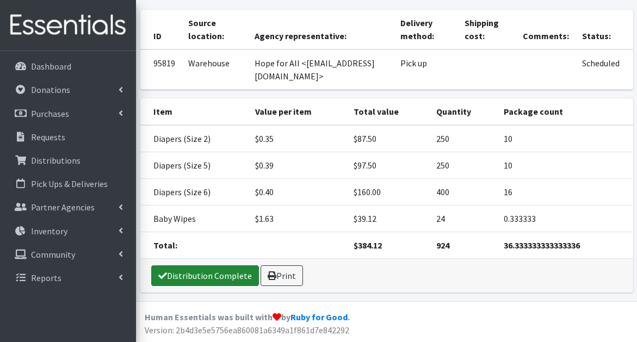
click at [219, 273] on link "Distribution Complete" at bounding box center [205, 276] width 108 height 21
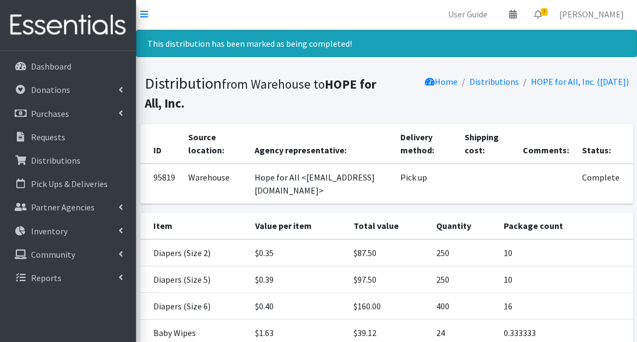
scroll to position [0, 0]
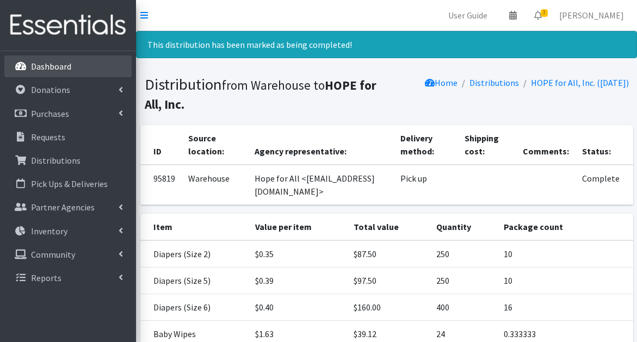
click at [69, 69] on p "Dashboard" at bounding box center [51, 66] width 40 height 11
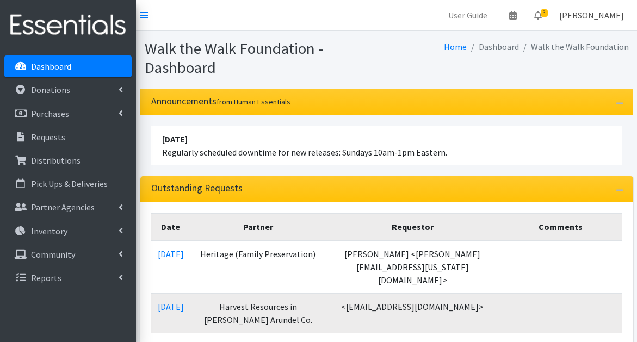
click at [592, 11] on link "[PERSON_NAME]" at bounding box center [592, 15] width 82 height 22
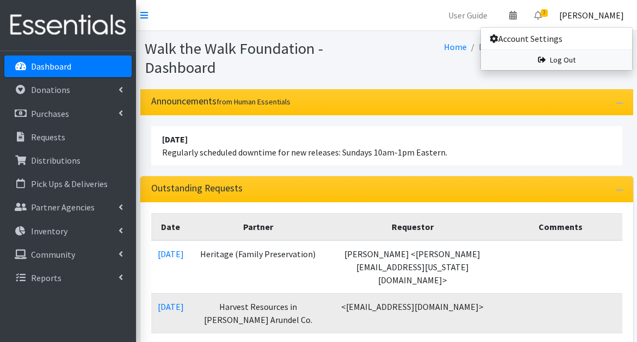
click at [558, 64] on link "Log Out" at bounding box center [556, 60] width 151 height 20
